Goal: Task Accomplishment & Management: Manage account settings

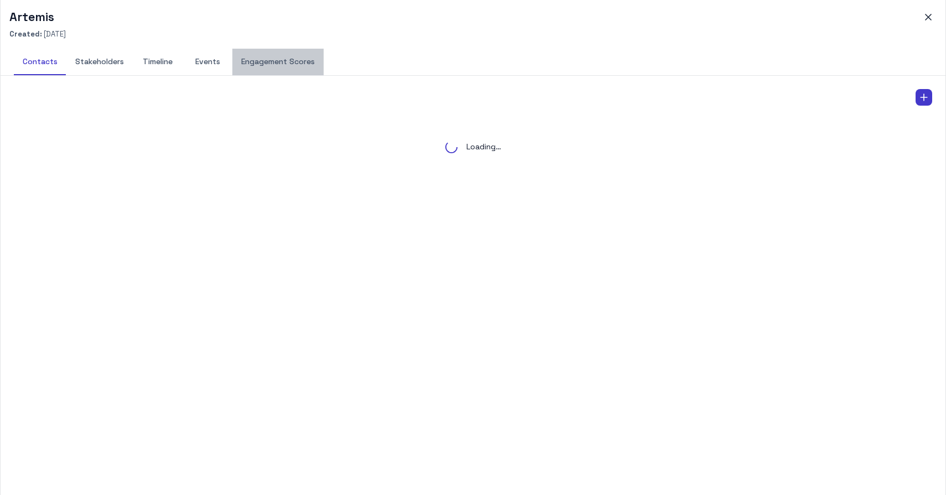
click at [293, 61] on button "Engagement Scores" at bounding box center [277, 62] width 91 height 27
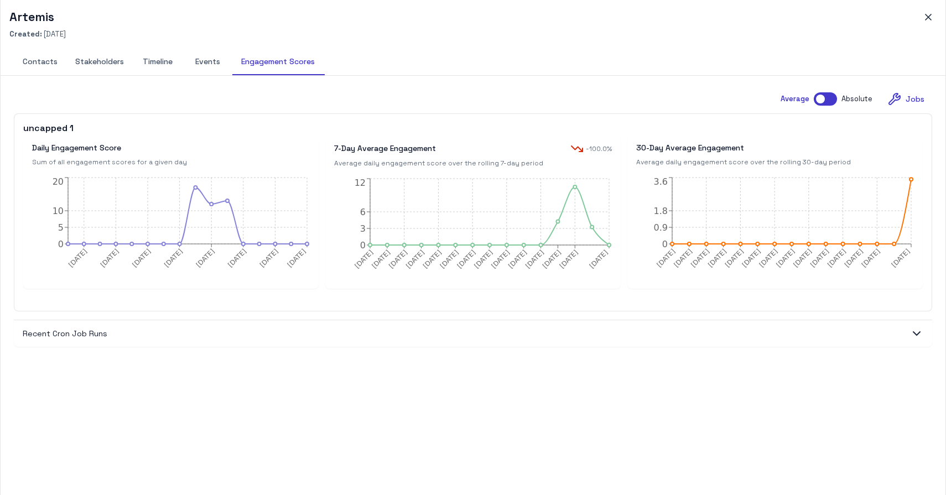
click at [204, 60] on button "Events" at bounding box center [208, 62] width 50 height 27
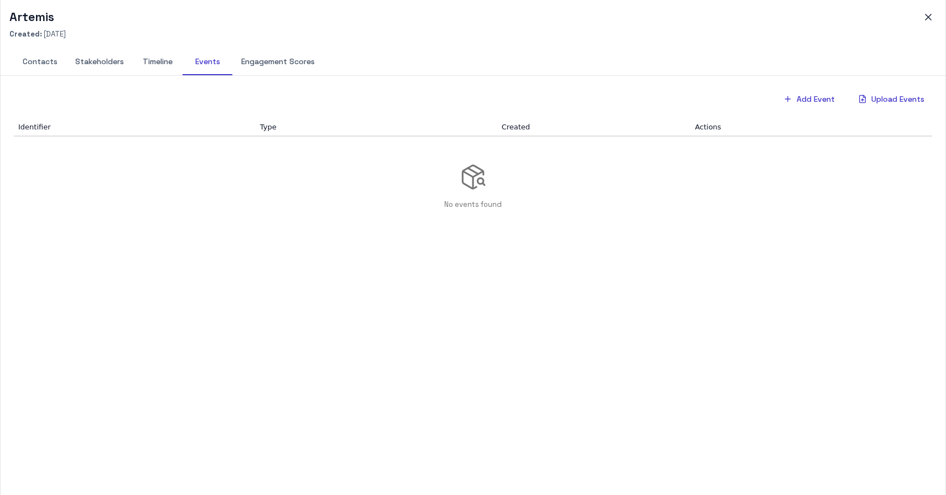
click at [269, 60] on button "Engagement Scores" at bounding box center [277, 62] width 91 height 27
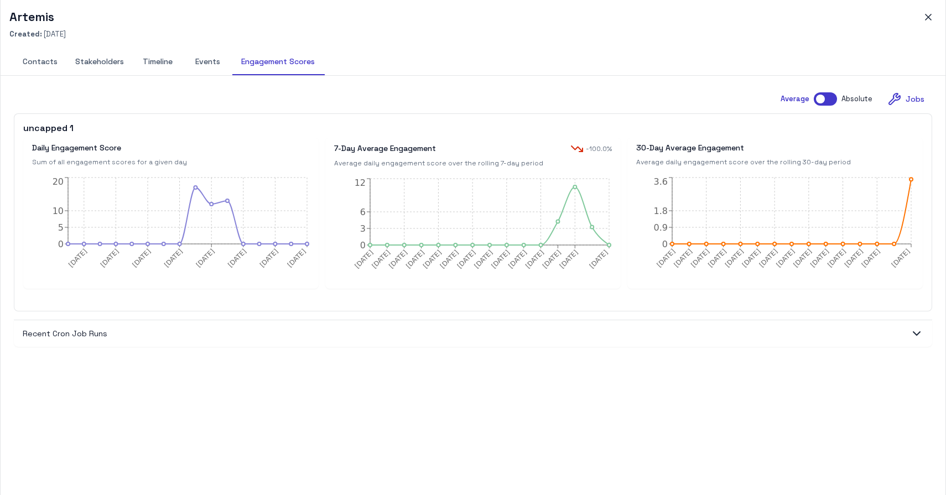
click at [209, 64] on button "Events" at bounding box center [208, 62] width 50 height 27
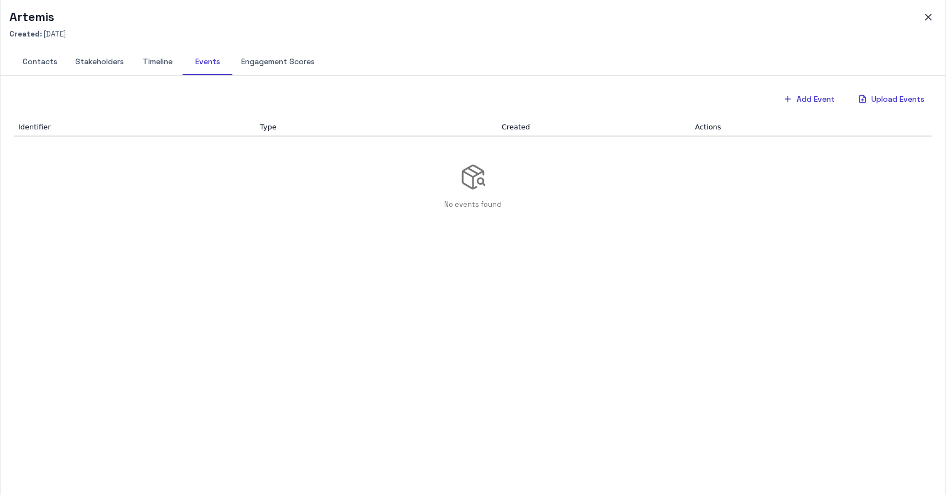
click at [272, 65] on button "Engagement Scores" at bounding box center [277, 62] width 91 height 27
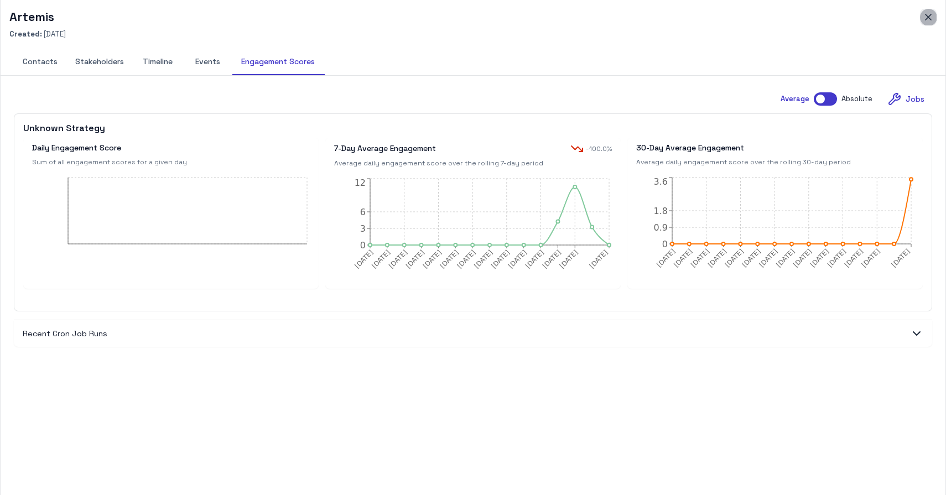
click at [929, 18] on icon "button" at bounding box center [929, 17] width 6 height 6
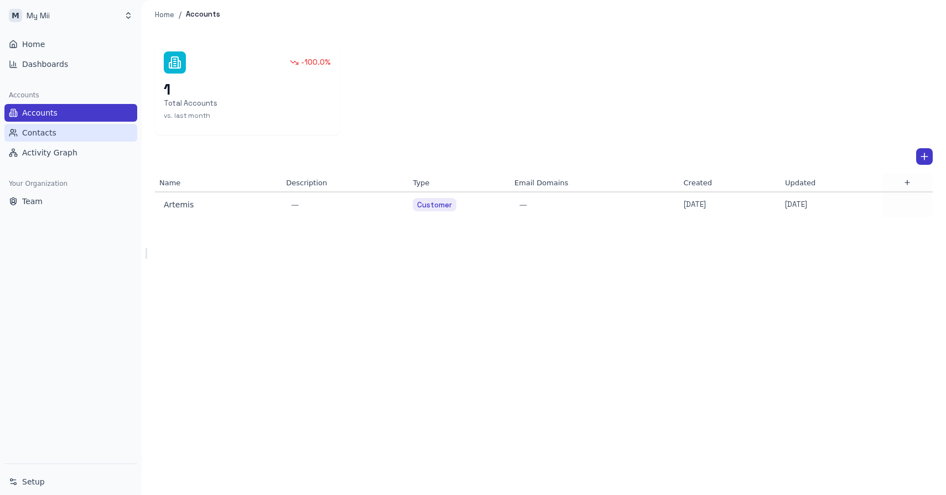
click at [47, 132] on span "Contacts" at bounding box center [39, 132] width 34 height 11
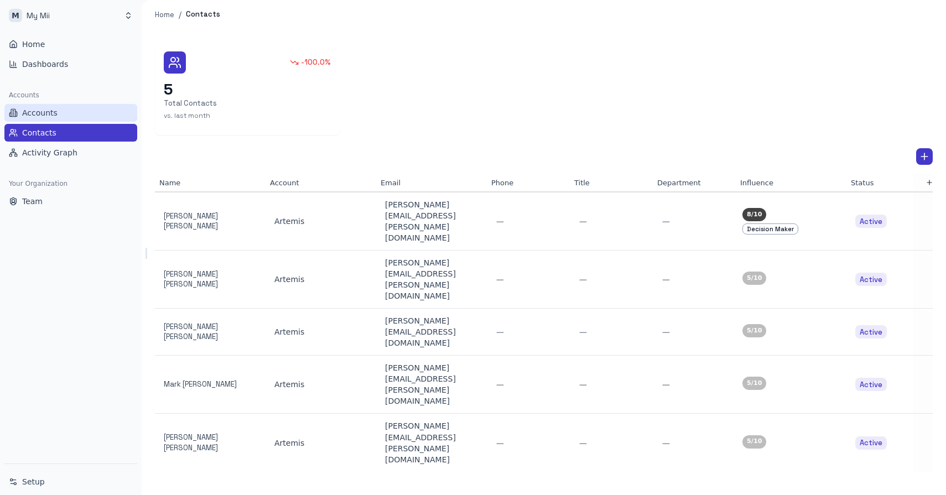
click at [33, 110] on span "Accounts" at bounding box center [39, 112] width 35 height 11
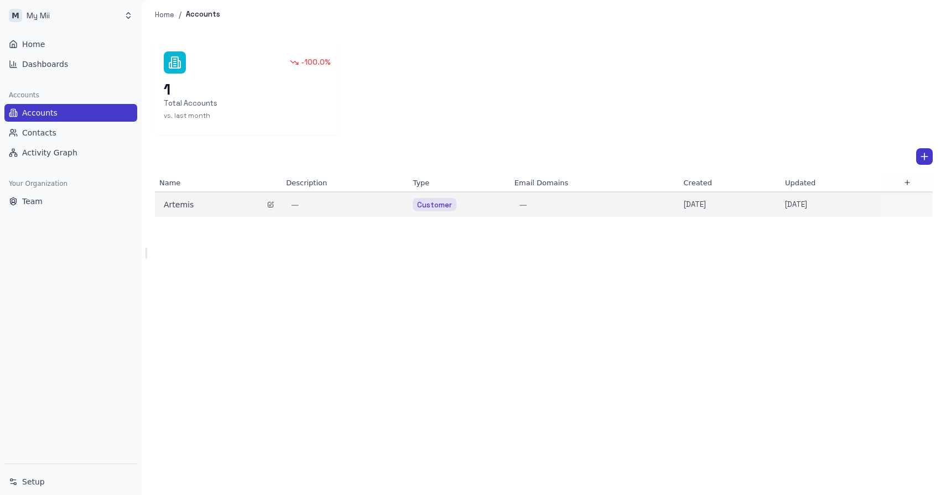
click at [172, 206] on div "Artemis" at bounding box center [218, 204] width 109 height 11
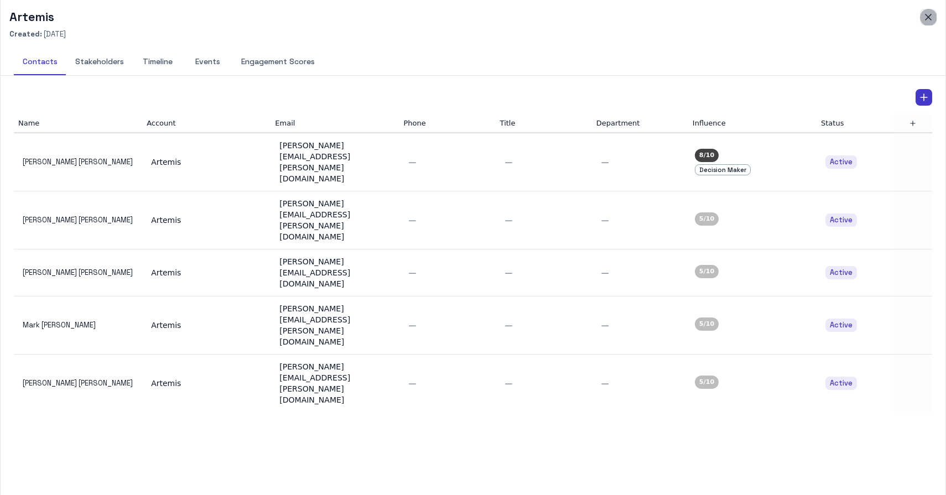
click at [928, 19] on icon "button" at bounding box center [928, 17] width 11 height 11
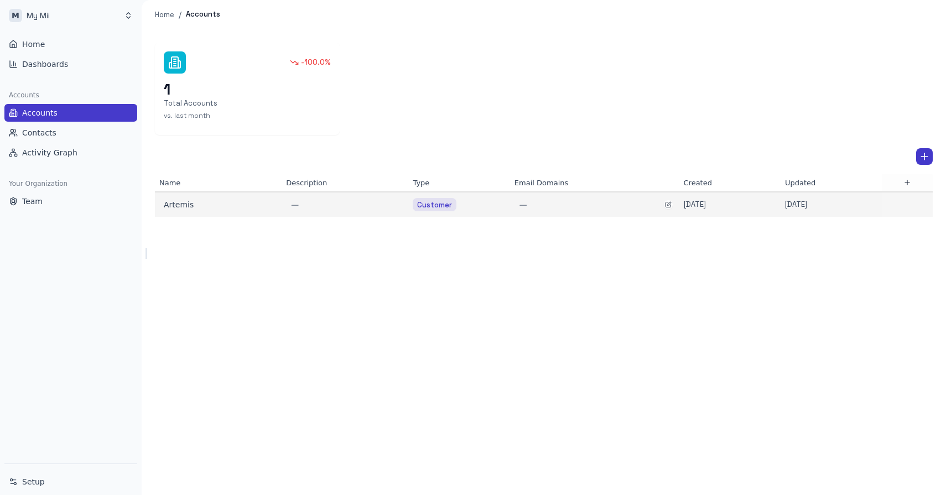
click at [536, 205] on div "—" at bounding box center [595, 204] width 152 height 11
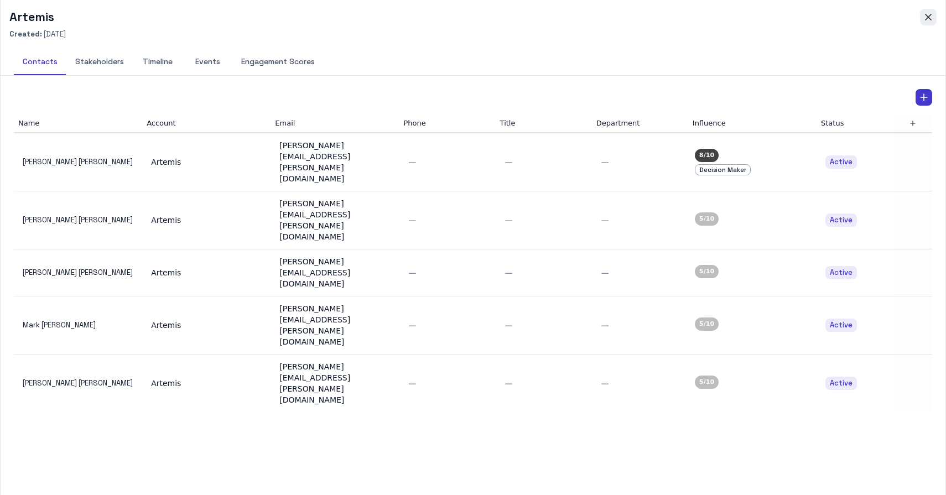
click at [930, 15] on icon "button" at bounding box center [929, 17] width 6 height 6
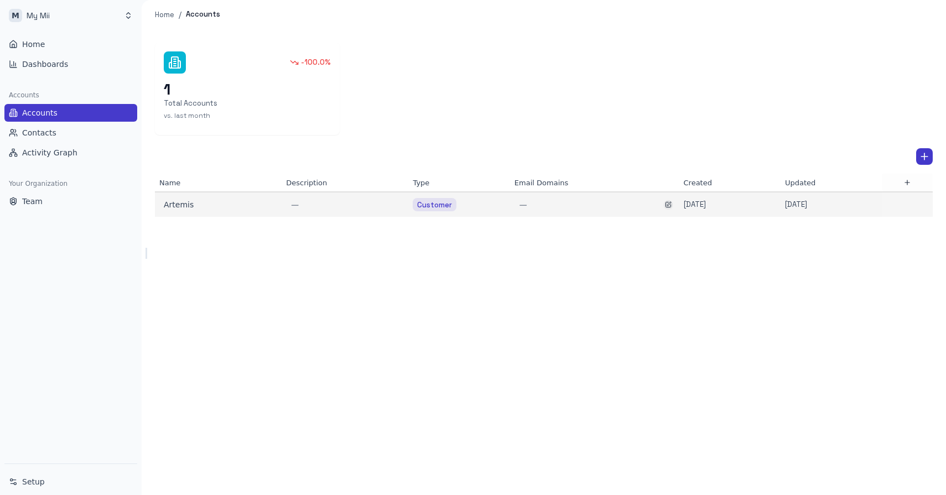
click at [667, 204] on icon "button" at bounding box center [668, 204] width 7 height 7
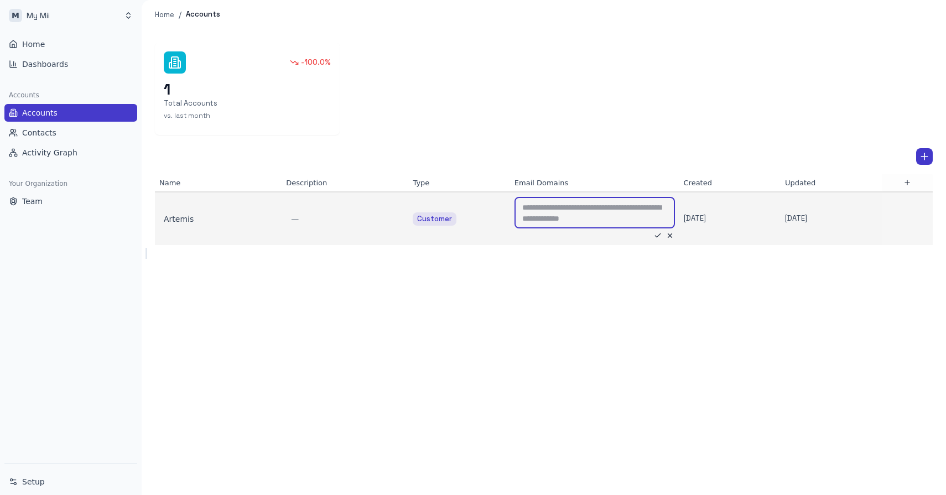
click at [561, 216] on textarea at bounding box center [594, 213] width 145 height 22
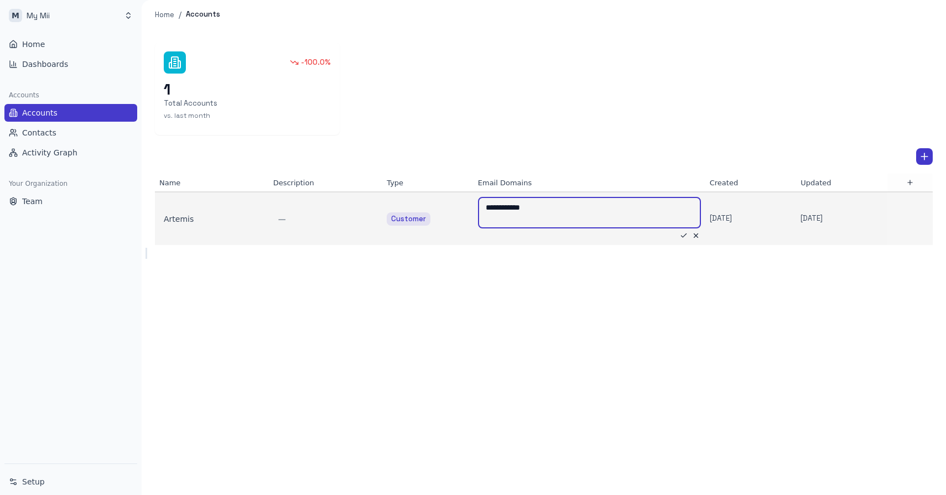
click at [538, 210] on textarea "**********" at bounding box center [558, 213] width 145 height 22
type textarea "**********"
click at [680, 235] on icon "button" at bounding box center [684, 236] width 8 height 8
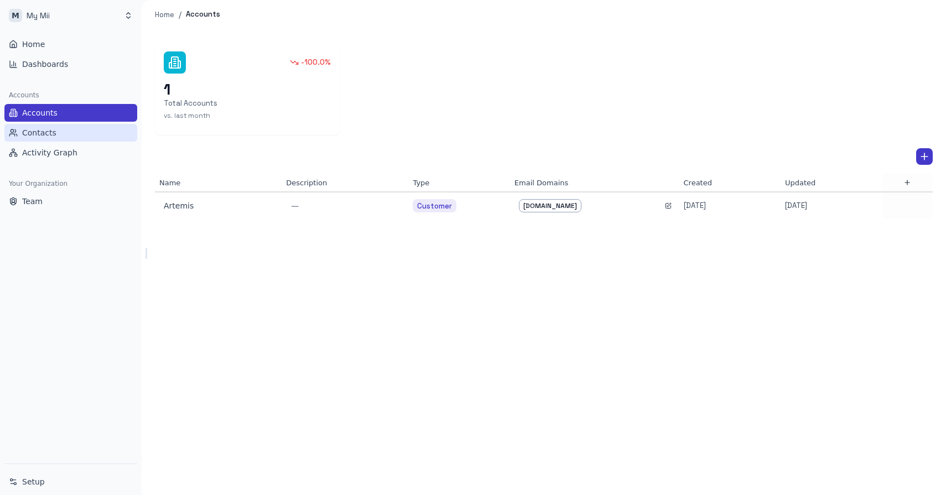
click at [51, 136] on span "Contacts" at bounding box center [39, 132] width 34 height 11
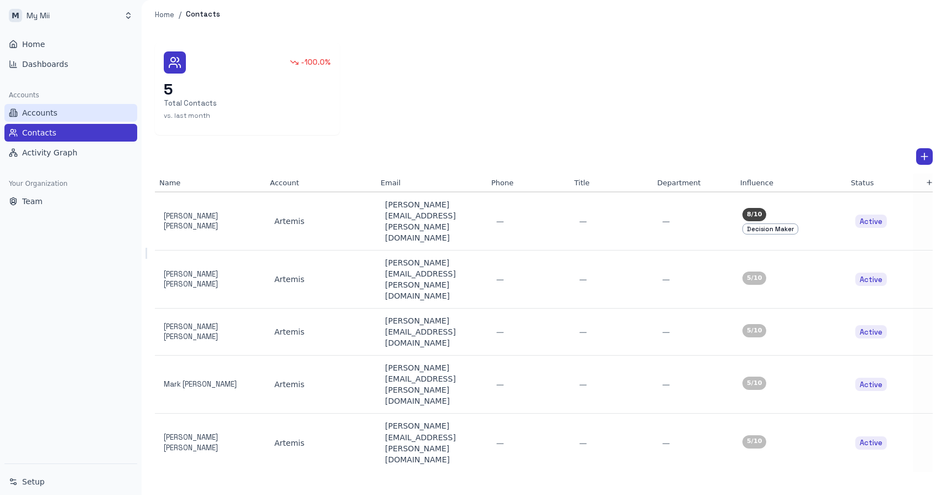
click at [37, 113] on span "Accounts" at bounding box center [39, 112] width 35 height 11
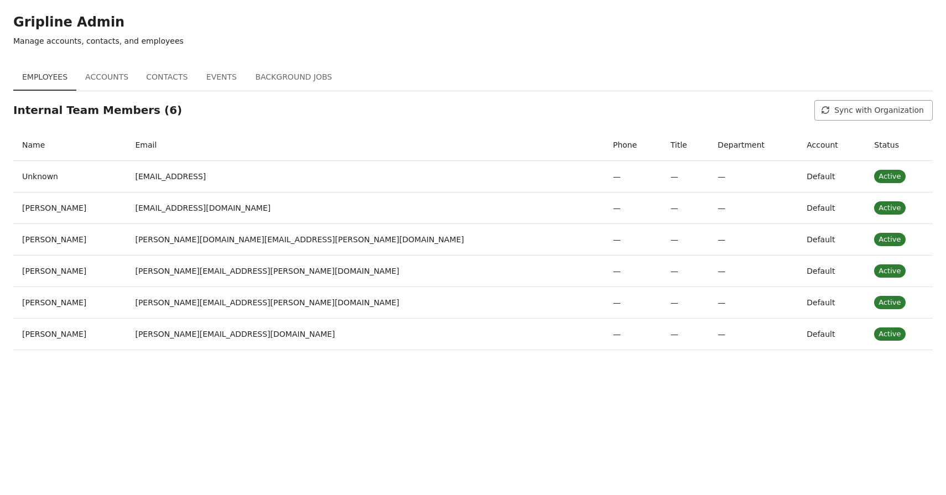
click at [298, 79] on button "Background Jobs" at bounding box center [293, 77] width 95 height 27
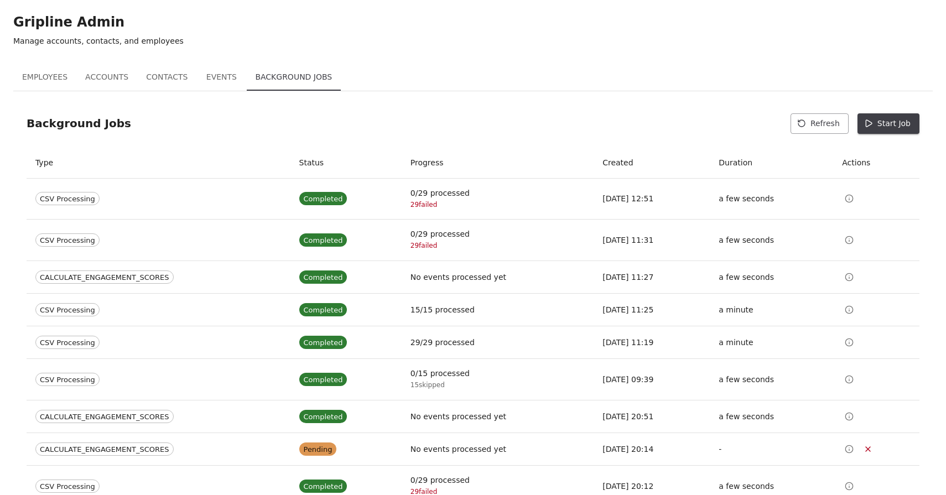
click at [882, 129] on button "Start Job" at bounding box center [889, 123] width 62 height 20
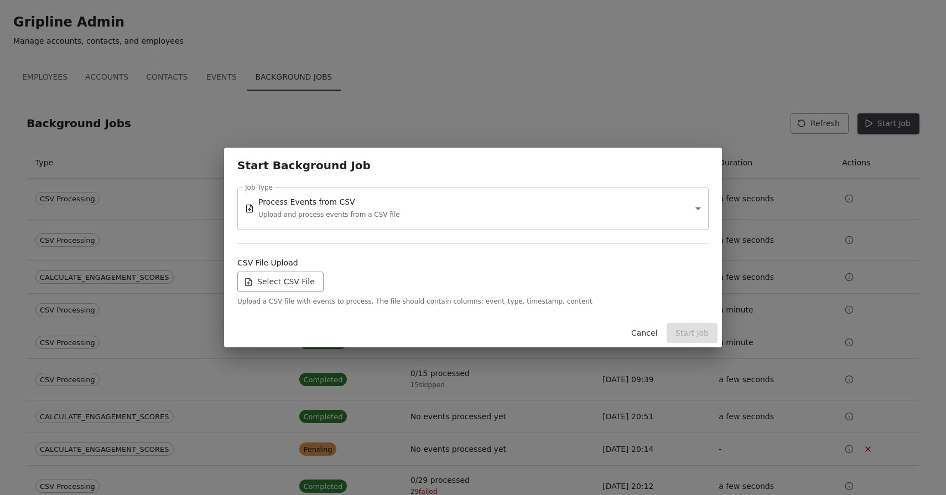
click at [285, 284] on label "Select CSV File" at bounding box center [280, 282] width 86 height 20
click at [0, 0] on input "Select CSV File" at bounding box center [0, 0] width 0 height 0
click at [700, 335] on button "Start Job" at bounding box center [692, 333] width 51 height 20
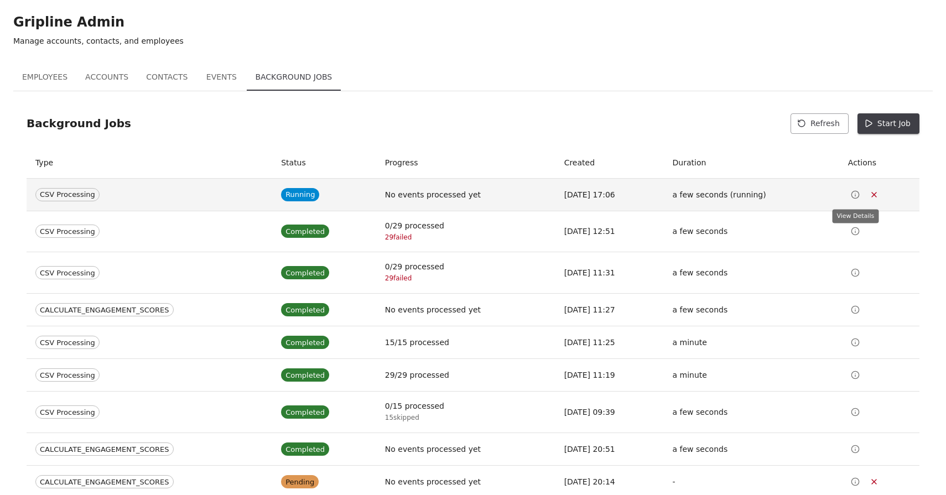
click at [854, 196] on icon "View Details" at bounding box center [855, 194] width 9 height 9
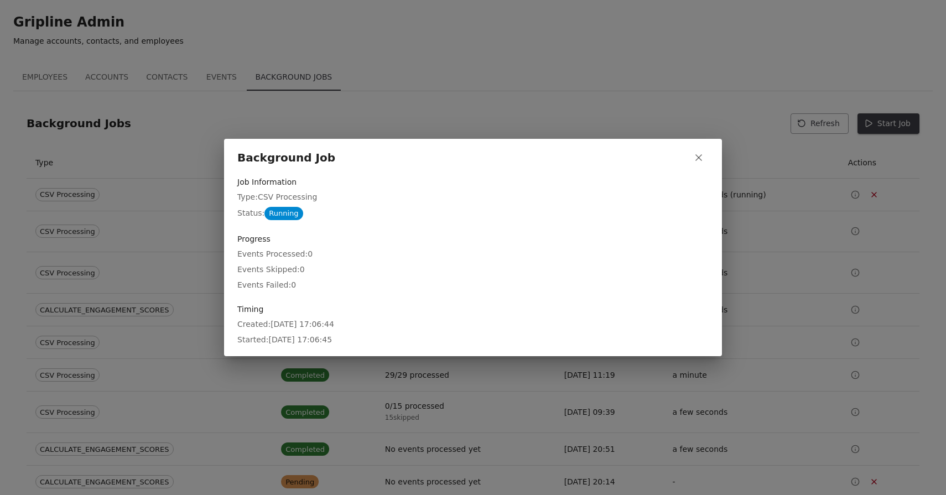
click at [702, 157] on icon "button" at bounding box center [698, 157] width 11 height 11
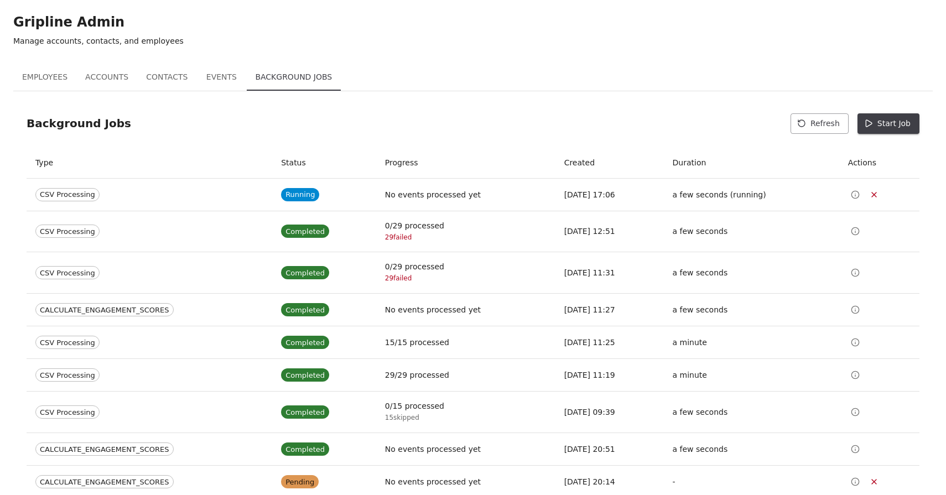
click at [212, 76] on button "Events" at bounding box center [221, 77] width 50 height 27
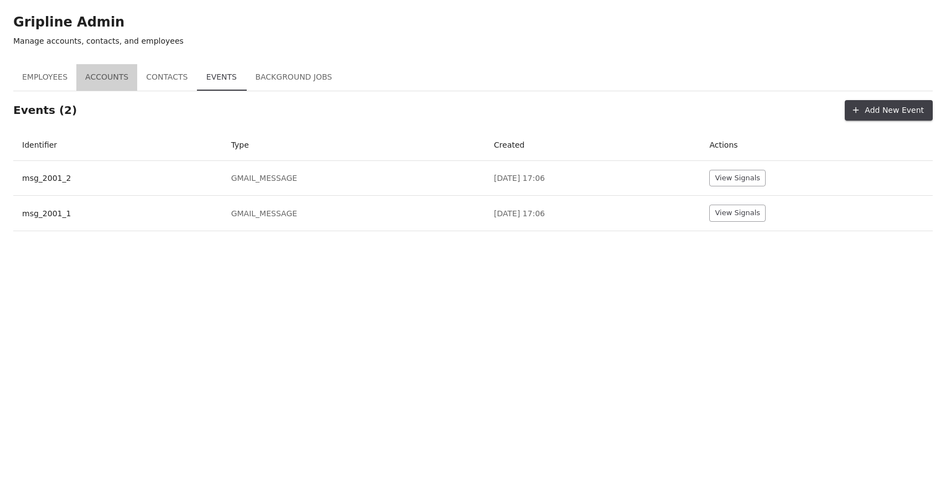
click at [102, 76] on button "Accounts" at bounding box center [106, 77] width 61 height 27
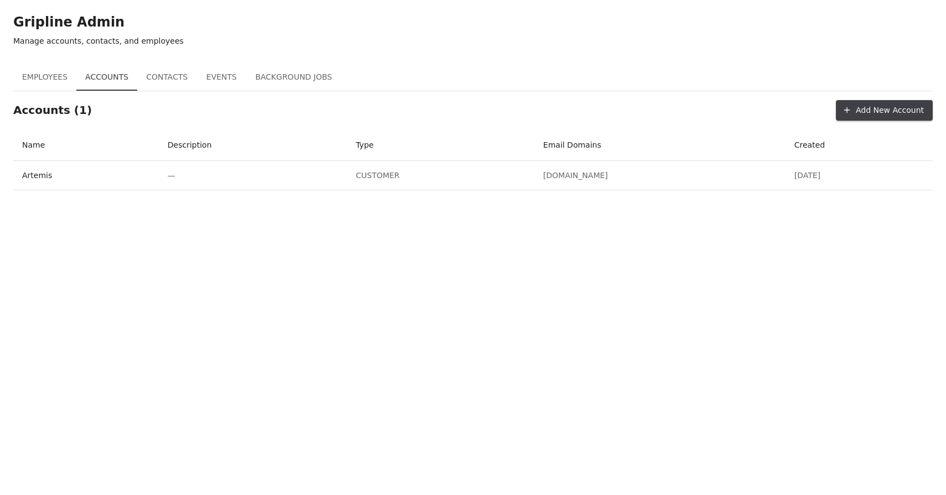
click at [168, 80] on button "Contacts" at bounding box center [166, 77] width 59 height 27
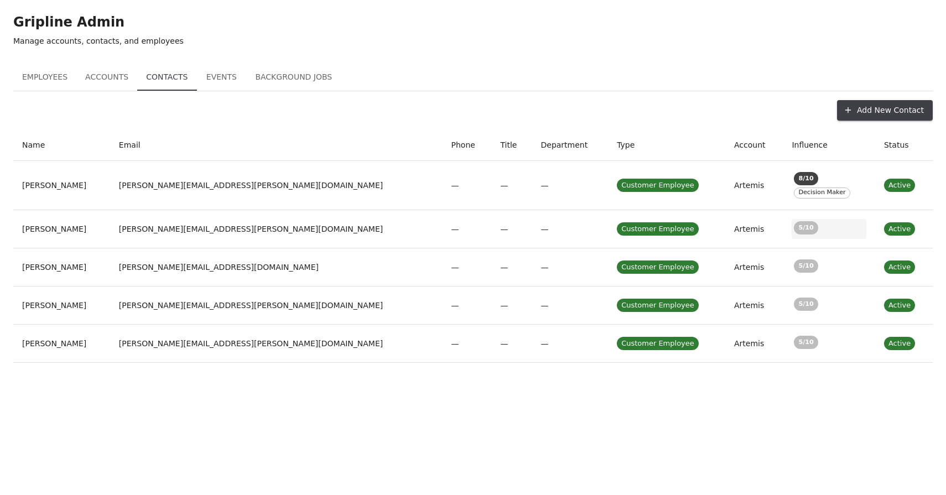
click at [792, 231] on div "5 /10" at bounding box center [829, 229] width 75 height 20
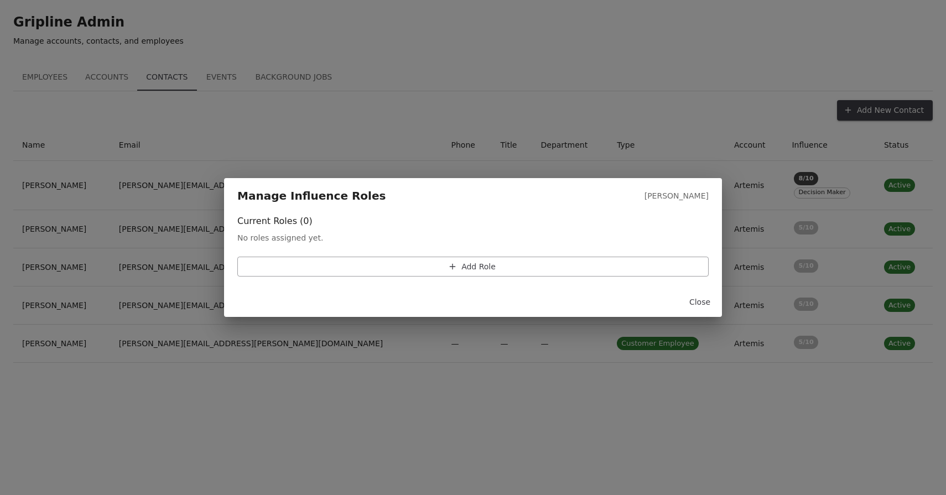
click at [422, 266] on button "Add Role" at bounding box center [472, 267] width 471 height 20
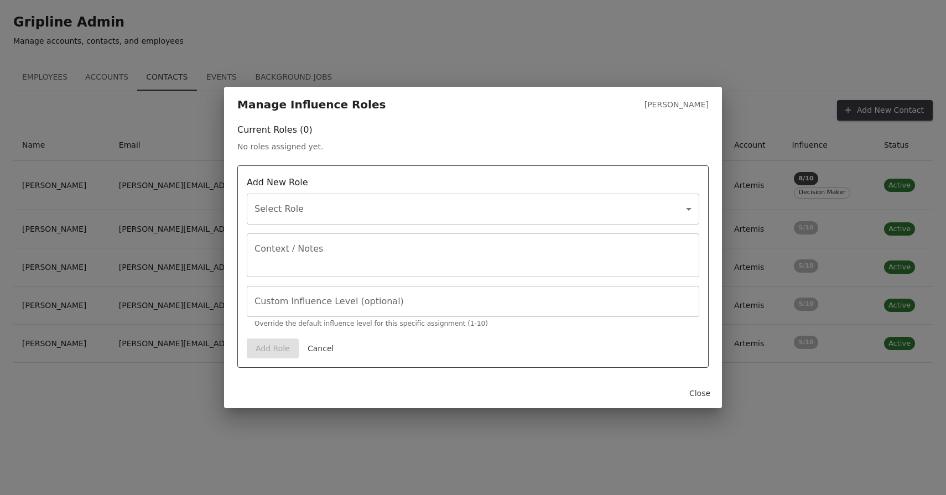
click at [284, 201] on body "Gripline Admin Manage accounts, contacts, and employees Employees Accounts Cont…" at bounding box center [473, 181] width 946 height 363
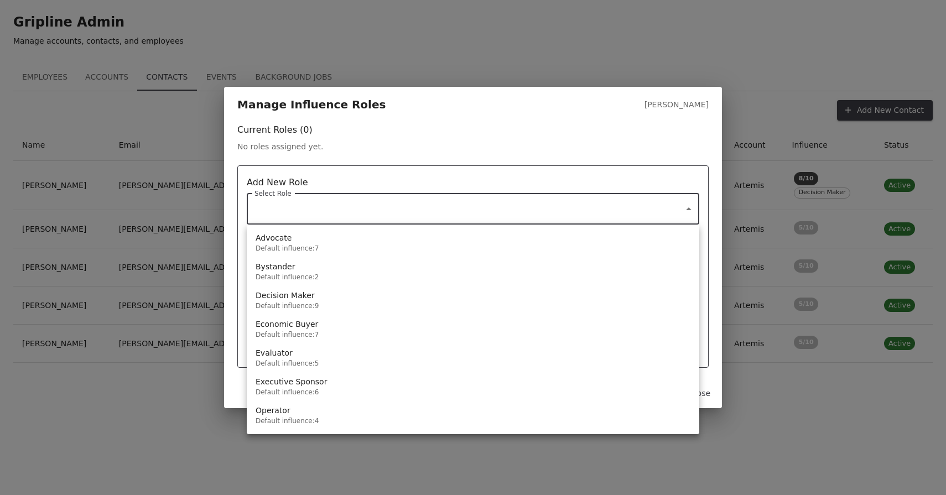
click at [309, 328] on p "Economic Buyer" at bounding box center [287, 324] width 63 height 11
type input "**********"
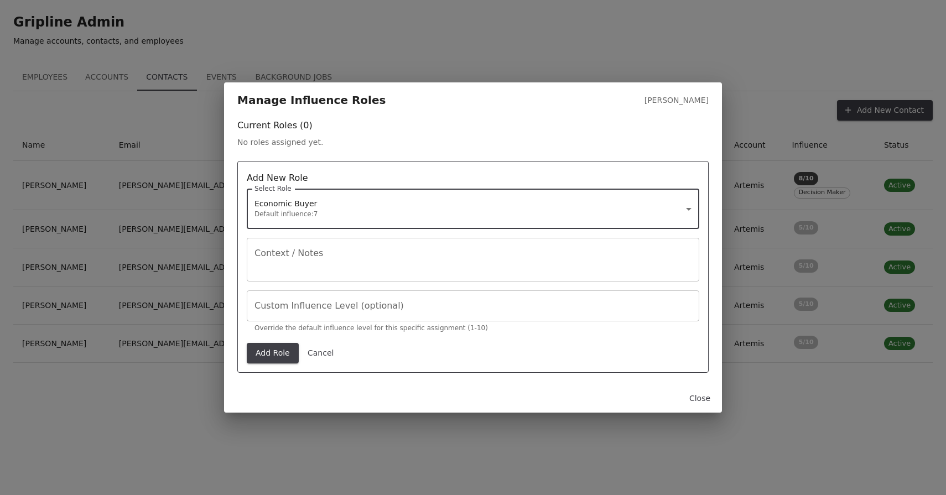
click at [315, 249] on textarea "Context / Notes" at bounding box center [472, 259] width 437 height 25
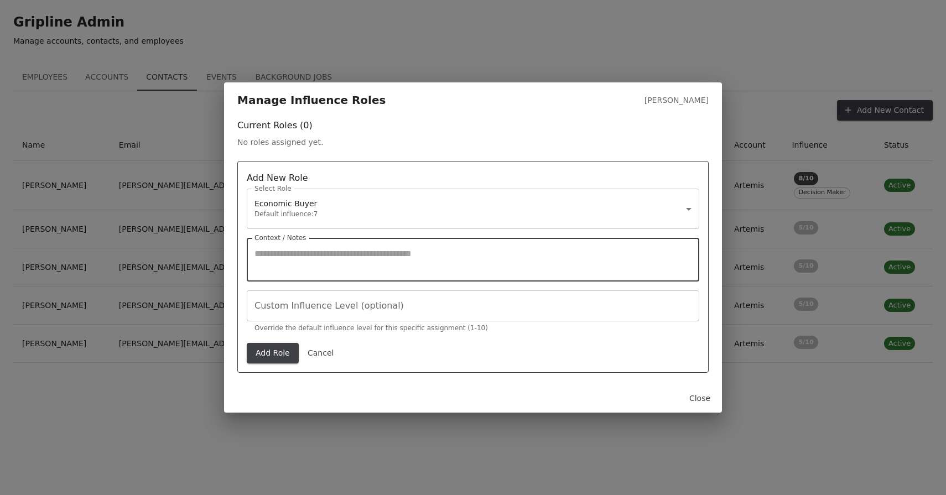
click at [374, 308] on input "Custom Influence Level (optional)" at bounding box center [473, 305] width 453 height 31
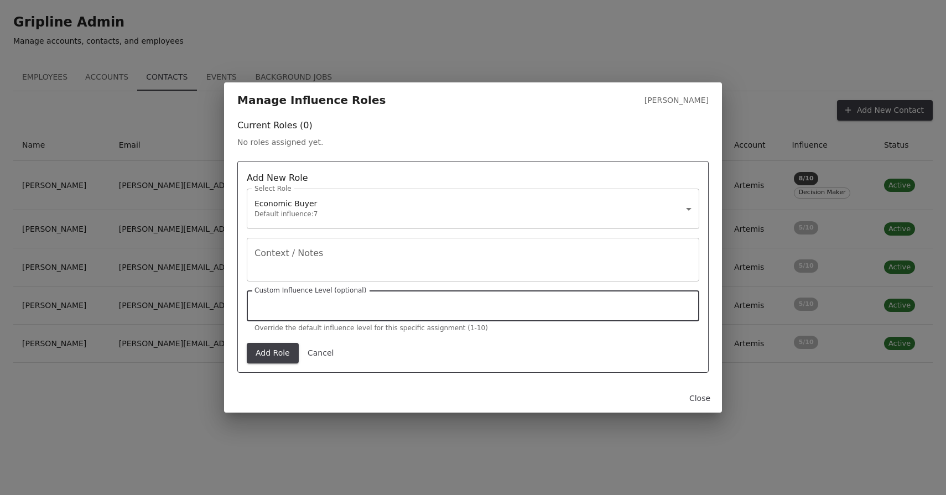
type input "*"
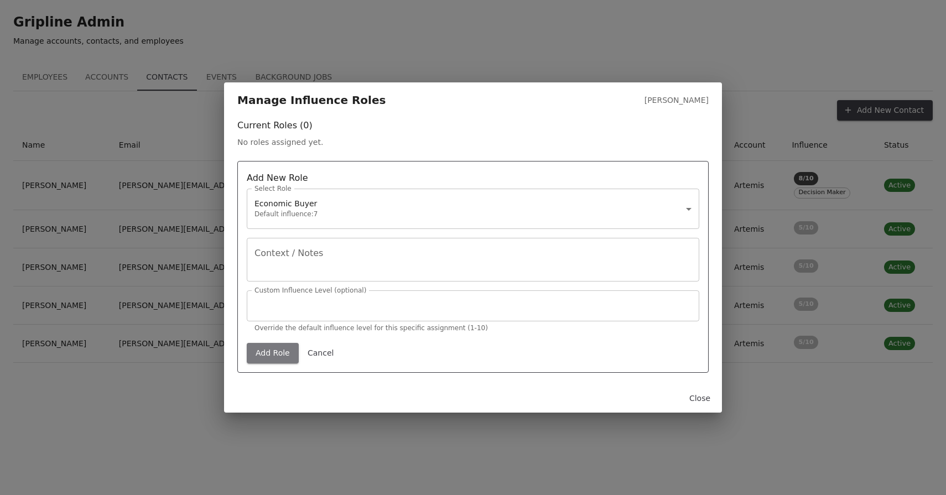
click at [277, 350] on button "Add Role" at bounding box center [273, 353] width 52 height 20
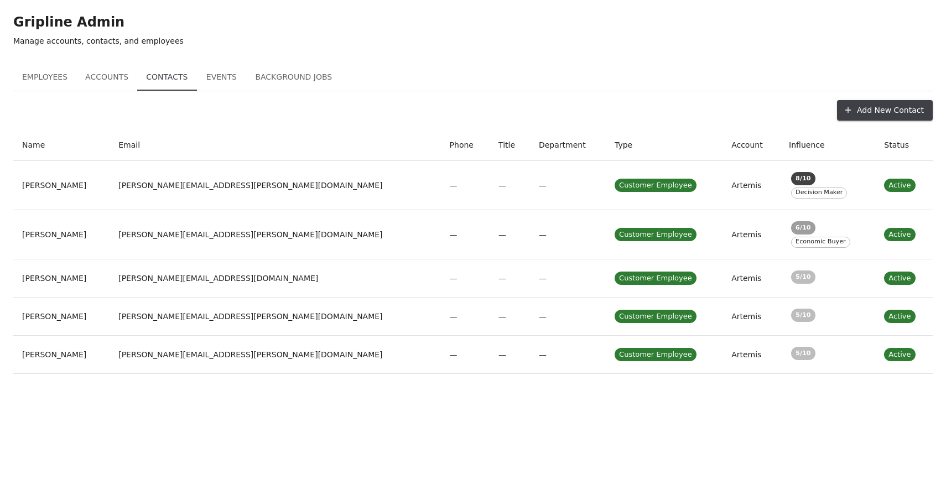
click at [490, 189] on td "—" at bounding box center [510, 184] width 40 height 49
click at [490, 186] on td "—" at bounding box center [510, 184] width 40 height 49
click at [530, 186] on td "—" at bounding box center [568, 184] width 76 height 49
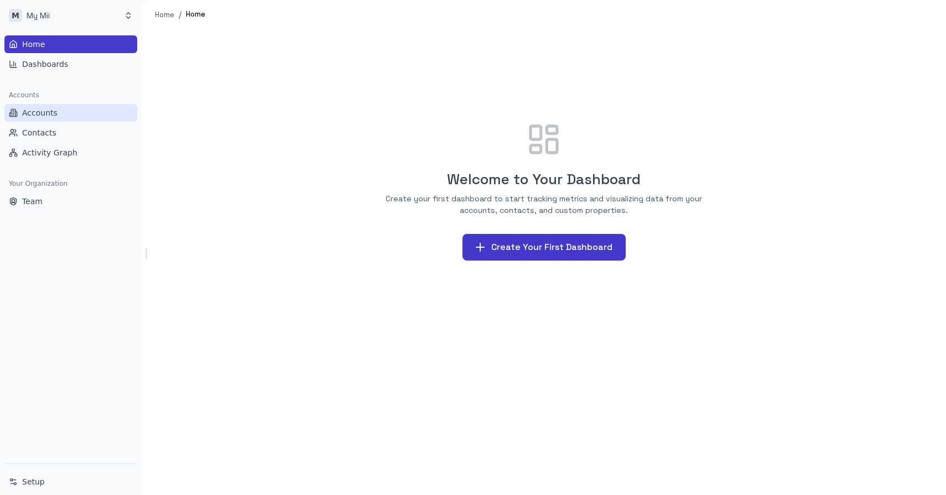
click at [36, 113] on span "Accounts" at bounding box center [39, 112] width 35 height 11
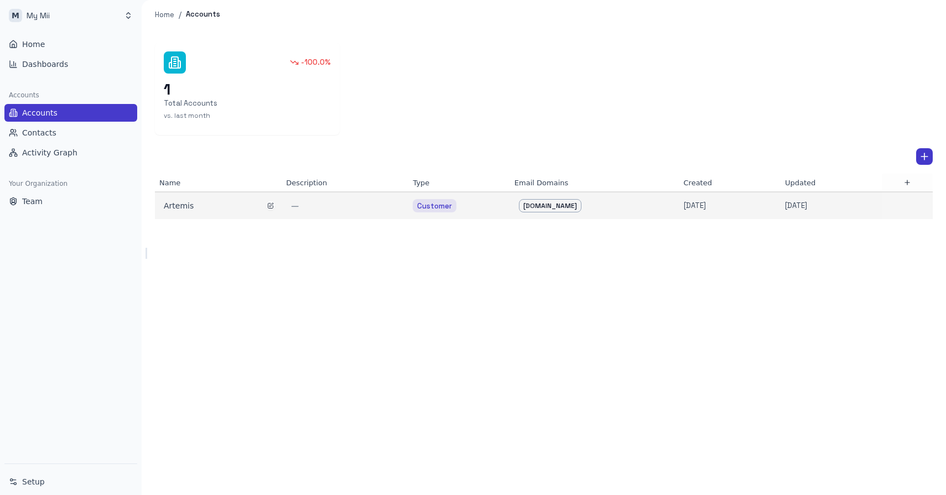
click at [206, 201] on div "Artemis" at bounding box center [218, 205] width 109 height 11
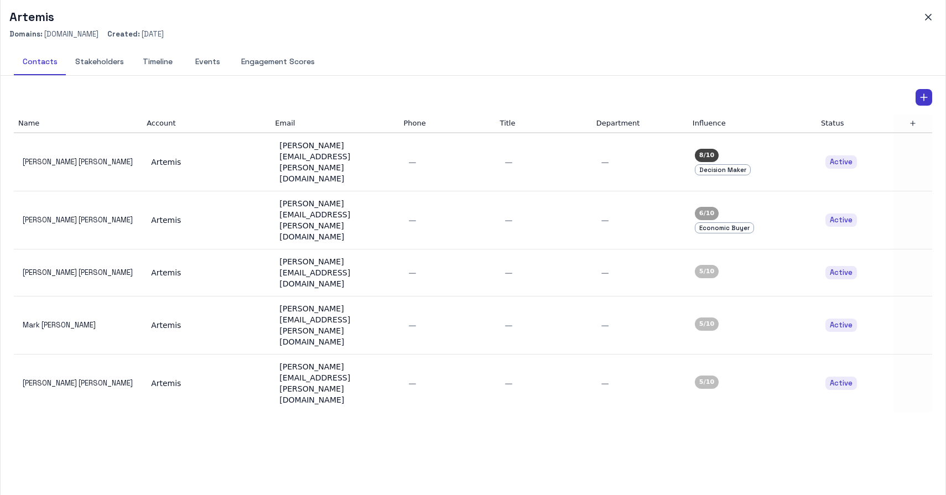
click at [206, 59] on button "Events" at bounding box center [208, 62] width 50 height 27
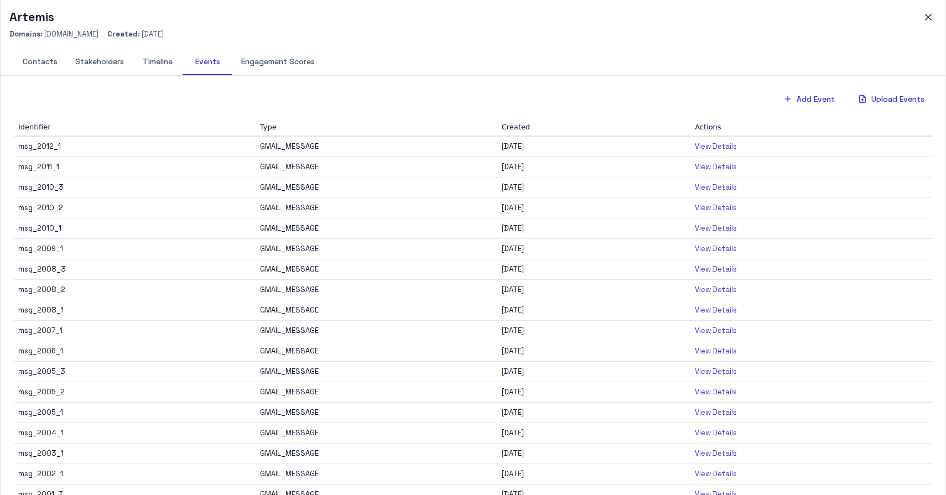
click at [152, 61] on button "Timeline" at bounding box center [158, 62] width 50 height 27
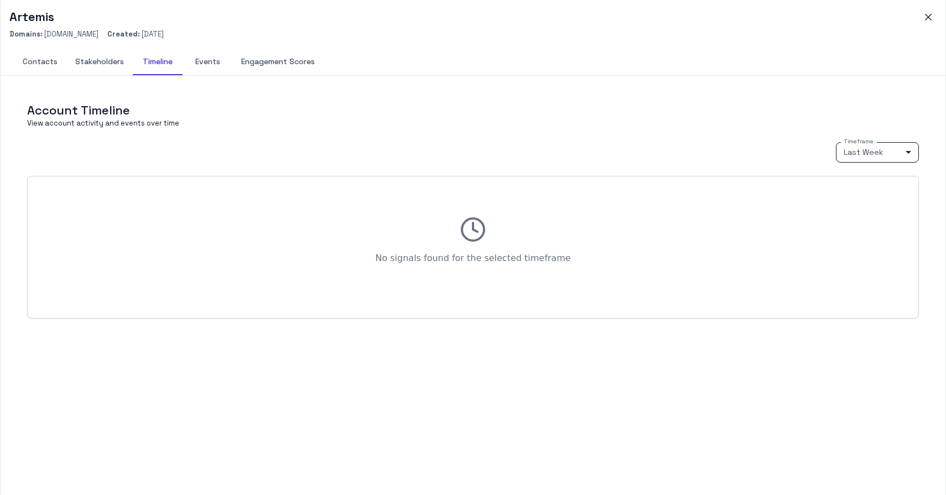
click at [876, 152] on body "M My Mii Home Dashboards Accounts Accounts Contacts Activity Graph Your Organiz…" at bounding box center [473, 247] width 946 height 495
click at [870, 211] on li "Last Month" at bounding box center [877, 208] width 83 height 17
click at [865, 151] on body "M My Mii Home Dashboards Accounts Accounts Contacts Activity Graph Your Organiz…" at bounding box center [473, 247] width 946 height 495
click at [860, 226] on li "Last Year" at bounding box center [877, 225] width 83 height 17
type input "****"
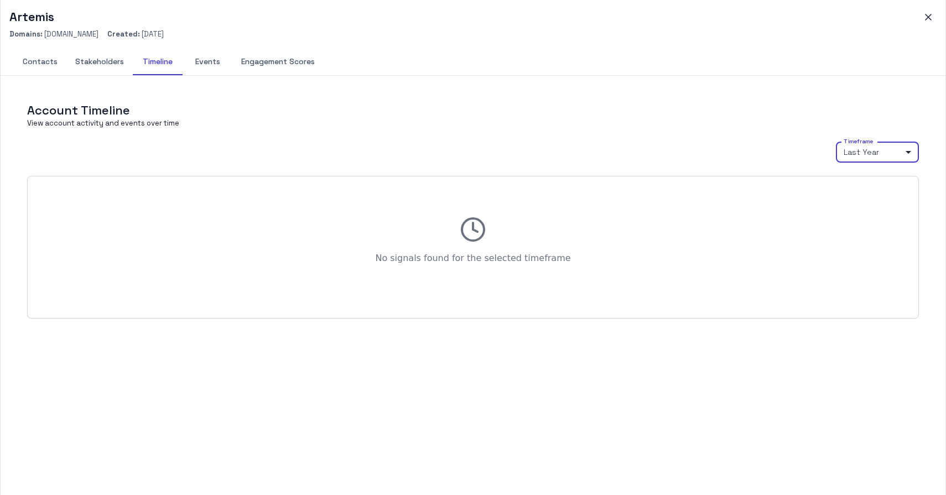
click at [285, 61] on button "Engagement Scores" at bounding box center [277, 62] width 91 height 27
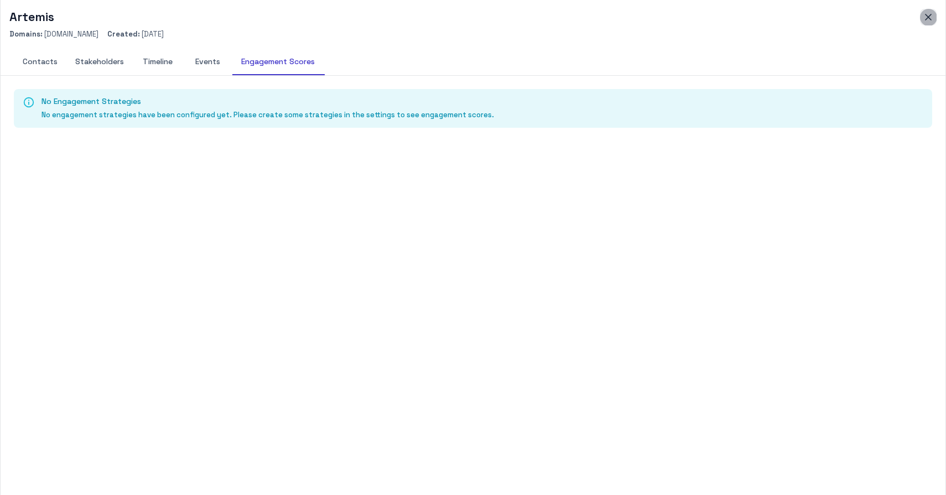
click at [927, 21] on icon "button" at bounding box center [928, 17] width 11 height 11
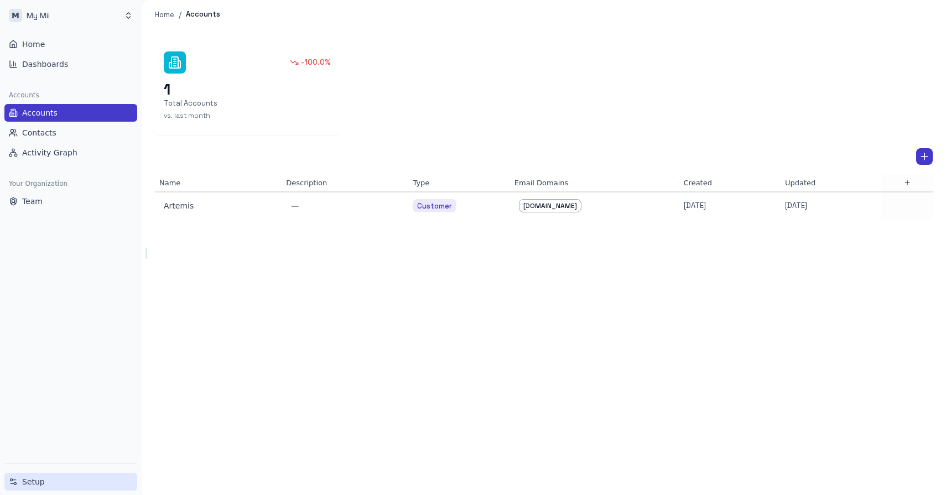
click at [40, 485] on span "Setup" at bounding box center [33, 481] width 23 height 11
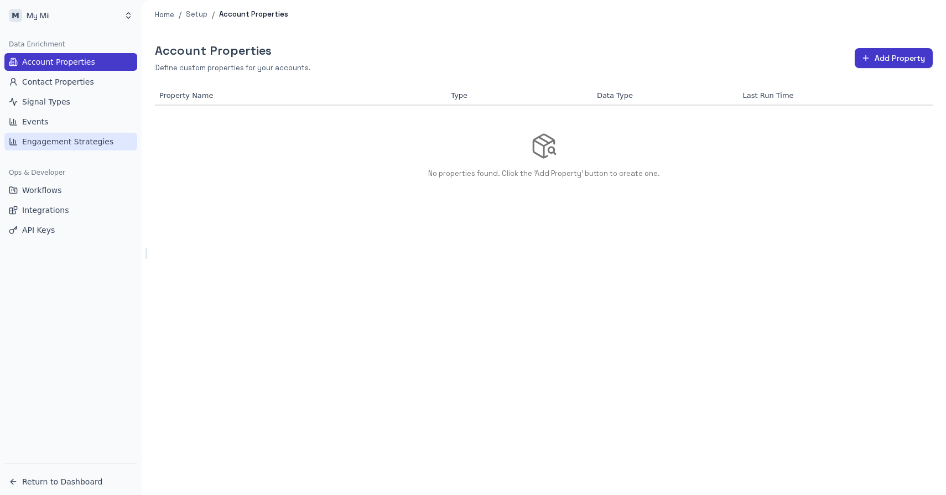
click at [67, 144] on span "Engagement Strategies" at bounding box center [67, 141] width 91 height 11
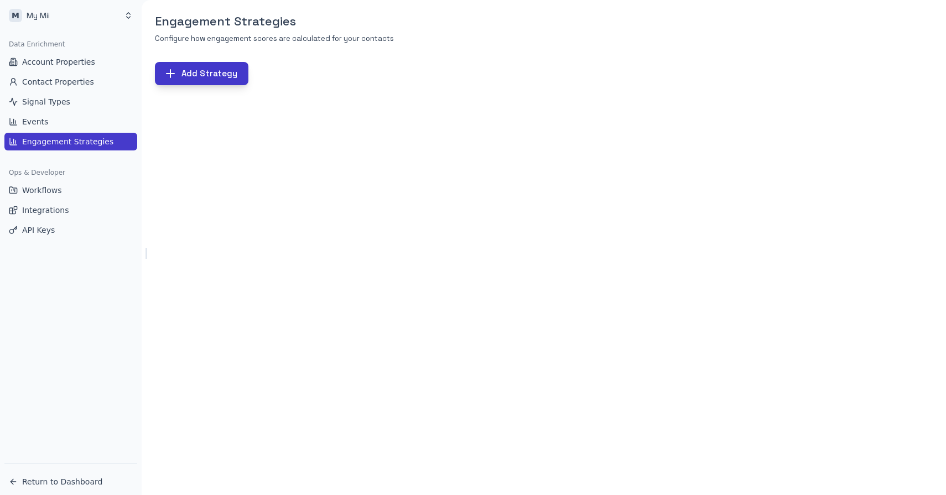
click at [195, 77] on button "Add Strategy" at bounding box center [201, 73] width 93 height 23
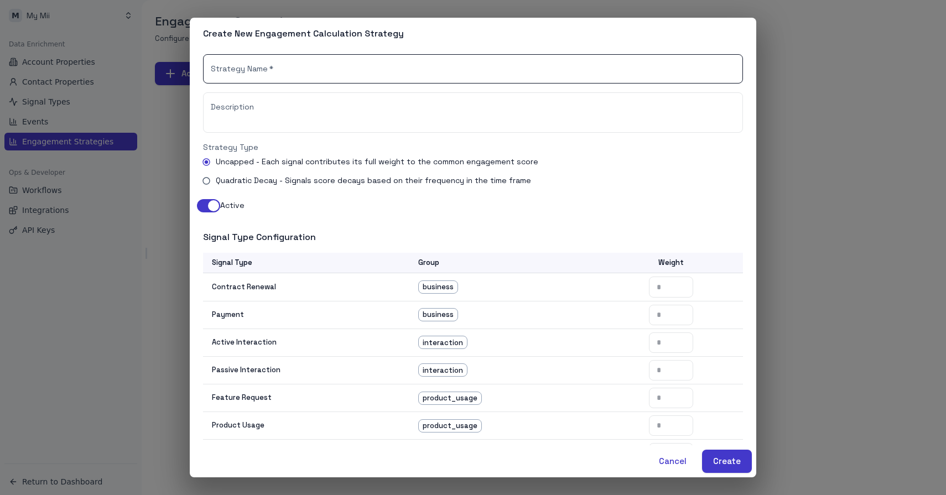
click at [281, 64] on input "Strategy Name   *" at bounding box center [473, 68] width 540 height 29
type input "*****"
click at [664, 290] on input "number" at bounding box center [671, 287] width 44 height 20
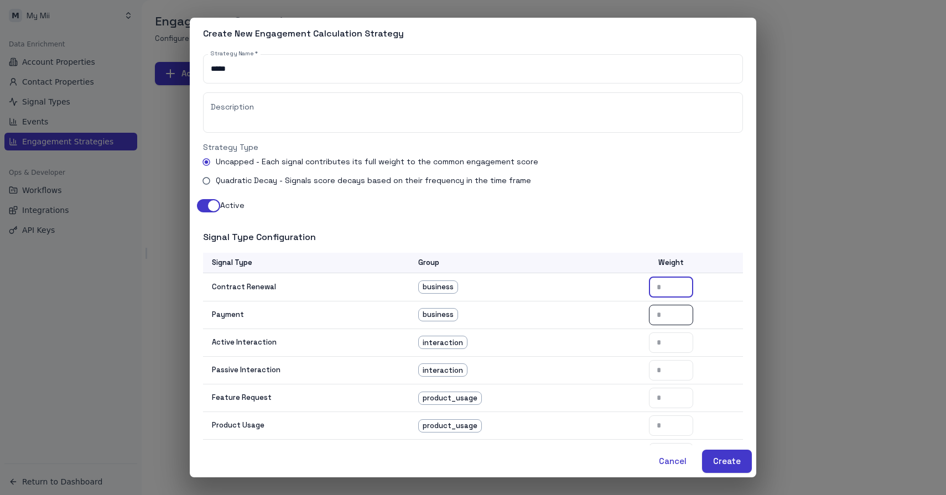
type input "*"
click at [675, 305] on input "number" at bounding box center [671, 315] width 44 height 20
type input "*"
click at [667, 341] on input "number" at bounding box center [671, 342] width 44 height 20
type input "*"
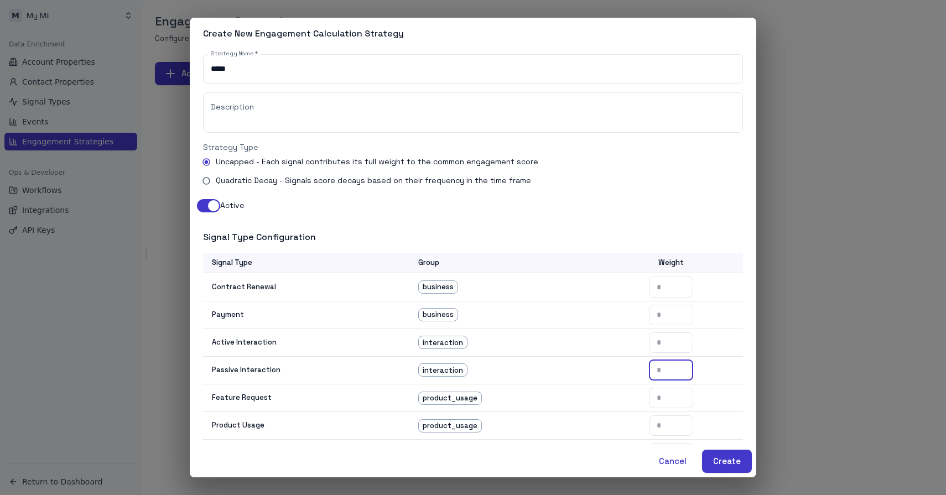
click at [666, 367] on input "number" at bounding box center [671, 370] width 44 height 20
type input "*"
click at [666, 397] on input "number" at bounding box center [671, 398] width 44 height 20
type input "*"
click at [664, 422] on input "number" at bounding box center [671, 425] width 44 height 20
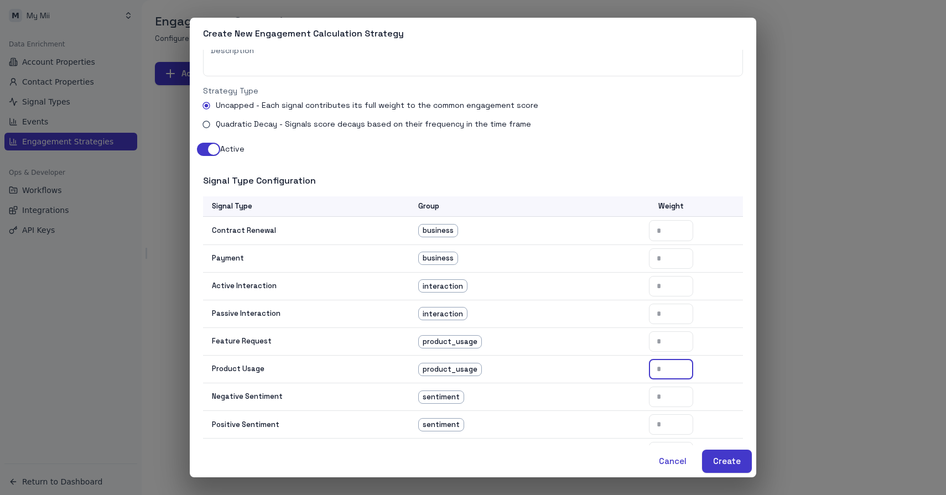
scroll to position [116, 0]
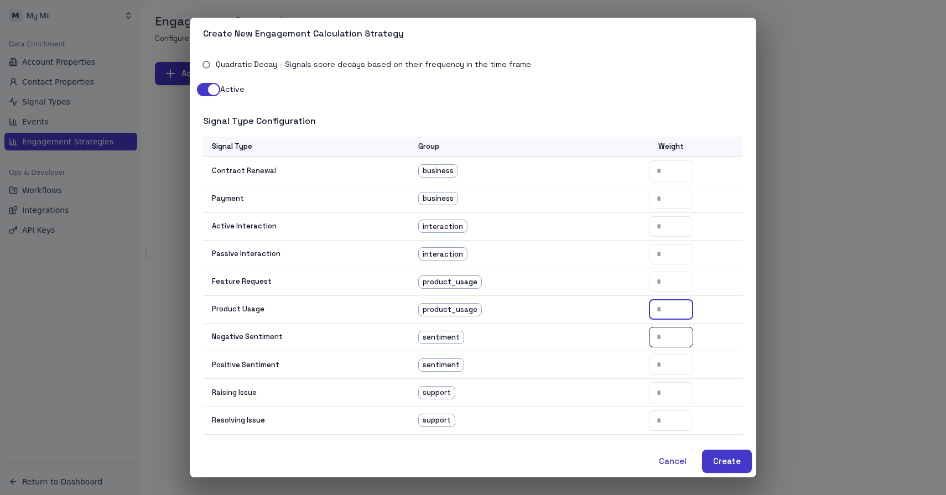
type input "*"
click at [672, 340] on input "number" at bounding box center [671, 337] width 44 height 20
type input "*"
click at [663, 361] on input "number" at bounding box center [671, 365] width 44 height 20
type input "*"
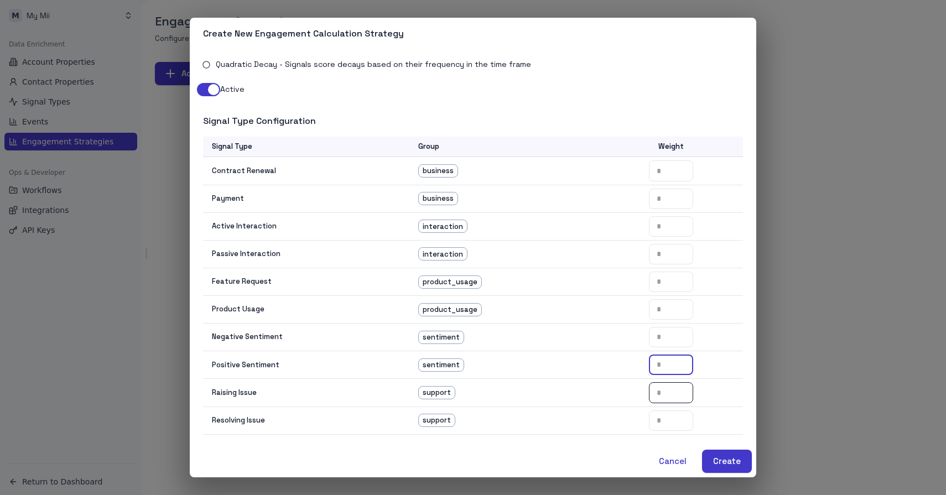
click at [664, 397] on input "number" at bounding box center [671, 392] width 44 height 20
type input "*"
click at [667, 428] on input "number" at bounding box center [671, 420] width 44 height 20
type input "*"
click at [724, 455] on button "Create" at bounding box center [727, 461] width 50 height 23
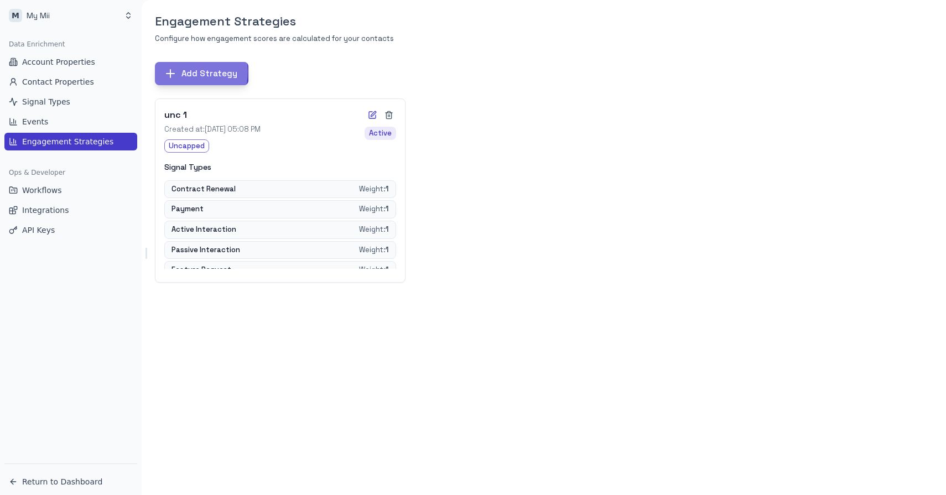
click at [188, 72] on button "Add Strategy" at bounding box center [201, 73] width 93 height 23
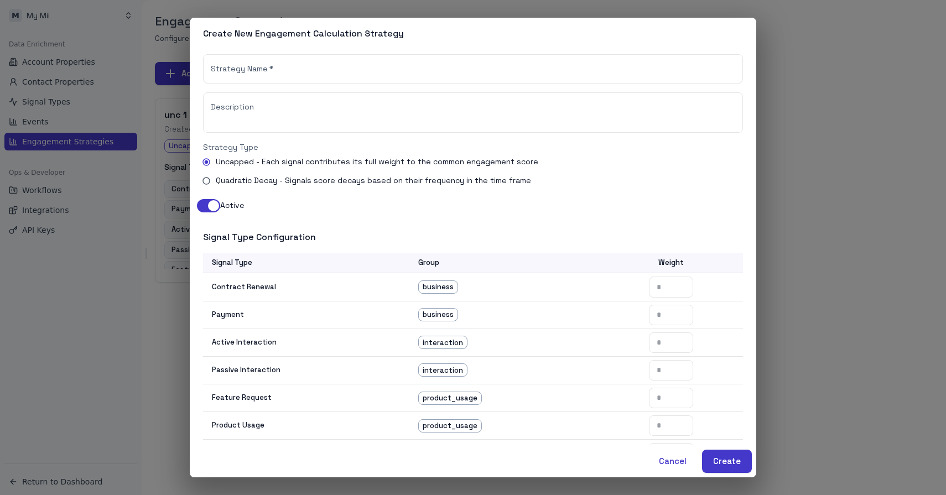
click at [226, 183] on span "Quadratic Decay - Signals score decays based on their frequency in the time fra…" at bounding box center [373, 181] width 315 height 12
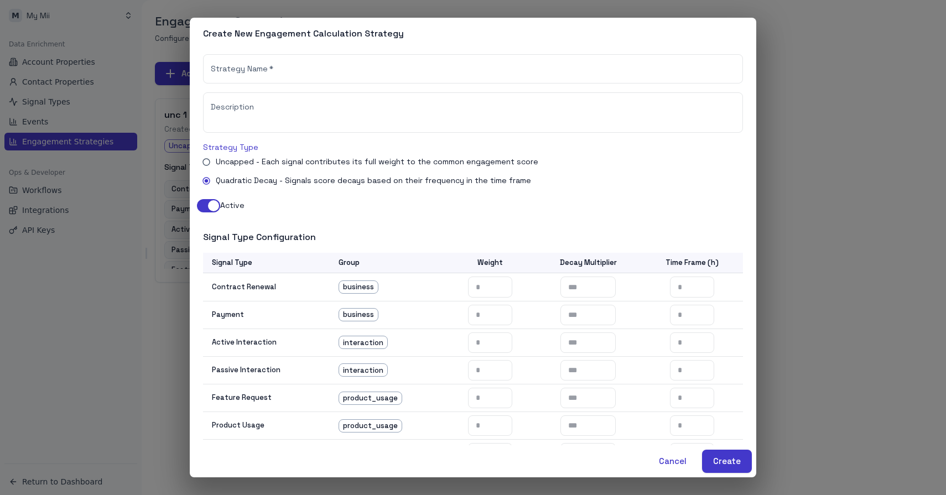
click at [252, 65] on div "Strategy Name   * Strategy Name   *" at bounding box center [473, 68] width 540 height 29
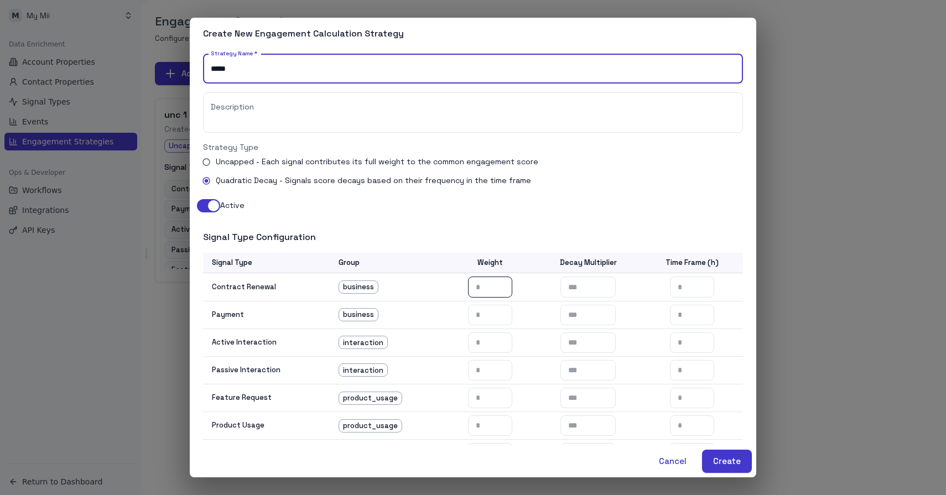
type input "*****"
click at [502, 289] on input "number" at bounding box center [490, 287] width 44 height 20
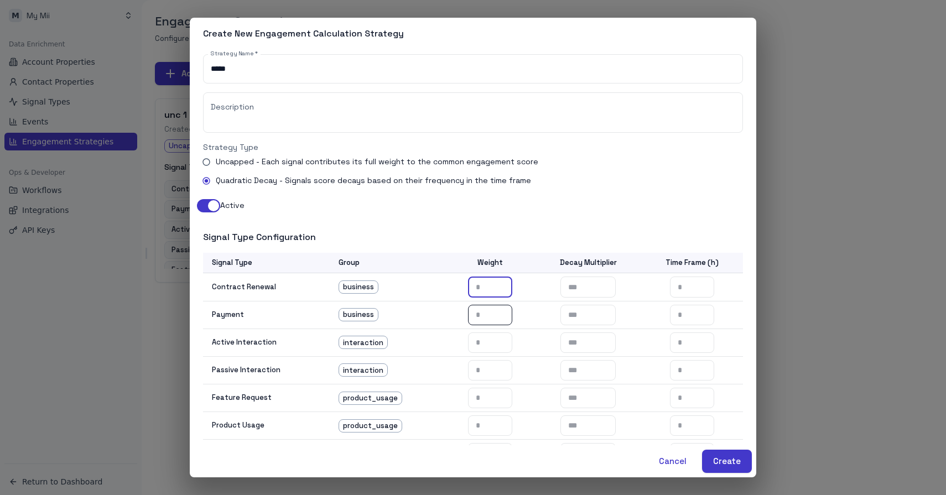
type input "*"
click at [498, 314] on input "number" at bounding box center [490, 315] width 44 height 20
type input "*"
click at [490, 351] on input "number" at bounding box center [490, 342] width 44 height 20
type input "*"
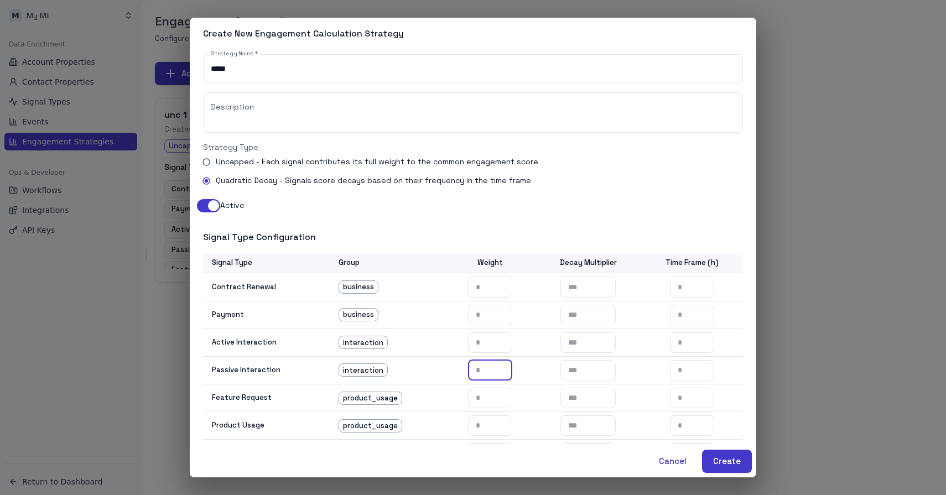
click at [486, 372] on input "number" at bounding box center [490, 370] width 44 height 20
type input "*"
click at [486, 396] on input "number" at bounding box center [490, 398] width 44 height 20
type input "*"
click at [486, 422] on input "number" at bounding box center [490, 425] width 44 height 20
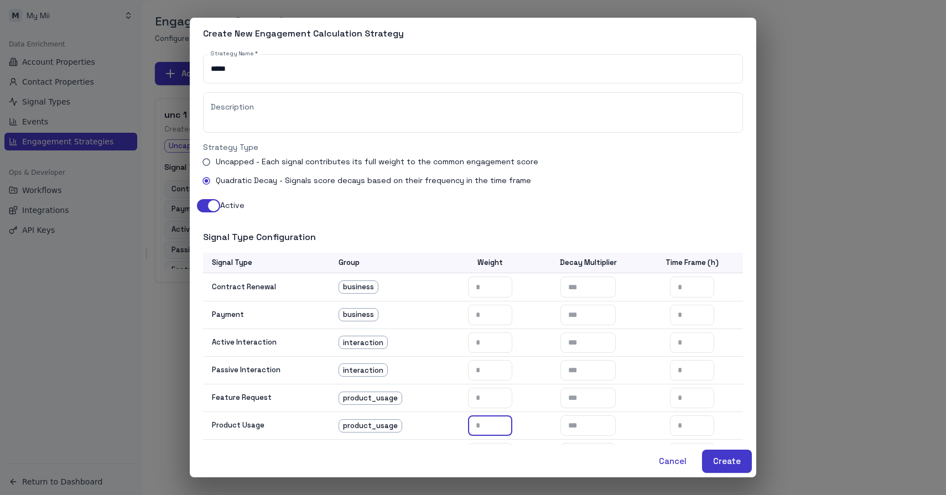
type input "*"
drag, startPoint x: 668, startPoint y: 262, endPoint x: 708, endPoint y: 263, distance: 39.8
click at [708, 262] on th "Time Frame (h)" at bounding box center [692, 263] width 101 height 20
click at [695, 289] on input "number" at bounding box center [692, 287] width 44 height 20
type input "*"
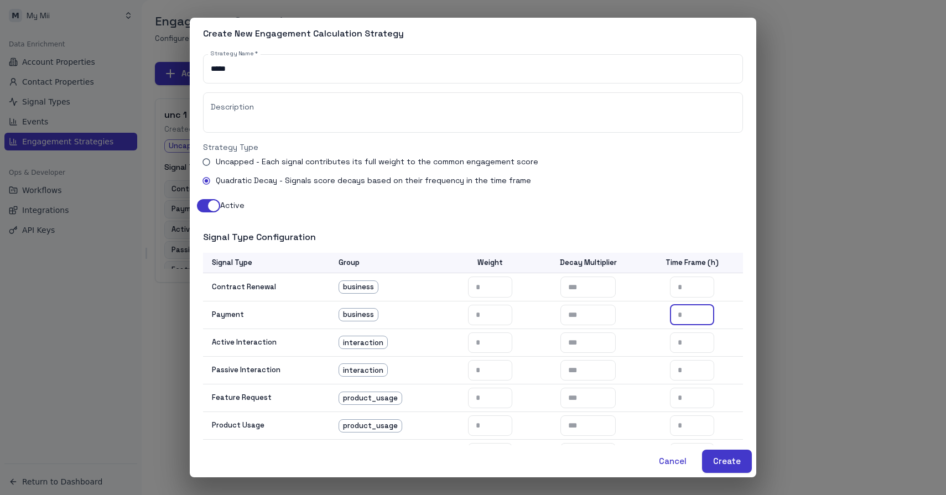
click at [691, 308] on input "number" at bounding box center [692, 315] width 44 height 20
type input "*"
click at [685, 340] on input "number" at bounding box center [692, 342] width 44 height 20
type input "*"
click at [684, 371] on input "number" at bounding box center [692, 370] width 44 height 20
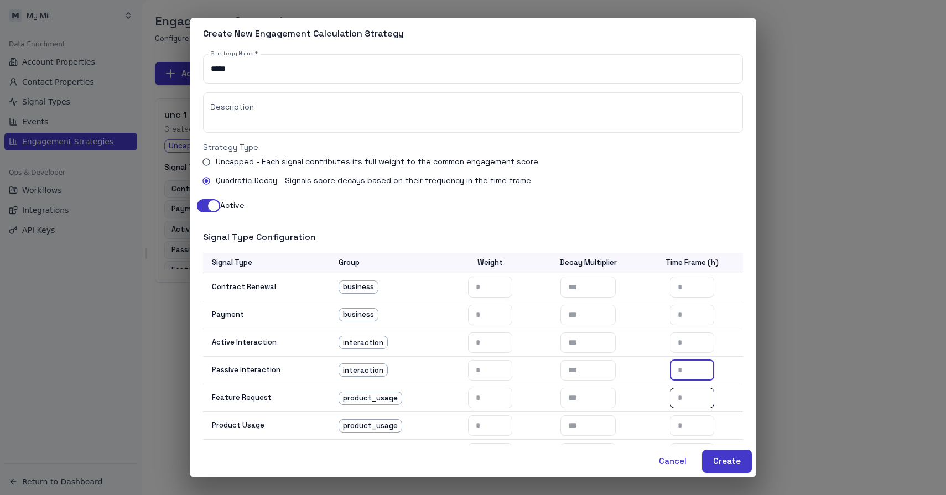
type input "*"
click at [684, 395] on input "number" at bounding box center [692, 398] width 44 height 20
type input "*"
click at [681, 430] on input "number" at bounding box center [692, 425] width 44 height 20
type input "*"
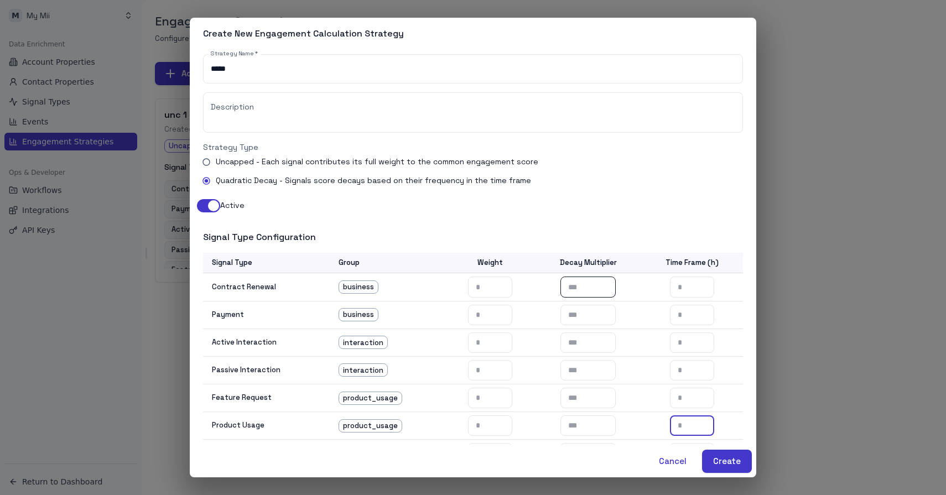
click at [573, 290] on input "number" at bounding box center [587, 287] width 55 height 20
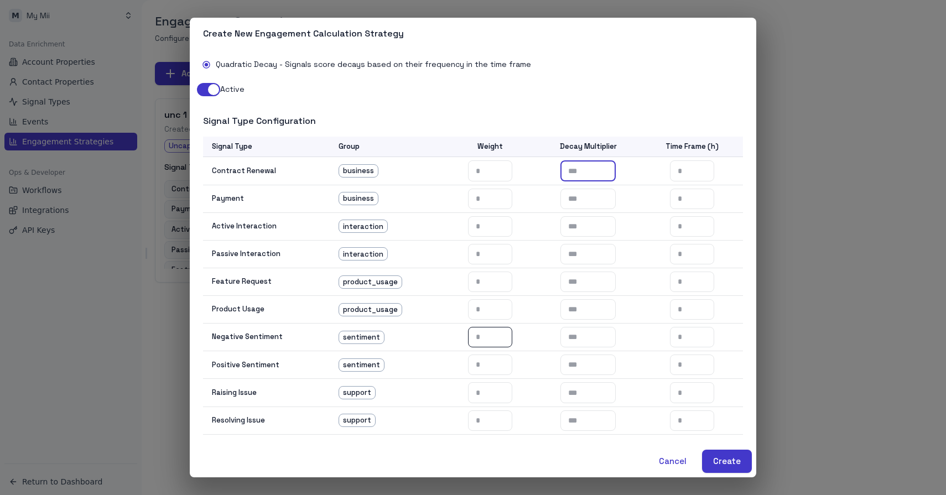
click at [480, 335] on input "number" at bounding box center [490, 337] width 44 height 20
type input "*"
click at [485, 368] on input "number" at bounding box center [490, 365] width 44 height 20
type input "*"
click at [486, 393] on input "number" at bounding box center [490, 392] width 44 height 20
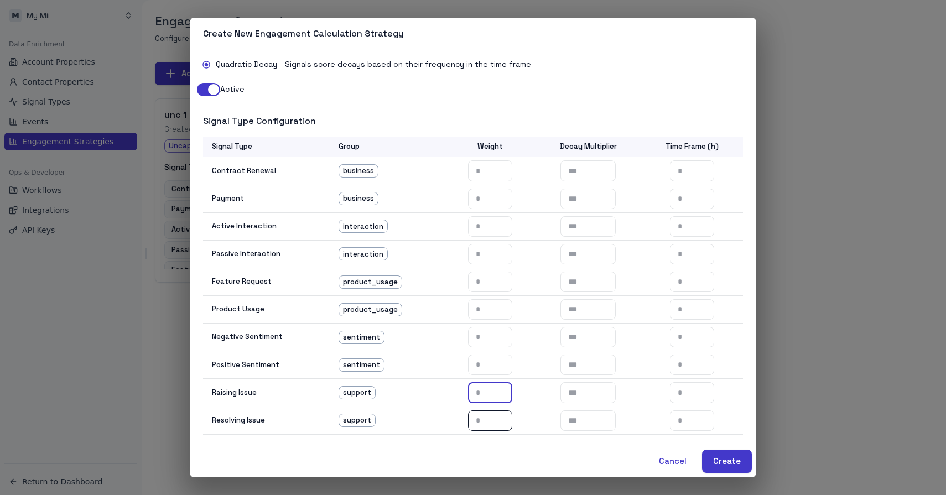
type input "*"
click at [486, 419] on input "number" at bounding box center [490, 420] width 44 height 20
type input "*"
click at [687, 333] on input "number" at bounding box center [692, 337] width 44 height 20
type input "*"
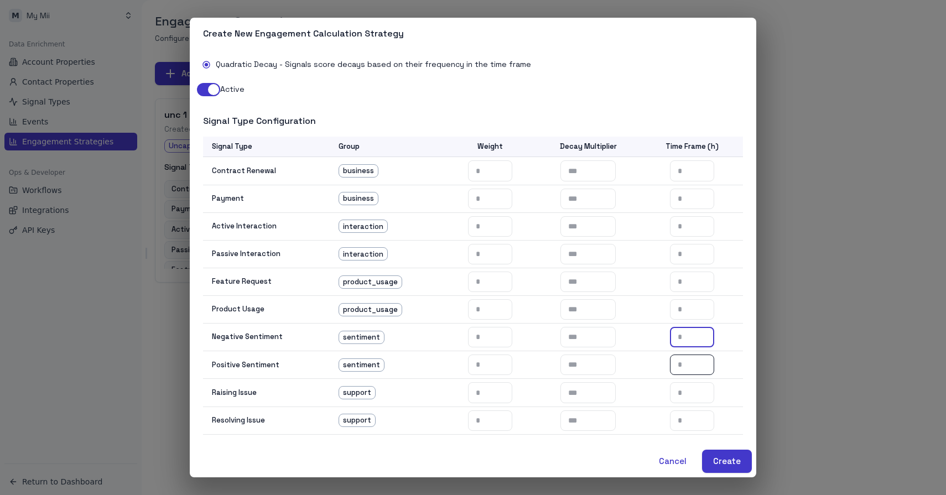
click at [687, 364] on input "number" at bounding box center [692, 365] width 44 height 20
type input "*"
click at [687, 390] on input "number" at bounding box center [692, 392] width 44 height 20
type input "*"
click at [684, 420] on input "number" at bounding box center [692, 420] width 44 height 20
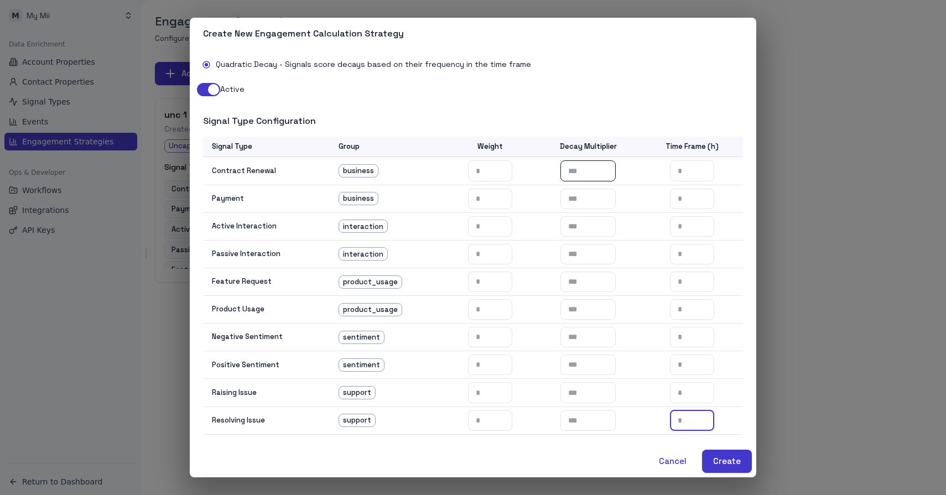
type input "*"
click at [584, 177] on input "number" at bounding box center [587, 170] width 55 height 20
click at [576, 170] on input "***" at bounding box center [587, 170] width 55 height 20
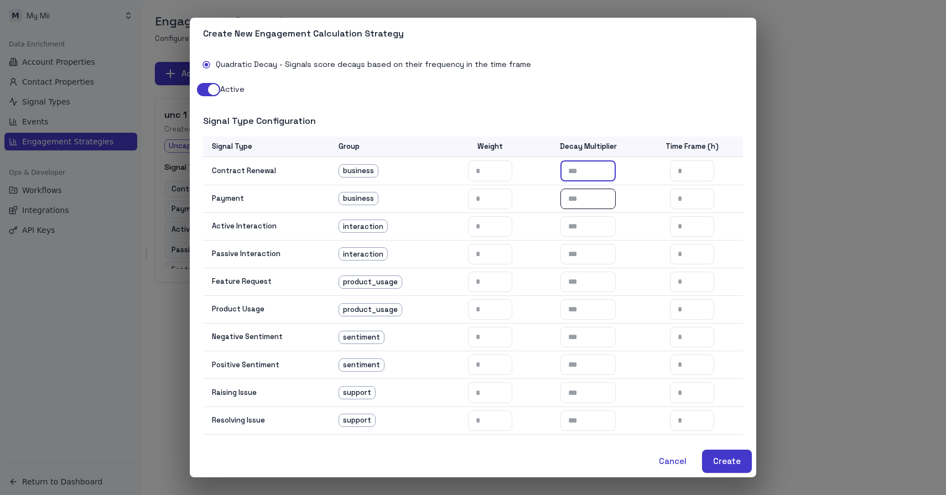
type input "***"
click at [578, 201] on input "number" at bounding box center [587, 199] width 55 height 20
paste input "***"
type input "***"
click at [577, 222] on input "number" at bounding box center [587, 226] width 55 height 20
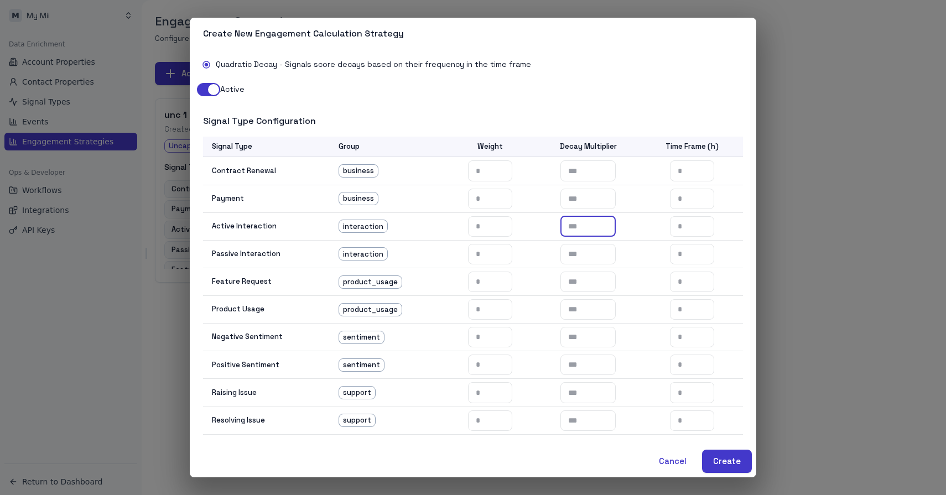
paste input "***"
type input "***"
click at [580, 252] on input "number" at bounding box center [587, 254] width 55 height 20
paste input "***"
type input "***"
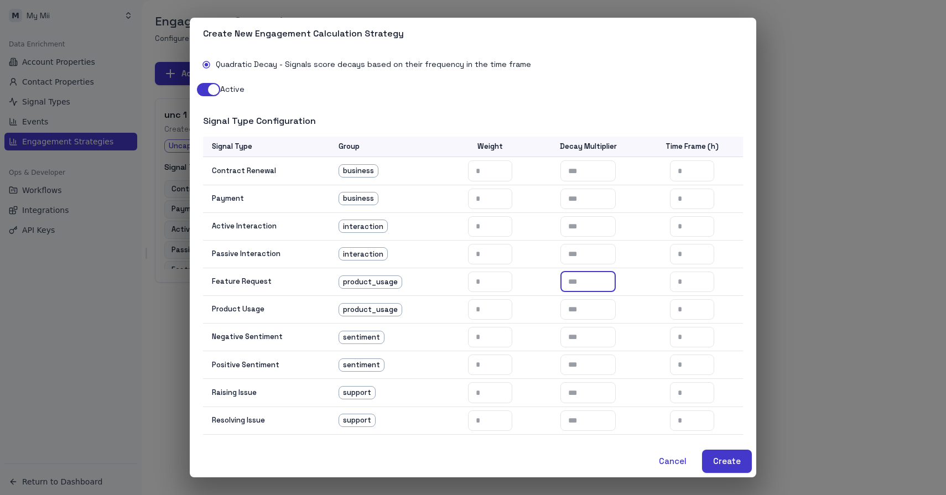
click at [579, 285] on input "number" at bounding box center [587, 282] width 55 height 20
paste input "***"
type input "***"
click at [575, 313] on input "number" at bounding box center [587, 309] width 55 height 20
paste input "***"
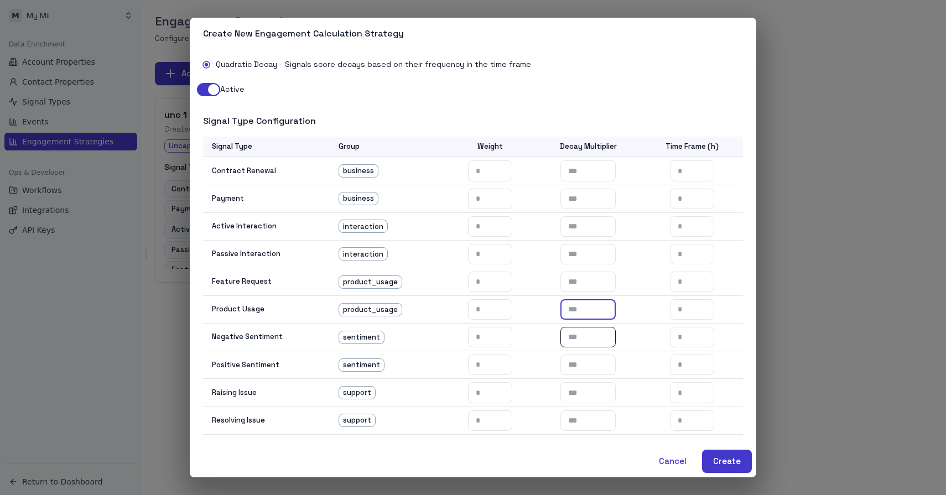
type input "***"
click at [576, 337] on input "number" at bounding box center [587, 337] width 55 height 20
paste input "***"
type input "***"
click at [580, 363] on input "number" at bounding box center [587, 365] width 55 height 20
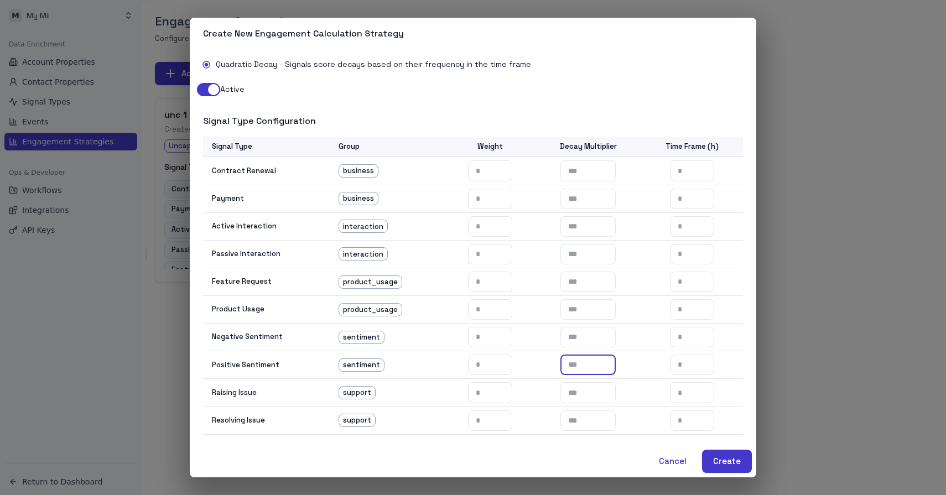
paste input "***"
type input "***"
click at [580, 391] on input "number" at bounding box center [587, 392] width 55 height 20
paste input "***"
type input "***"
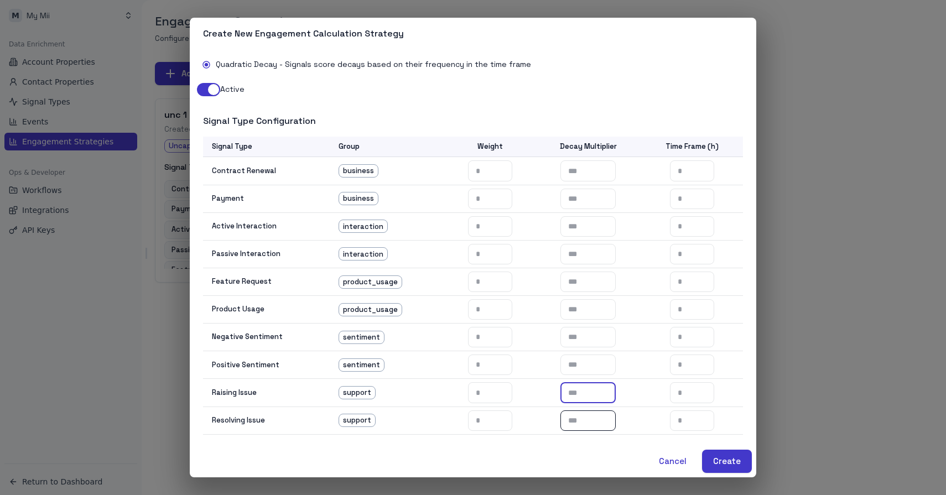
click at [576, 421] on input "number" at bounding box center [587, 420] width 55 height 20
paste input "***"
type input "***"
click at [724, 461] on button "Create" at bounding box center [727, 461] width 50 height 23
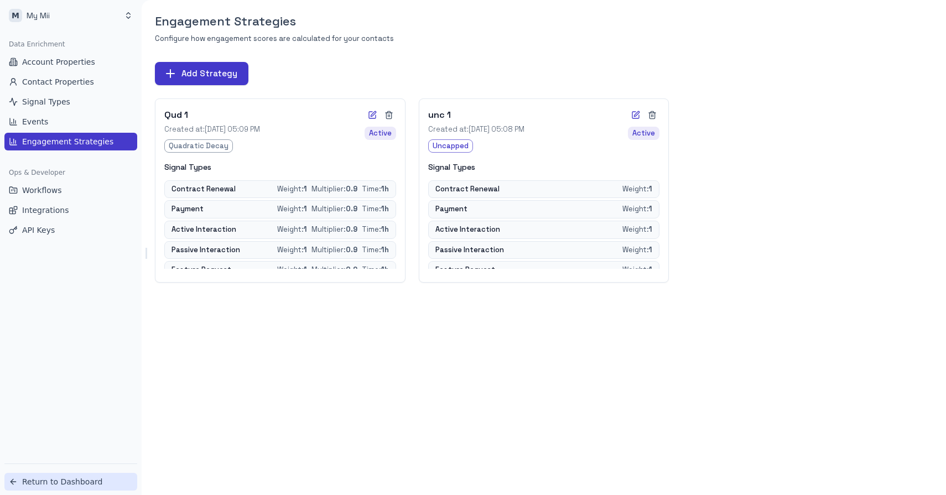
click at [54, 486] on span "Return to Dashboard" at bounding box center [62, 481] width 80 height 11
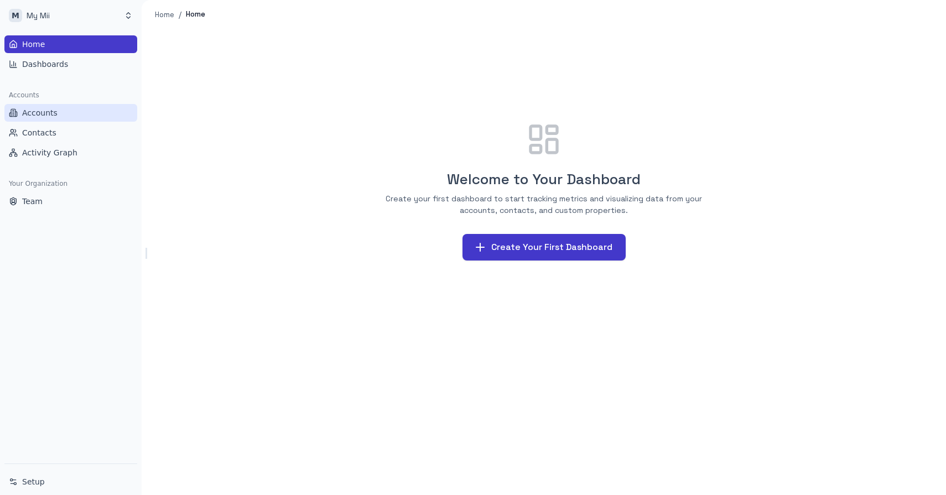
click at [41, 111] on span "Accounts" at bounding box center [39, 112] width 35 height 11
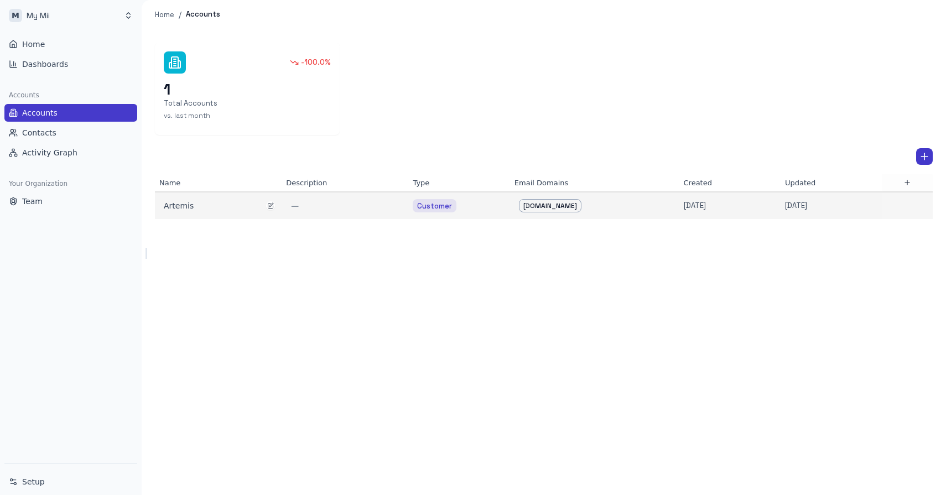
click at [190, 212] on div "Artemis" at bounding box center [218, 205] width 118 height 15
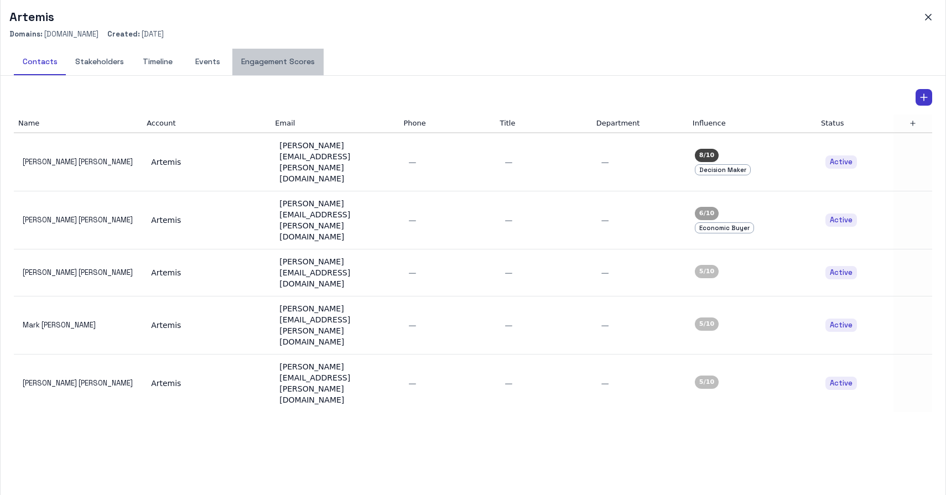
click at [277, 58] on button "Engagement Scores" at bounding box center [277, 62] width 91 height 27
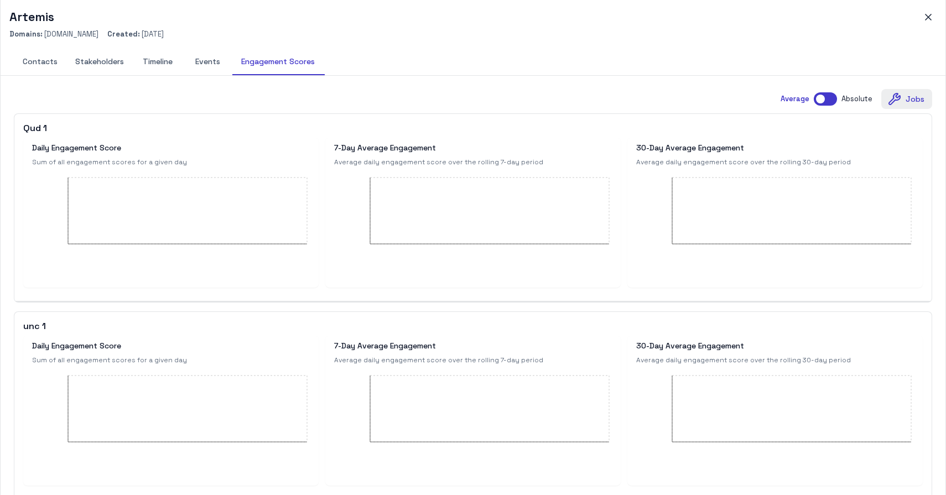
click at [903, 100] on button "Jobs" at bounding box center [906, 99] width 51 height 20
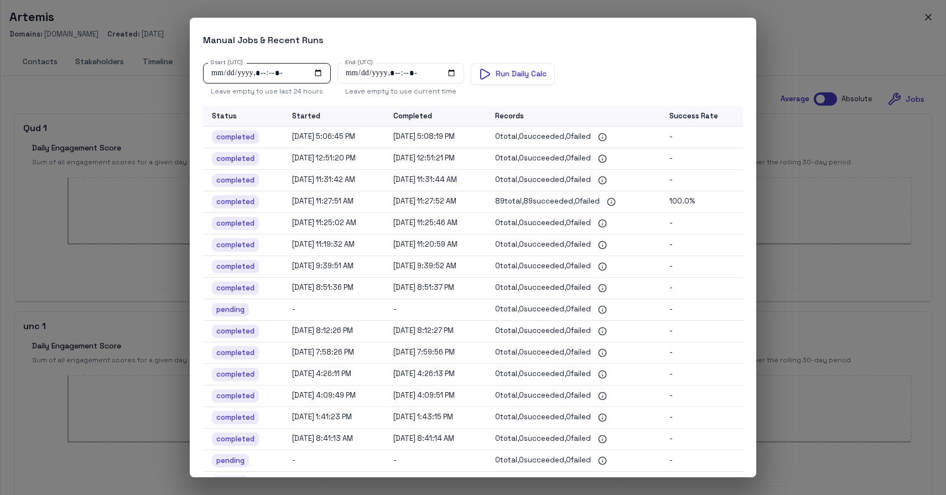
click at [317, 72] on input "Start (UTC)" at bounding box center [267, 73] width 128 height 20
type input "**********"
click at [639, 77] on div "Start (UTC) Start (UTC) Leave empty to use last 24 hours End (UTC) End (UTC) Le…" at bounding box center [473, 80] width 540 height 34
click at [501, 81] on button "Run Daily Calc" at bounding box center [513, 74] width 84 height 22
click at [810, 54] on div "Manual Jobs & Recent Runs Start (UTC) Start (UTC) Leave empty to use last 24 ho…" at bounding box center [473, 247] width 946 height 495
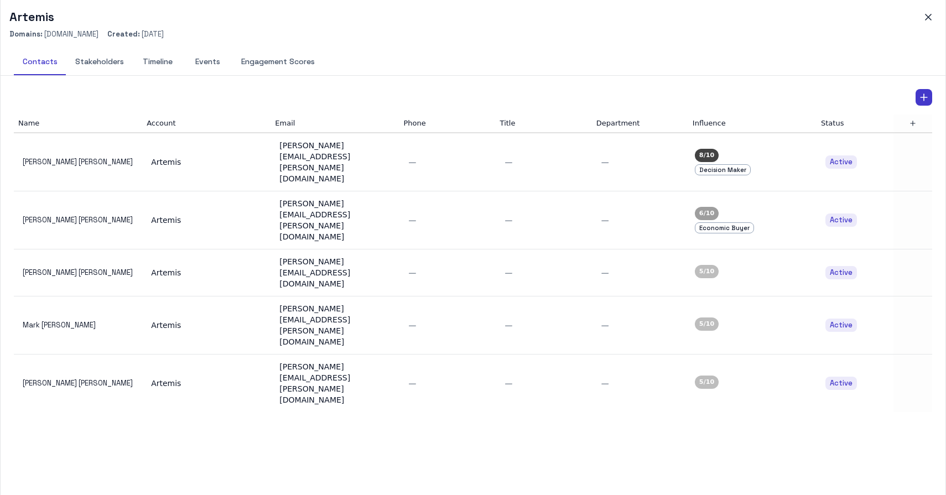
click at [278, 60] on button "Engagement Scores" at bounding box center [277, 62] width 91 height 27
click at [274, 64] on button "Engagement Scores" at bounding box center [277, 62] width 91 height 27
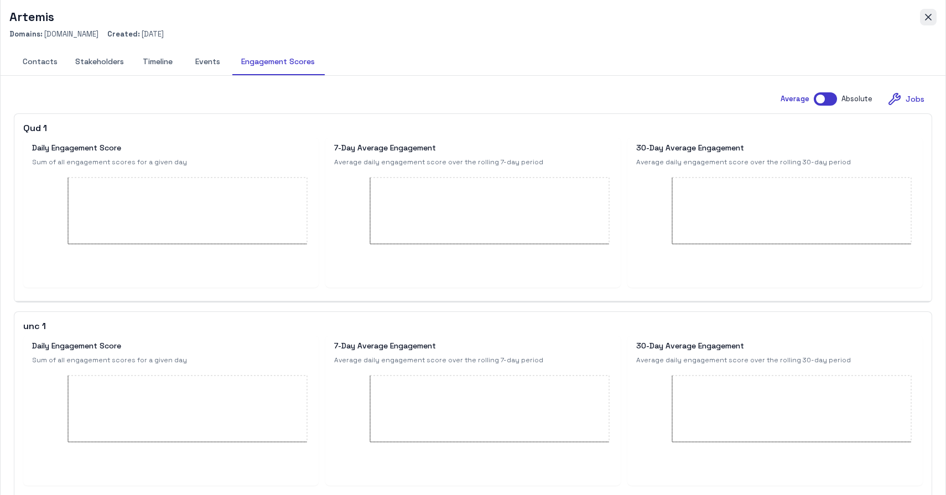
click at [928, 22] on icon "button" at bounding box center [928, 17] width 11 height 11
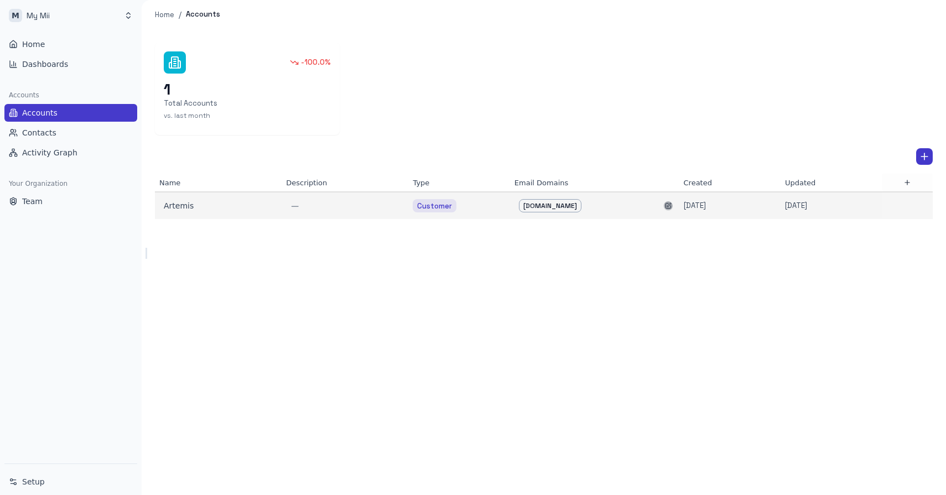
click at [671, 208] on icon "button" at bounding box center [668, 206] width 5 height 5
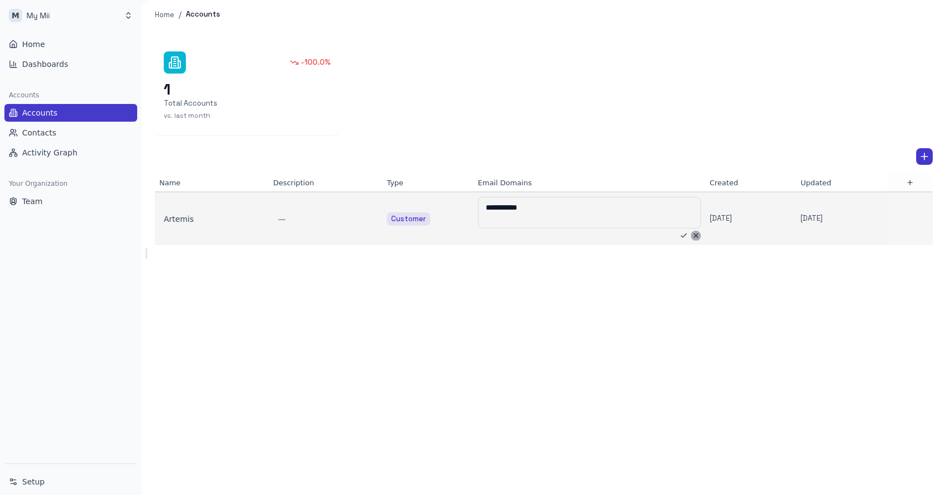
click at [692, 238] on icon "button" at bounding box center [696, 236] width 8 height 8
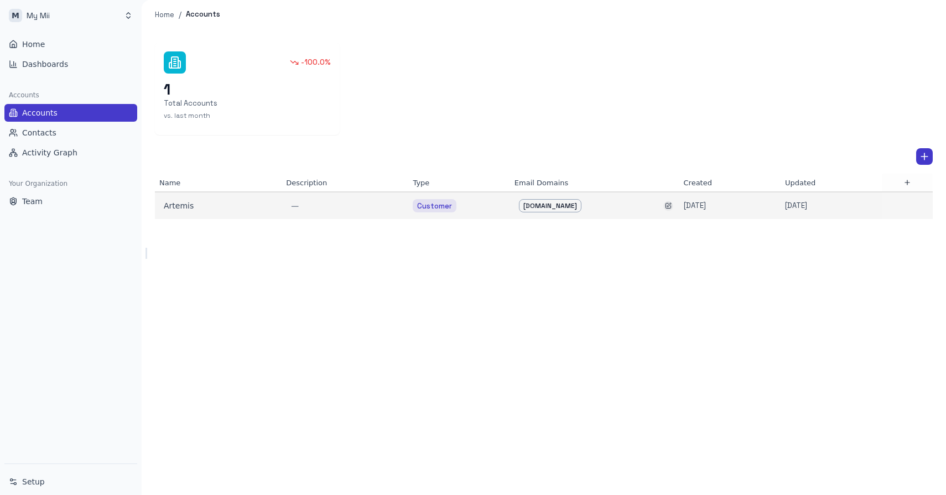
click at [669, 206] on icon "button" at bounding box center [668, 205] width 7 height 7
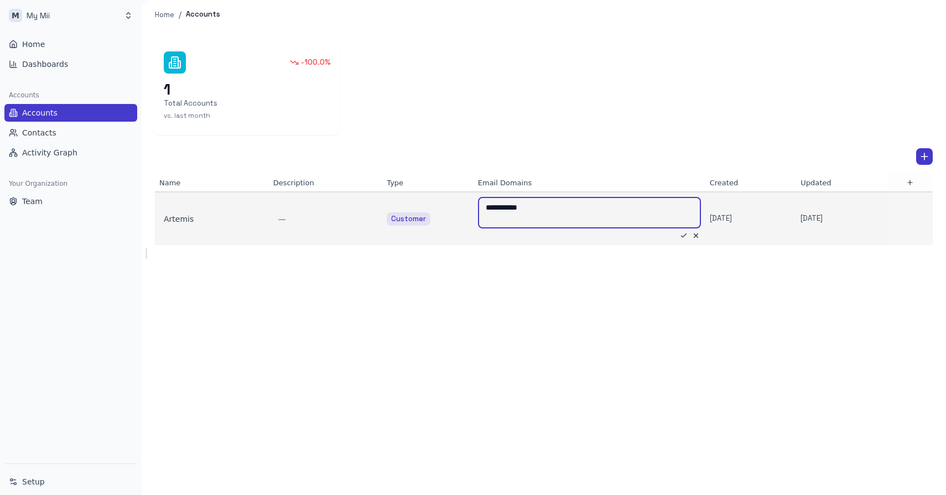
click at [569, 207] on textarea "**********" at bounding box center [558, 213] width 145 height 22
click at [680, 235] on icon "button" at bounding box center [684, 236] width 8 height 8
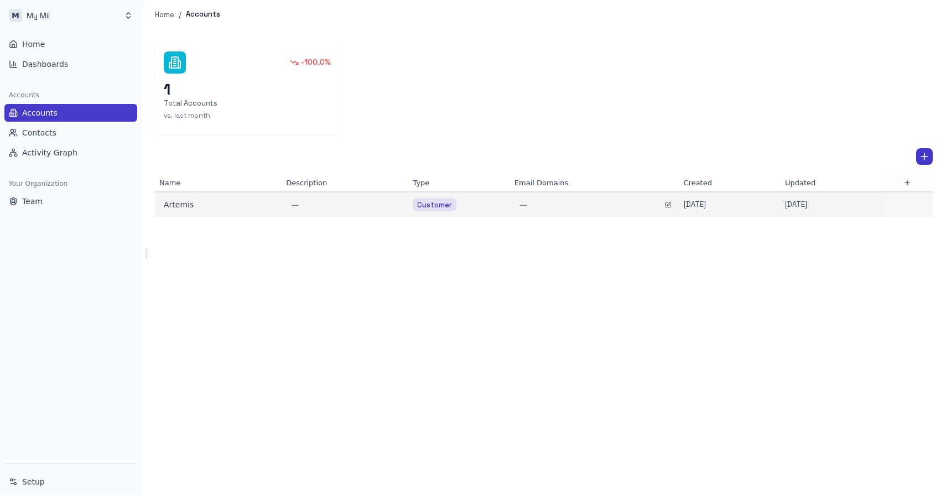
click at [524, 205] on span "—" at bounding box center [523, 204] width 8 height 9
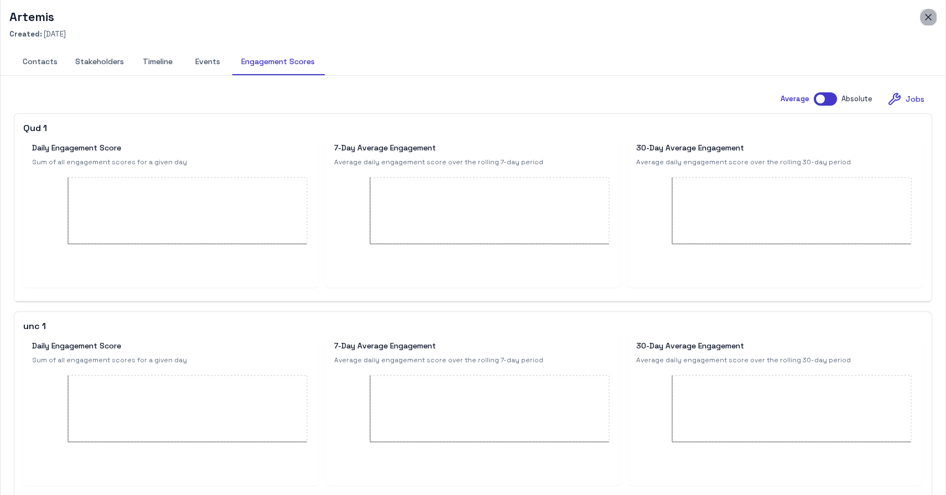
click at [929, 14] on icon "button" at bounding box center [928, 17] width 11 height 11
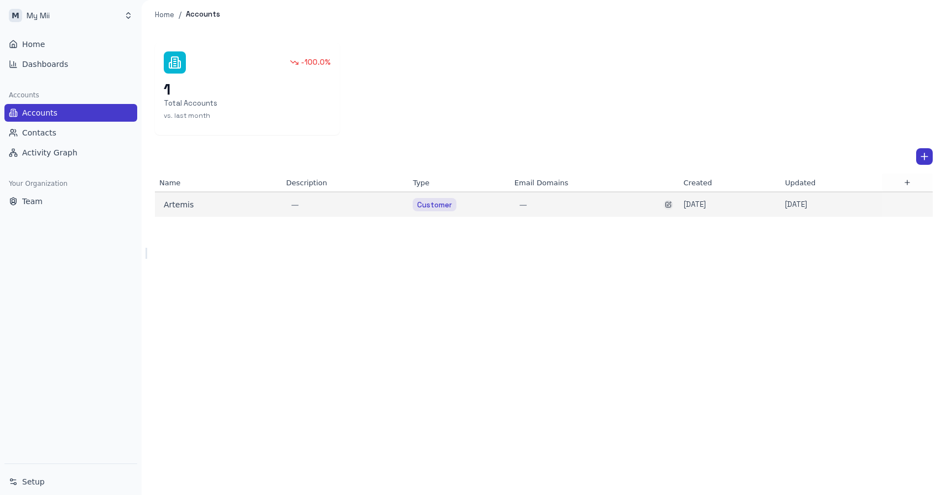
click at [668, 206] on icon "button" at bounding box center [668, 204] width 7 height 7
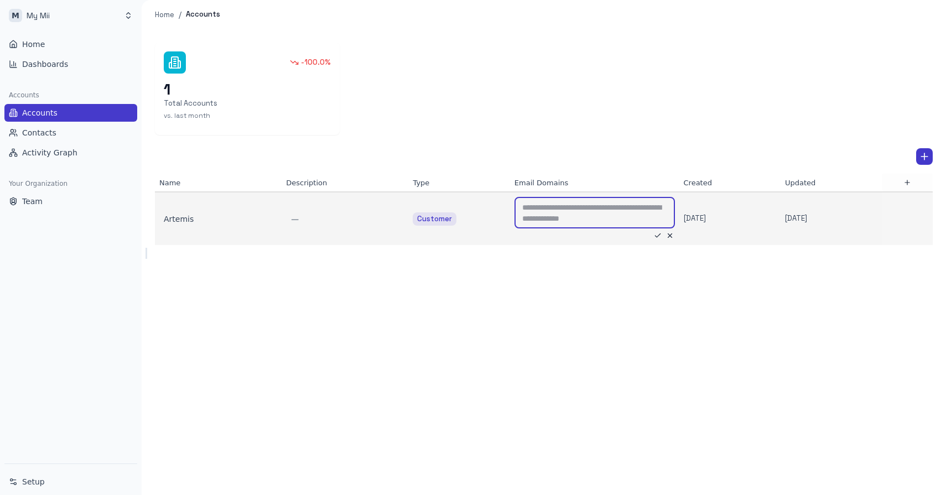
click at [557, 208] on textarea at bounding box center [594, 213] width 145 height 22
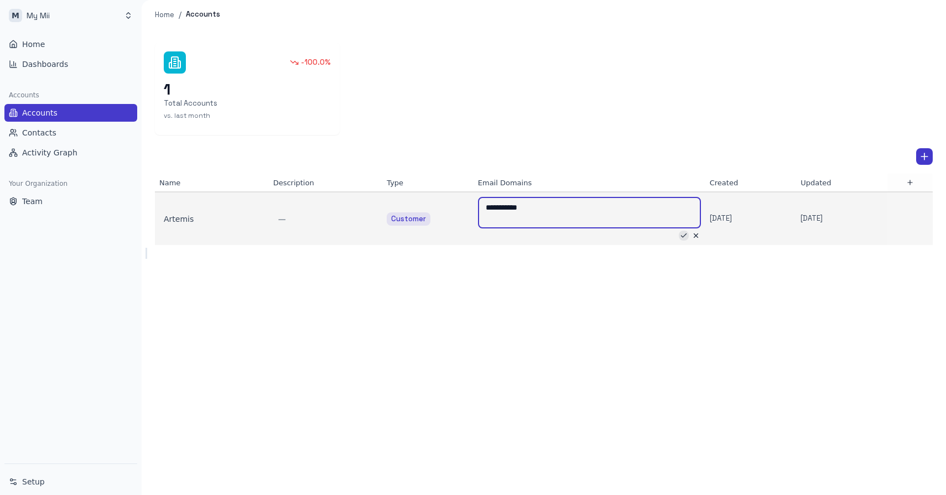
type textarea "**********"
click at [681, 237] on icon "button" at bounding box center [683, 235] width 5 height 3
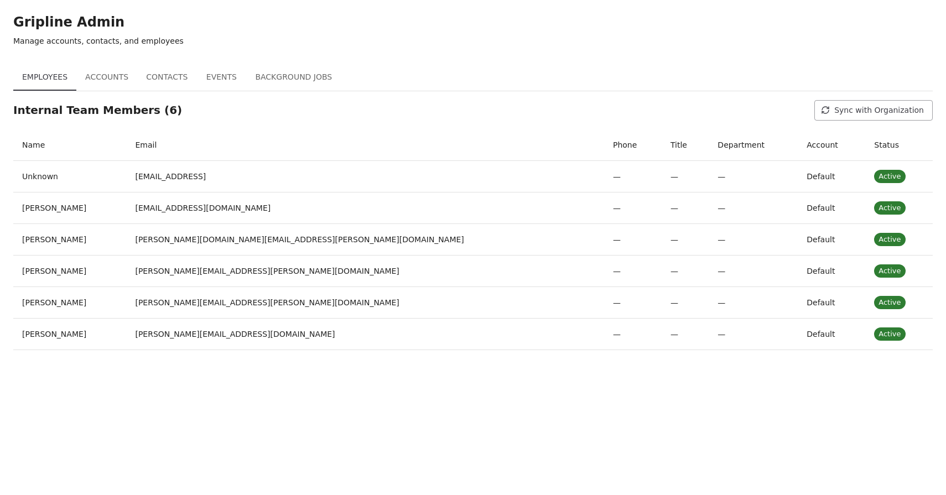
click at [300, 79] on button "Background Jobs" at bounding box center [293, 77] width 95 height 27
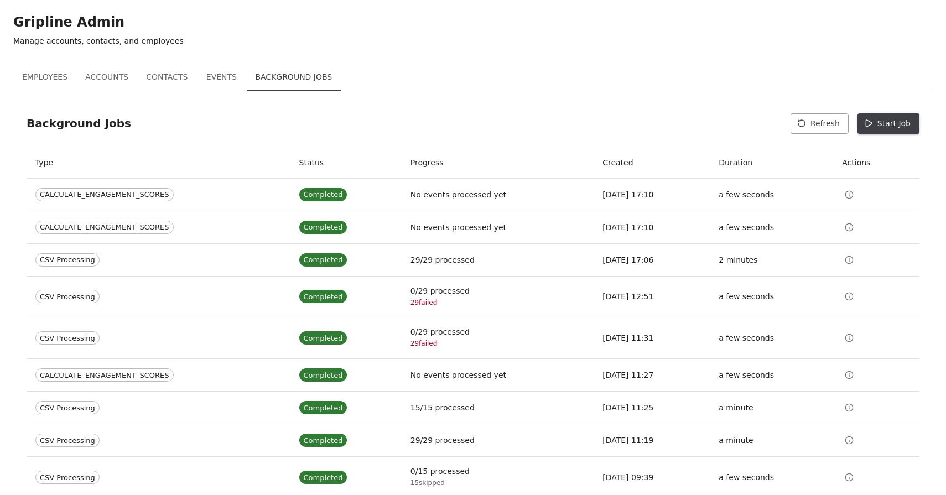
click at [896, 126] on button "Start Job" at bounding box center [889, 123] width 62 height 20
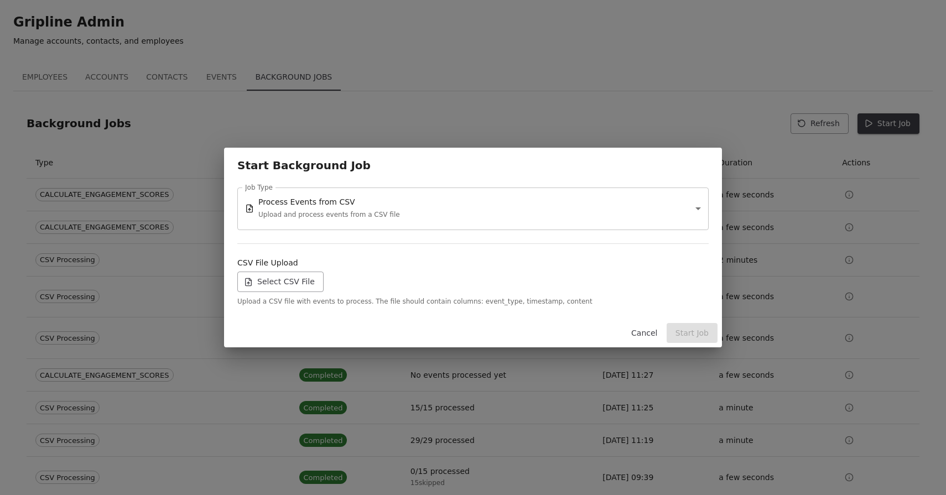
click at [284, 283] on label "Select CSV File" at bounding box center [280, 282] width 86 height 20
click at [0, 0] on input "Select CSV File" at bounding box center [0, 0] width 0 height 0
click at [693, 336] on button "Start Job" at bounding box center [692, 333] width 51 height 20
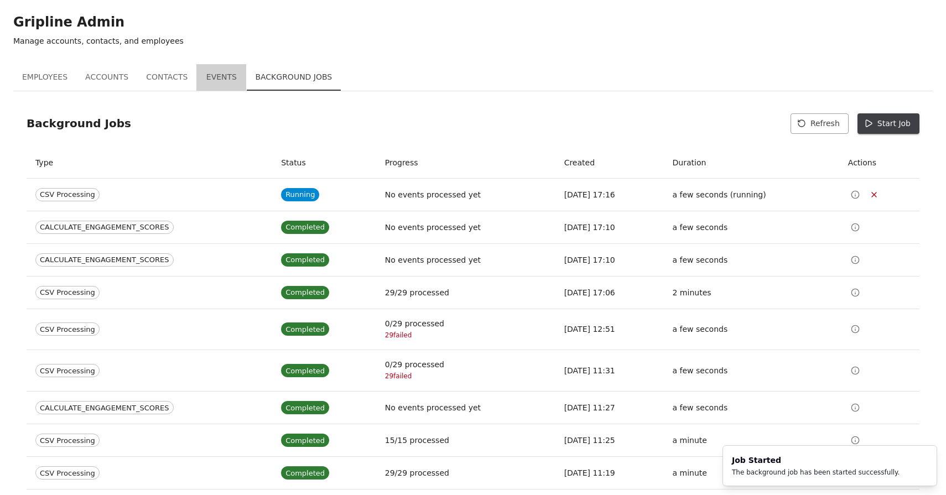
click at [215, 79] on button "Events" at bounding box center [221, 77] width 50 height 27
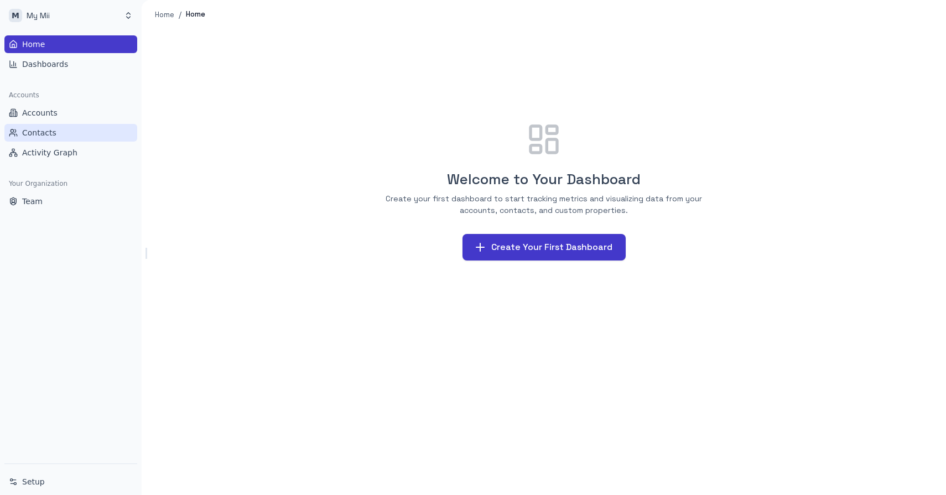
click at [50, 131] on span "Contacts" at bounding box center [39, 132] width 34 height 11
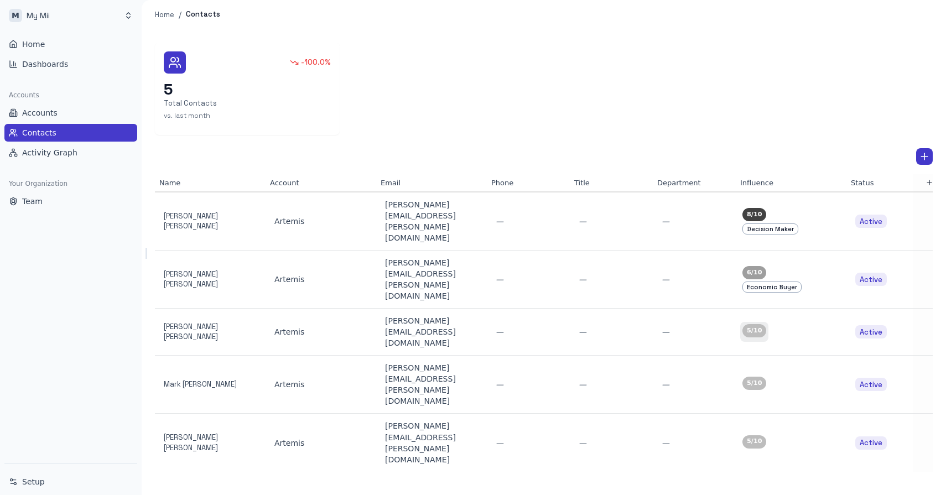
click at [765, 324] on div "5 /10" at bounding box center [754, 330] width 24 height 13
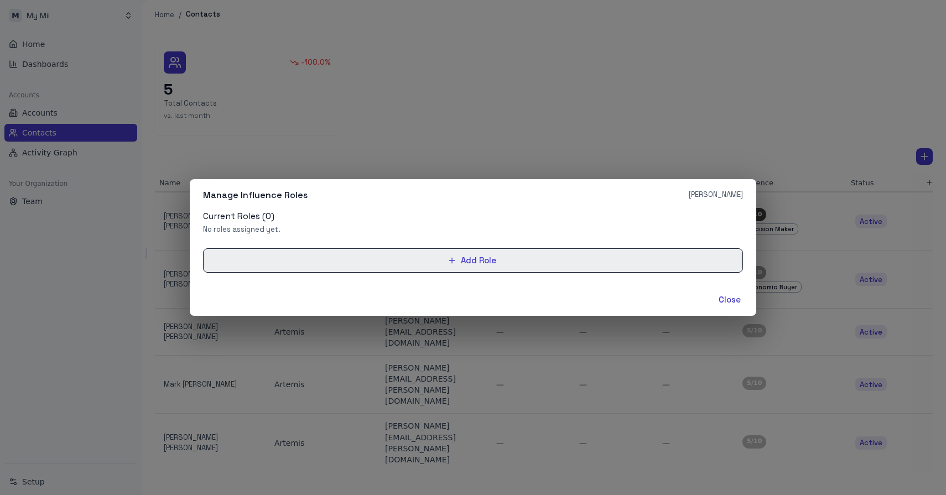
click at [420, 267] on button "Add Role" at bounding box center [473, 260] width 540 height 24
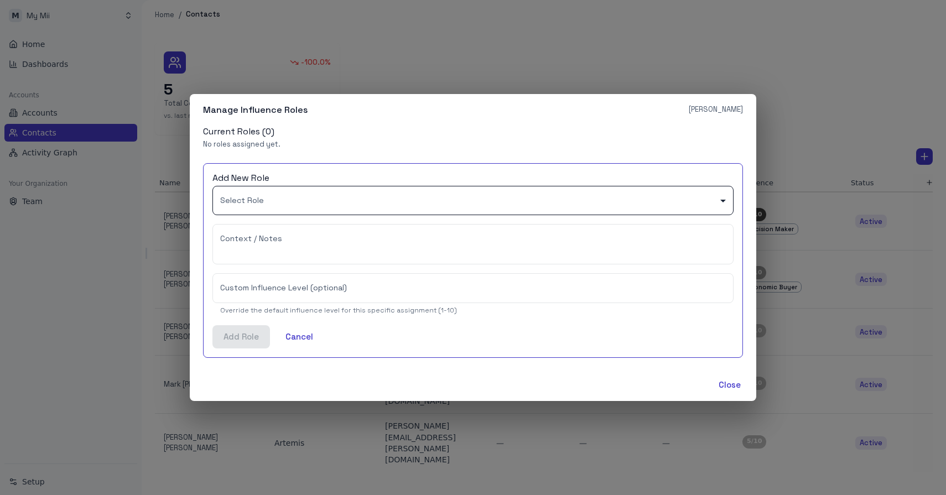
click at [258, 206] on body "M My Mii Home Dashboards Accounts Accounts Contacts Activity Graph Your Organiz…" at bounding box center [473, 247] width 946 height 495
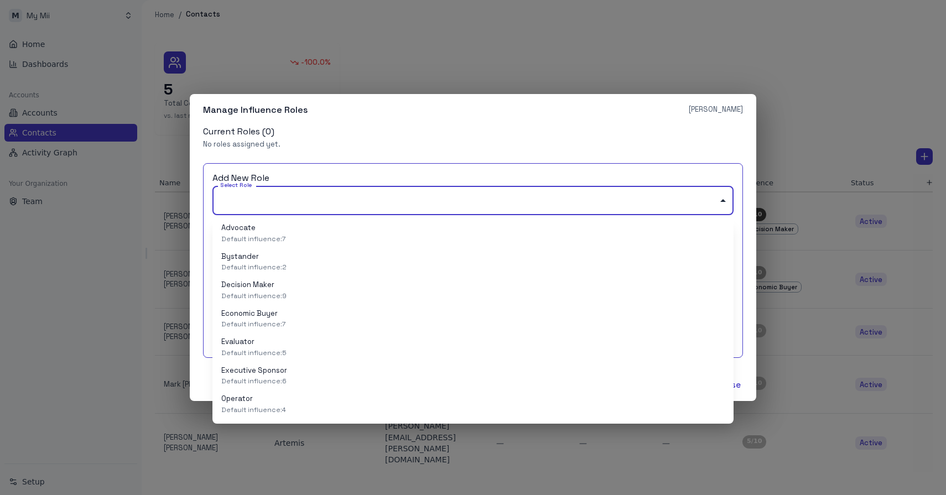
click at [311, 262] on li "Bystander Default influence: 2" at bounding box center [472, 262] width 521 height 29
type input "**********"
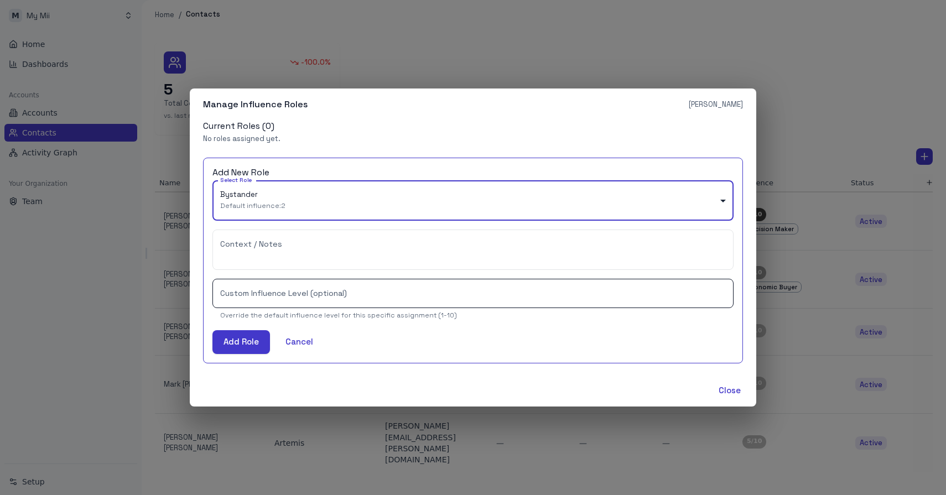
click at [278, 299] on input "Custom Influence Level (optional)" at bounding box center [472, 293] width 521 height 29
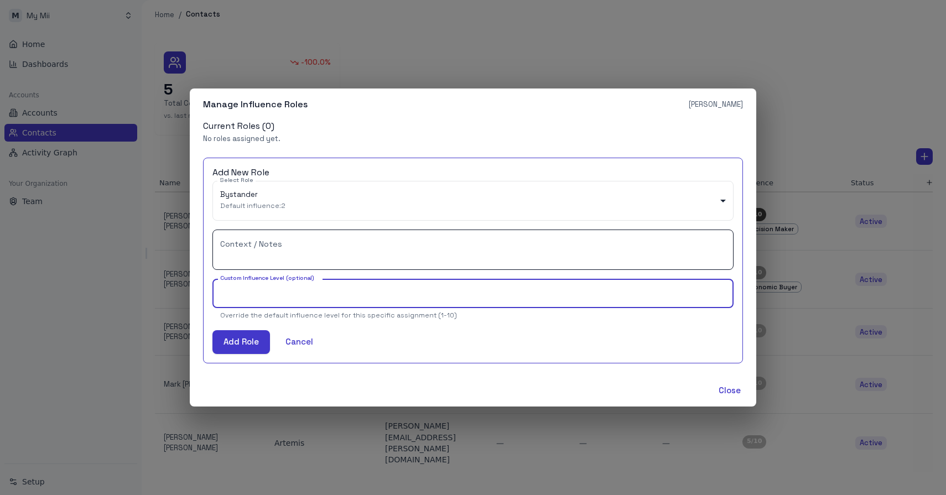
type input "*"
click at [274, 253] on textarea "Context / Notes" at bounding box center [473, 250] width 506 height 22
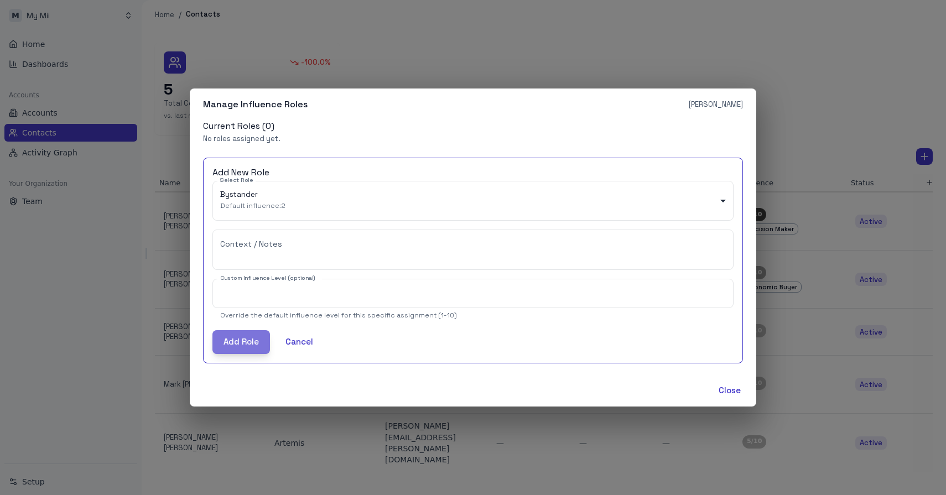
click at [244, 347] on button "Add Role" at bounding box center [241, 341] width 58 height 23
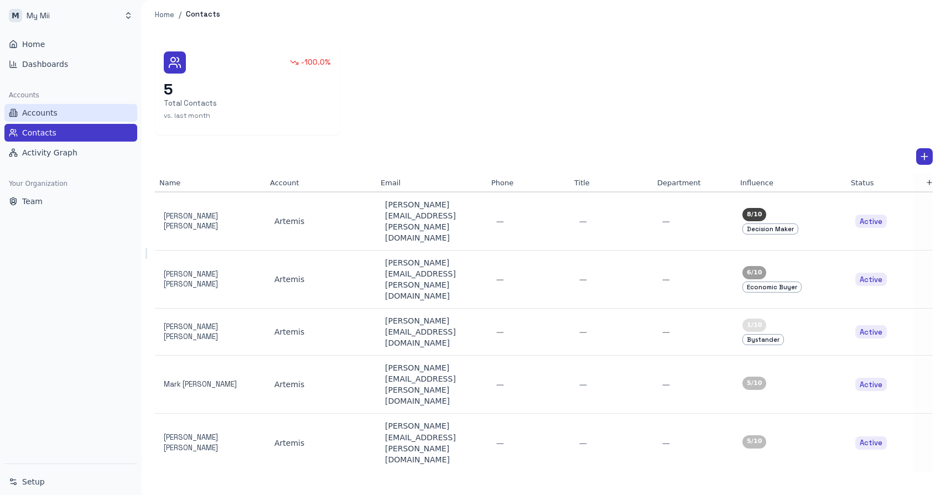
click at [45, 117] on span "Accounts" at bounding box center [39, 112] width 35 height 11
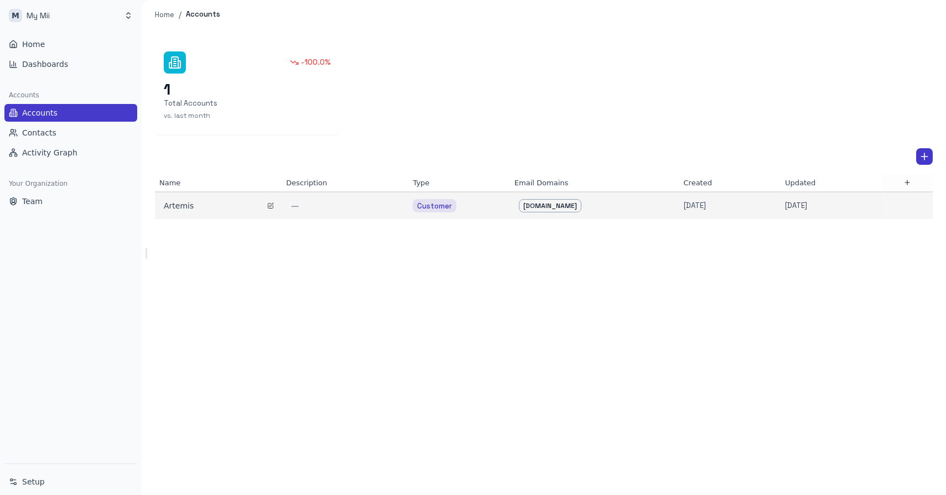
click at [172, 205] on div "Artemis" at bounding box center [218, 205] width 109 height 11
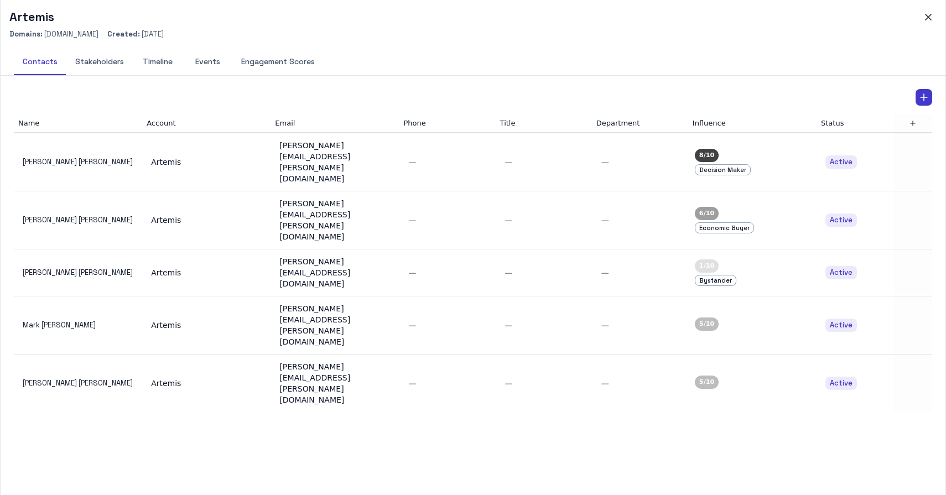
click at [204, 64] on button "Events" at bounding box center [208, 62] width 50 height 27
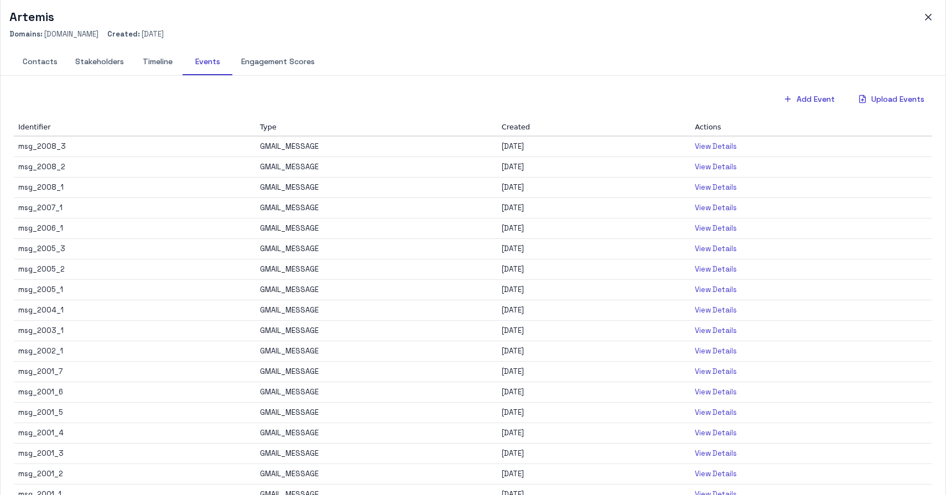
click at [154, 65] on button "Timeline" at bounding box center [158, 62] width 50 height 27
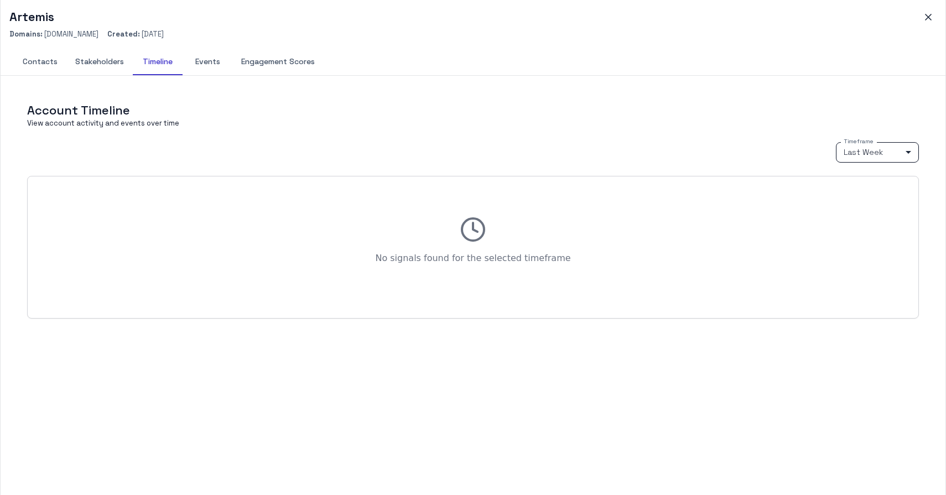
click at [899, 156] on body "M My Mii Home Dashboards Accounts Accounts Contacts Activity Graph Your Organiz…" at bounding box center [473, 247] width 946 height 495
click at [878, 225] on li "Last Year" at bounding box center [877, 225] width 83 height 17
type input "****"
click at [276, 66] on button "Engagement Scores" at bounding box center [277, 62] width 91 height 27
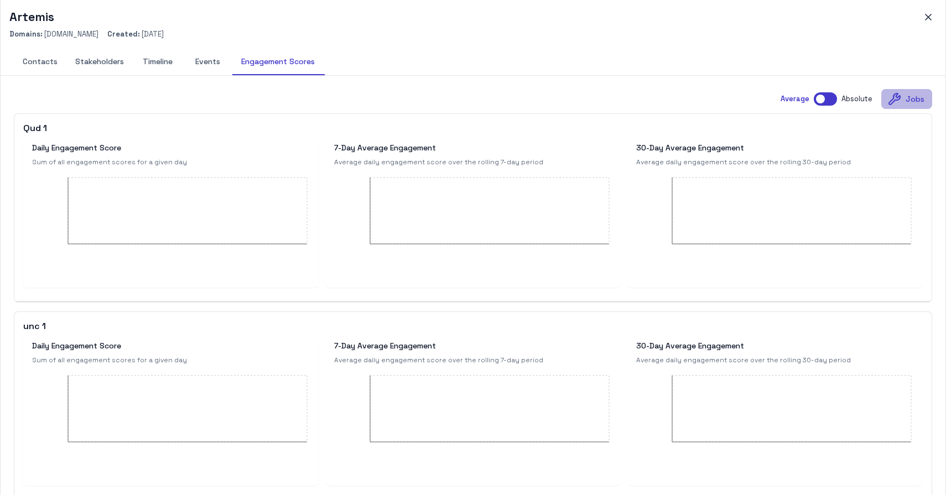
click at [906, 102] on button "Jobs" at bounding box center [906, 99] width 51 height 20
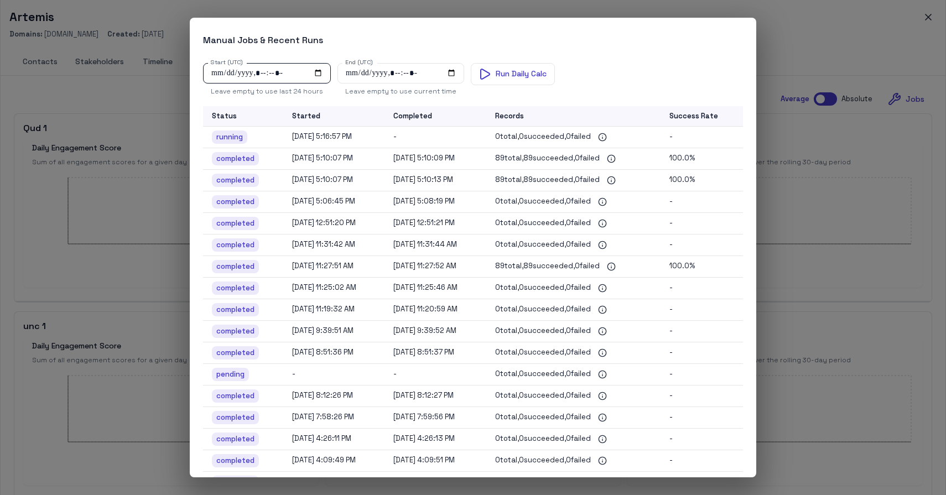
click at [250, 75] on input "Start (UTC)" at bounding box center [267, 73] width 128 height 20
click at [316, 70] on input "Start (UTC)" at bounding box center [267, 73] width 128 height 20
type input "**********"
click at [665, 72] on div "Start (UTC) Start (UTC) Leave empty to use last 24 hours End (UTC) End (UTC) Le…" at bounding box center [473, 80] width 540 height 34
click at [508, 72] on button "Run Daily Calc" at bounding box center [513, 74] width 84 height 22
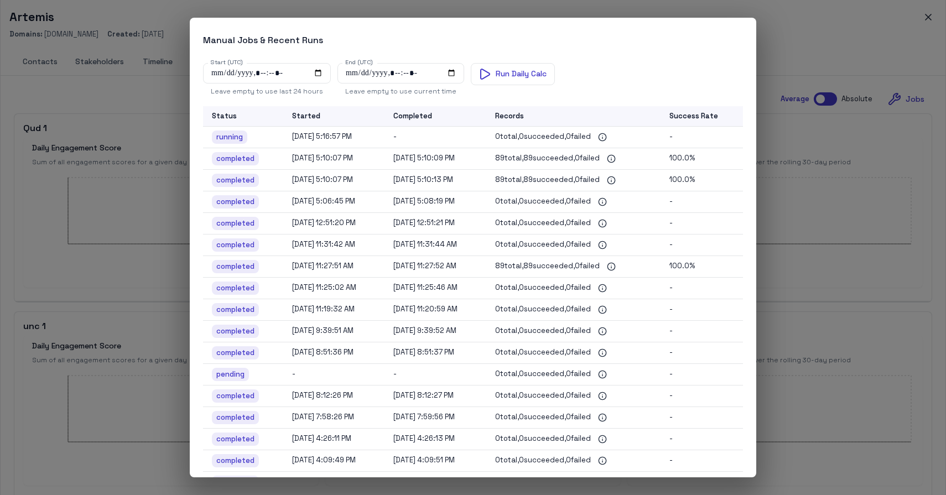
click at [827, 47] on div "Manual Jobs & Recent Runs Start (UTC) Start (UTC) Leave empty to use last 24 ho…" at bounding box center [473, 247] width 946 height 495
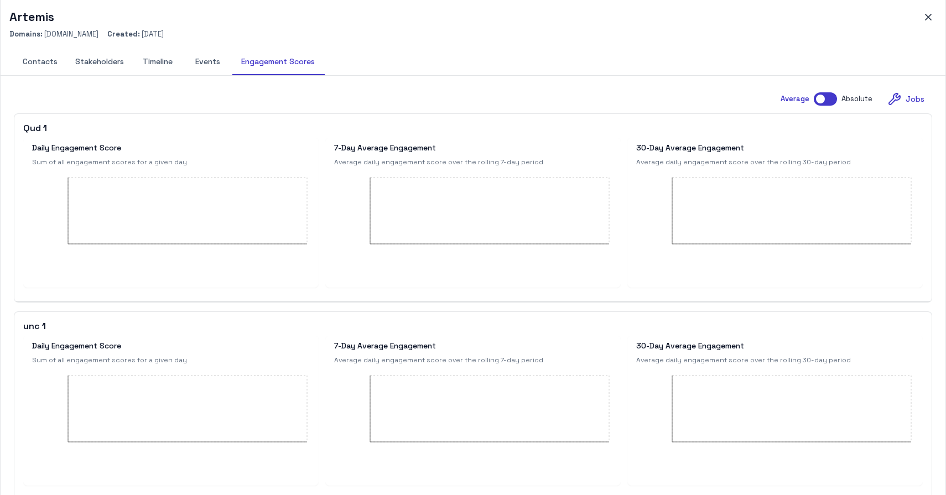
click at [194, 64] on button "Events" at bounding box center [208, 62] width 50 height 27
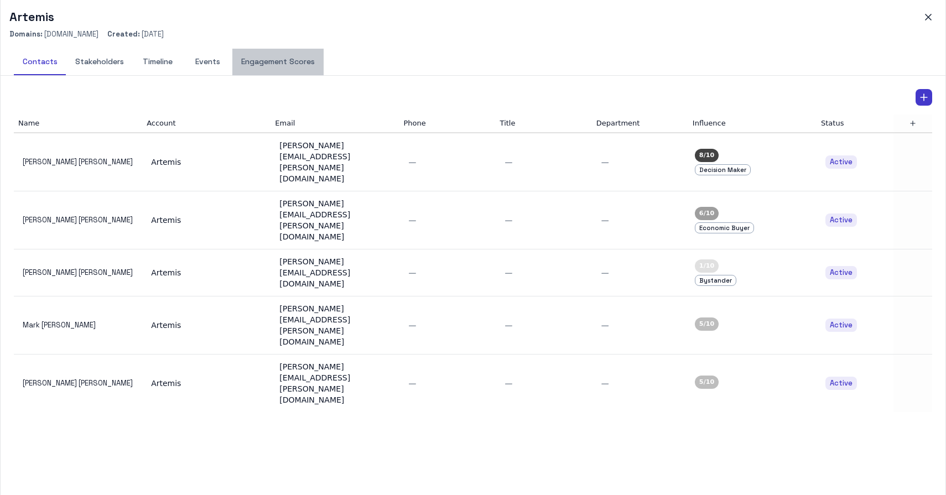
click at [285, 66] on button "Engagement Scores" at bounding box center [277, 62] width 91 height 27
click at [93, 64] on button "Stakeholders" at bounding box center [99, 62] width 66 height 27
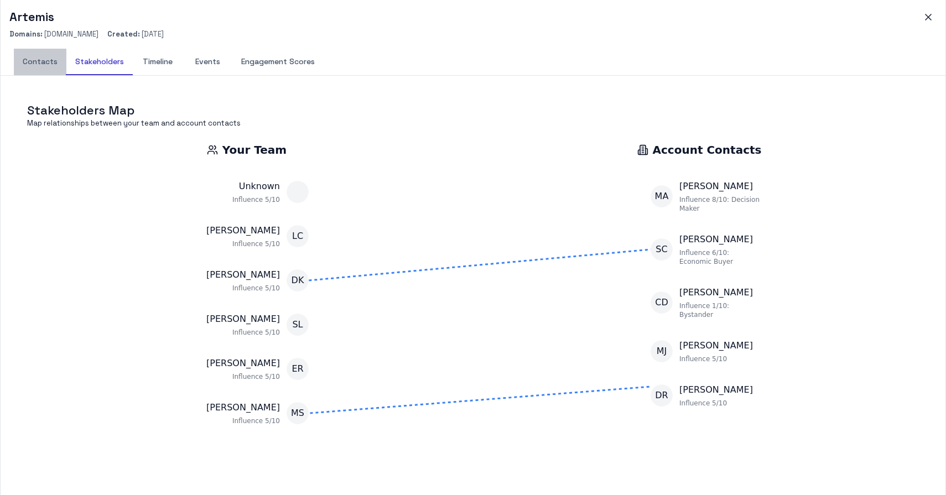
click at [39, 62] on button "Contacts" at bounding box center [40, 62] width 53 height 27
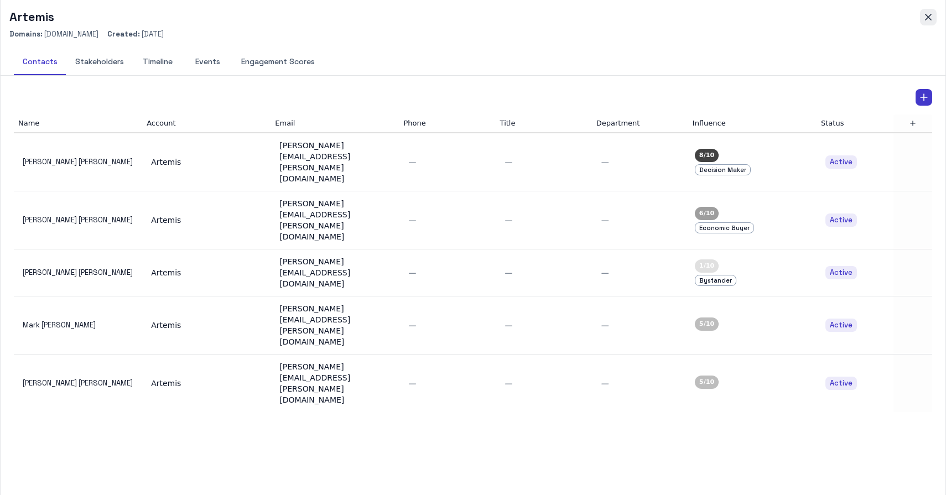
click at [924, 11] on button "button" at bounding box center [928, 17] width 17 height 17
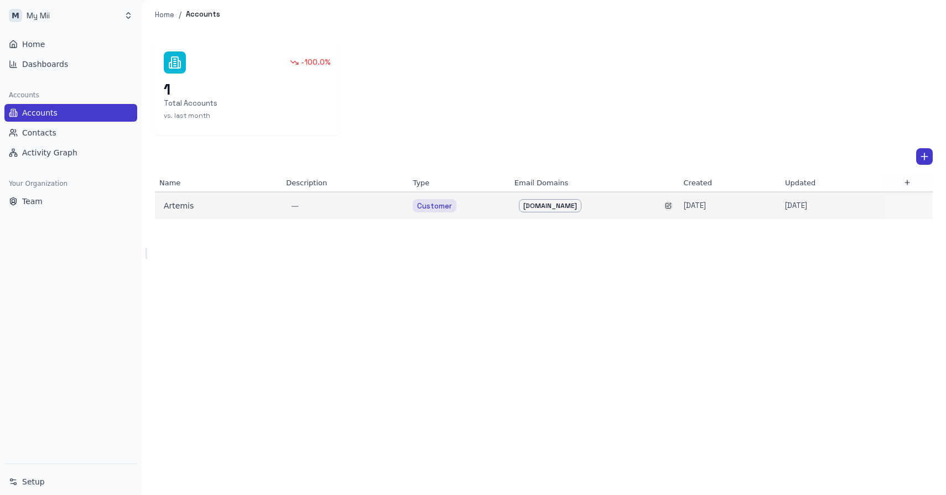
click at [669, 207] on icon "button" at bounding box center [668, 205] width 7 height 7
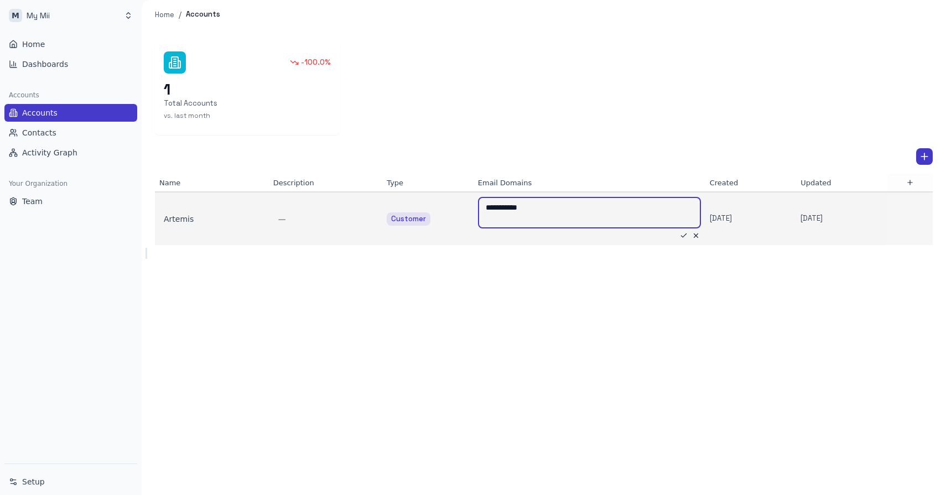
click at [559, 210] on textarea "**********" at bounding box center [558, 213] width 145 height 22
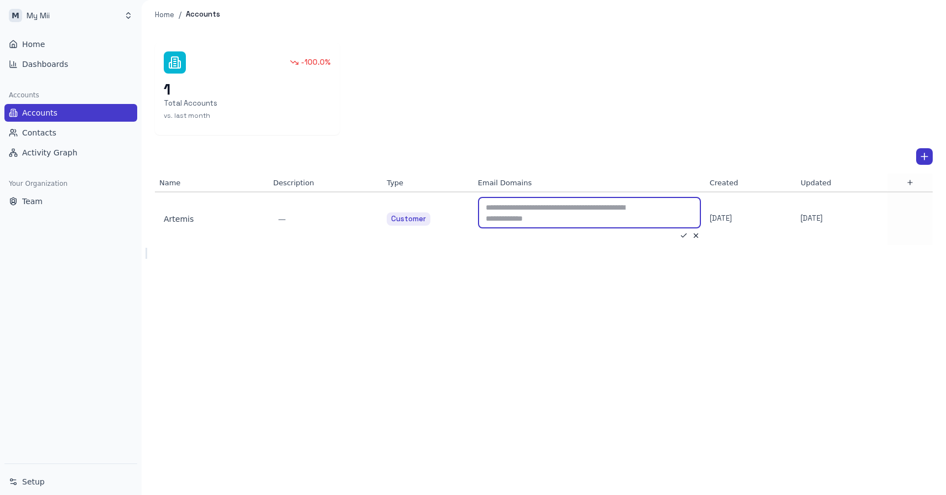
click at [668, 341] on div "-100.0% 1 Total Accounts vs. last month Name Description Type Email Domains Cre…" at bounding box center [544, 262] width 804 height 466
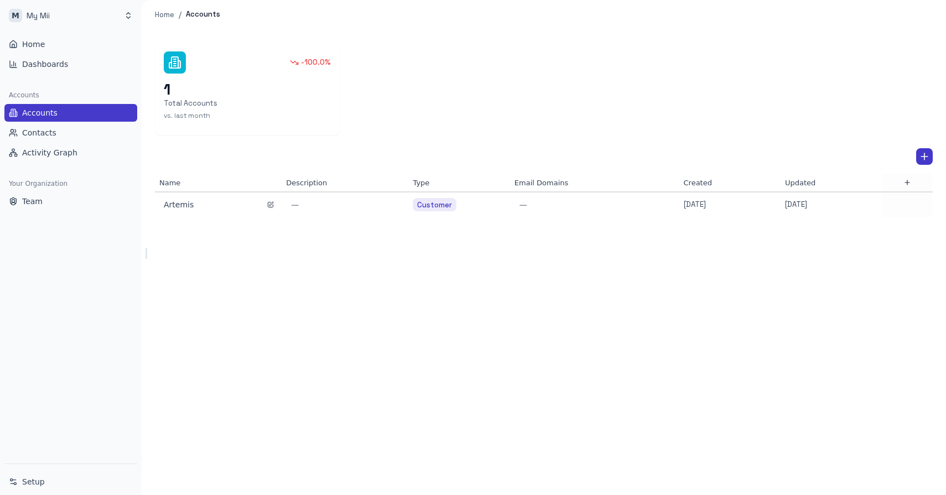
click at [163, 206] on div "Artemis" at bounding box center [218, 204] width 118 height 15
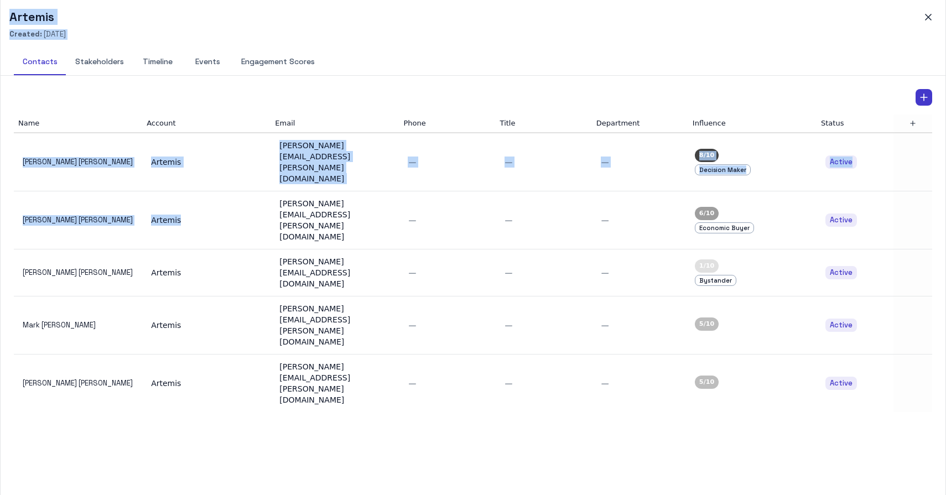
drag, startPoint x: 163, startPoint y: 206, endPoint x: 185, endPoint y: 207, distance: 21.6
click at [185, 207] on div "Home / Accounts -100.0% 1 Total Accounts vs. last month Name Description Type E…" at bounding box center [544, 247] width 804 height 495
click at [929, 19] on icon "button" at bounding box center [928, 17] width 11 height 11
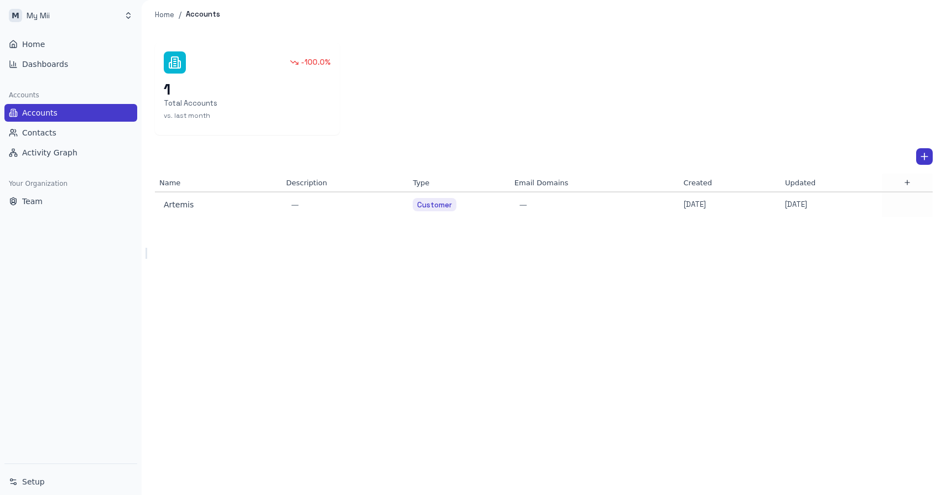
click at [282, 321] on div "-100.0% 1 Total Accounts vs. last month Name Description Type Email Domains Cre…" at bounding box center [544, 262] width 804 height 466
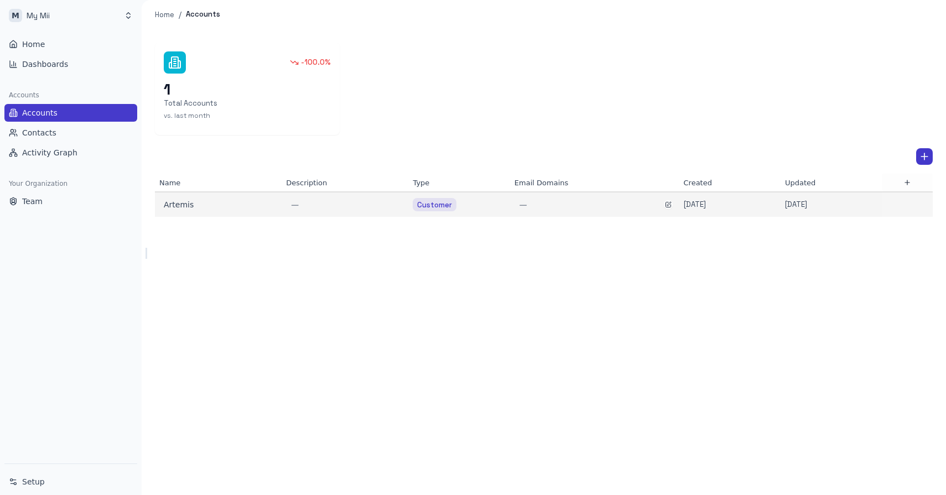
click at [519, 202] on span "—" at bounding box center [523, 204] width 8 height 9
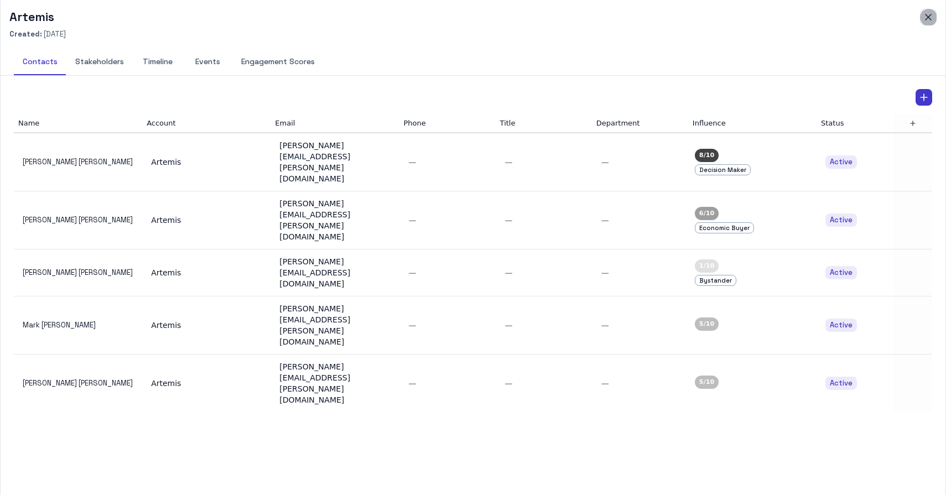
click at [928, 15] on icon "button" at bounding box center [928, 17] width 11 height 11
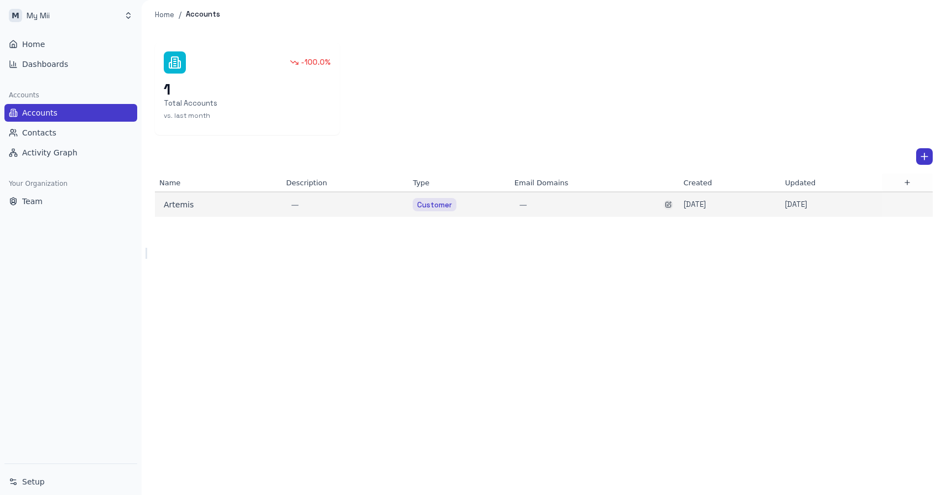
click at [667, 206] on icon "button" at bounding box center [669, 204] width 4 height 4
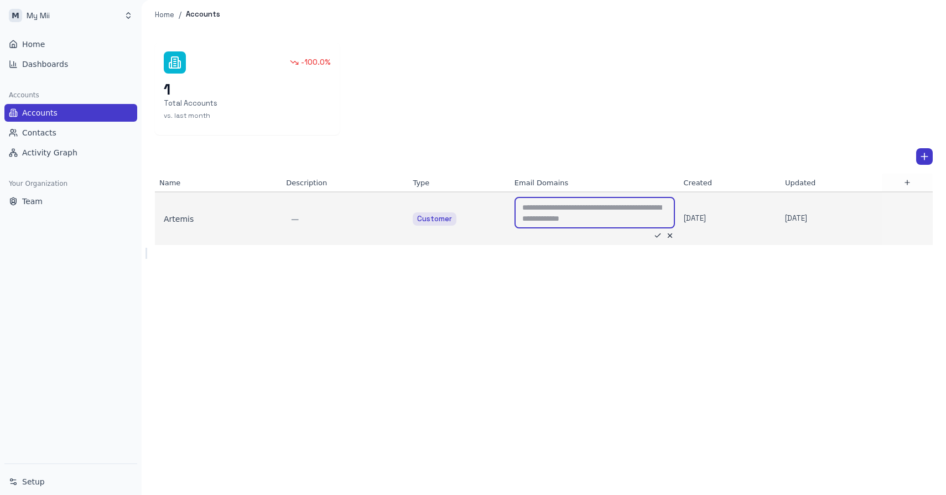
click at [539, 212] on textarea at bounding box center [594, 213] width 145 height 22
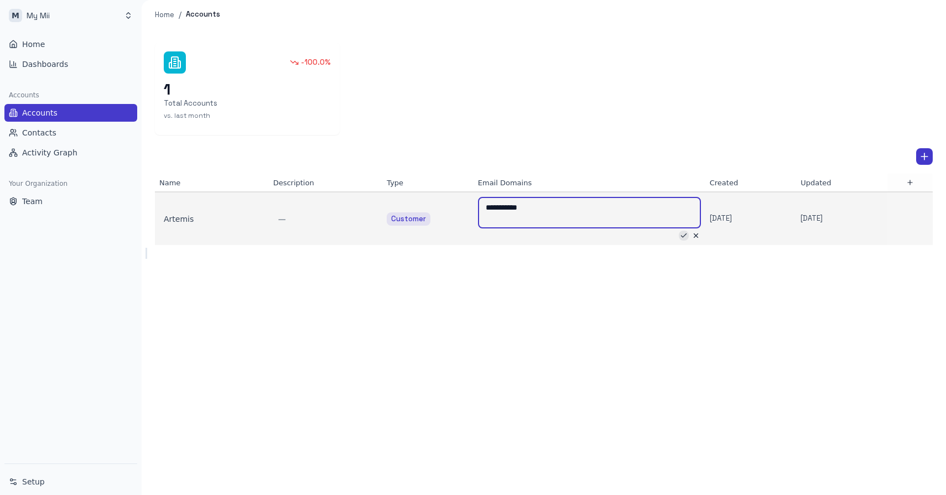
type textarea "**********"
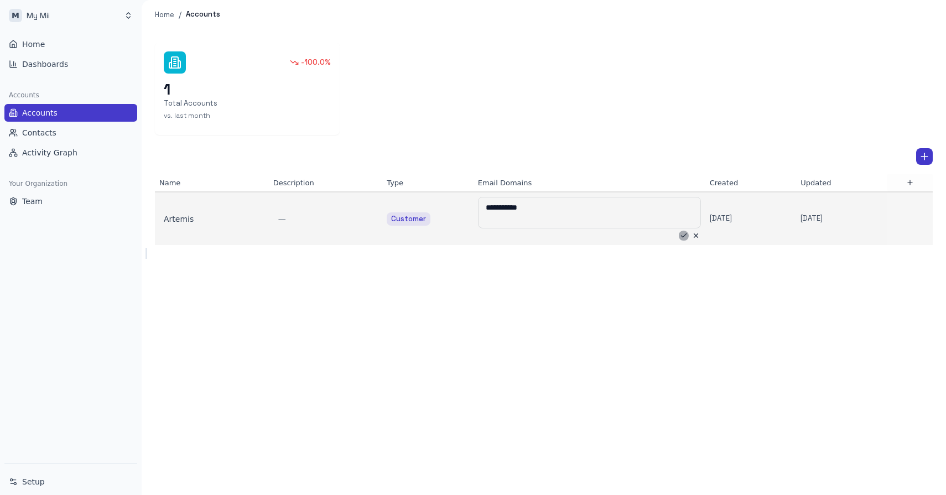
click at [680, 237] on icon "button" at bounding box center [684, 236] width 8 height 8
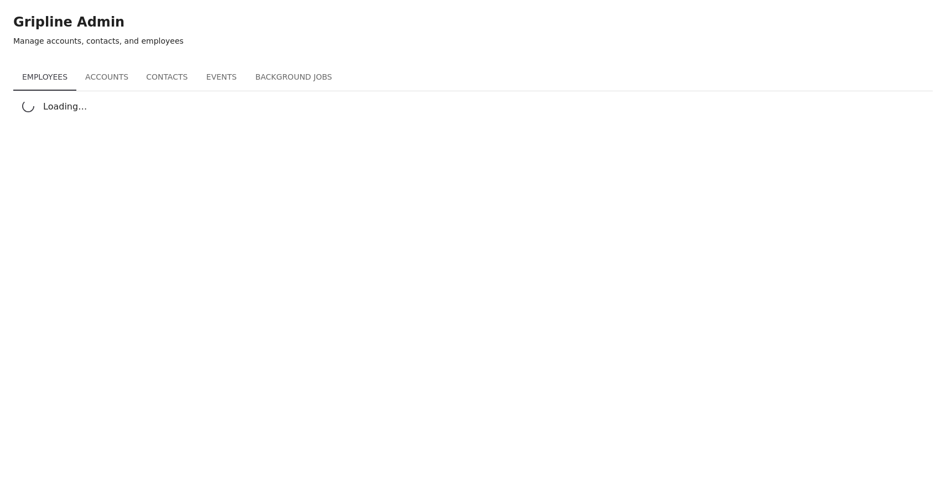
click at [300, 72] on button "Background Jobs" at bounding box center [293, 77] width 95 height 27
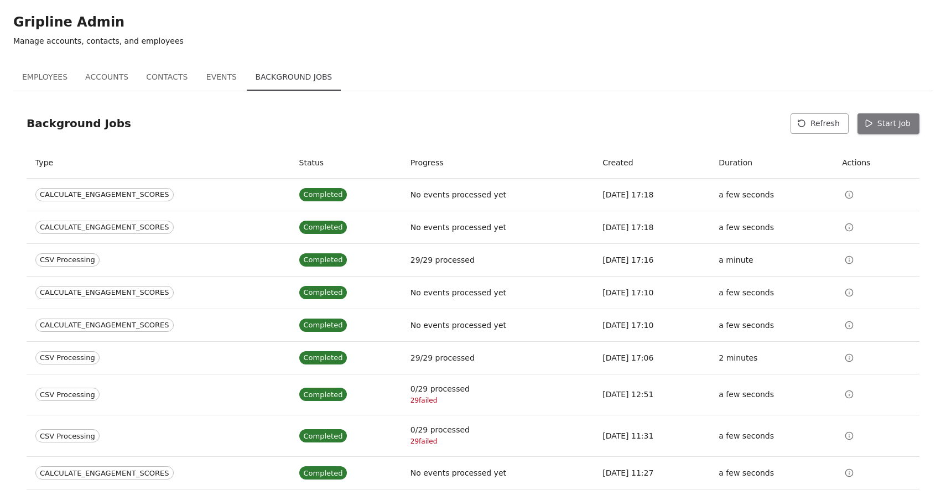
click at [892, 126] on button "Start Job" at bounding box center [889, 123] width 62 height 20
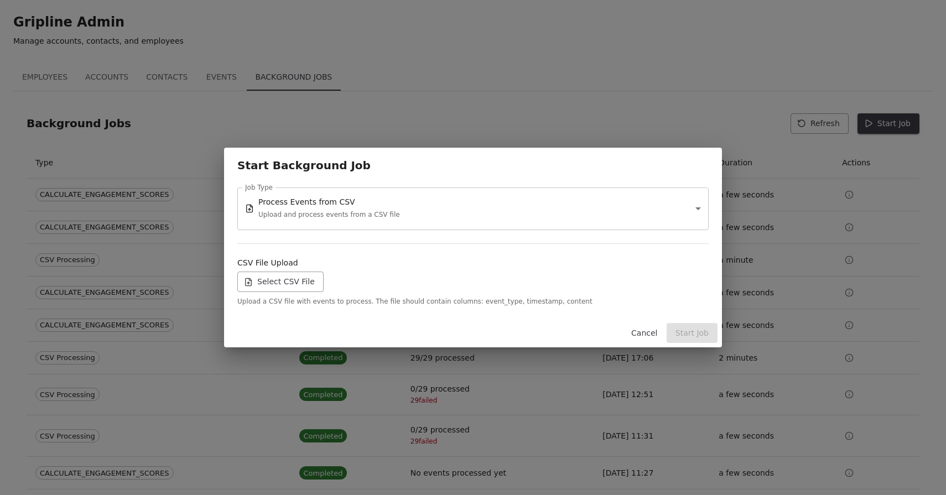
click at [273, 288] on label "Select CSV File" at bounding box center [280, 282] width 86 height 20
click at [0, 0] on input "Select CSV File" at bounding box center [0, 0] width 0 height 0
click at [700, 328] on button "Start Job" at bounding box center [692, 333] width 51 height 20
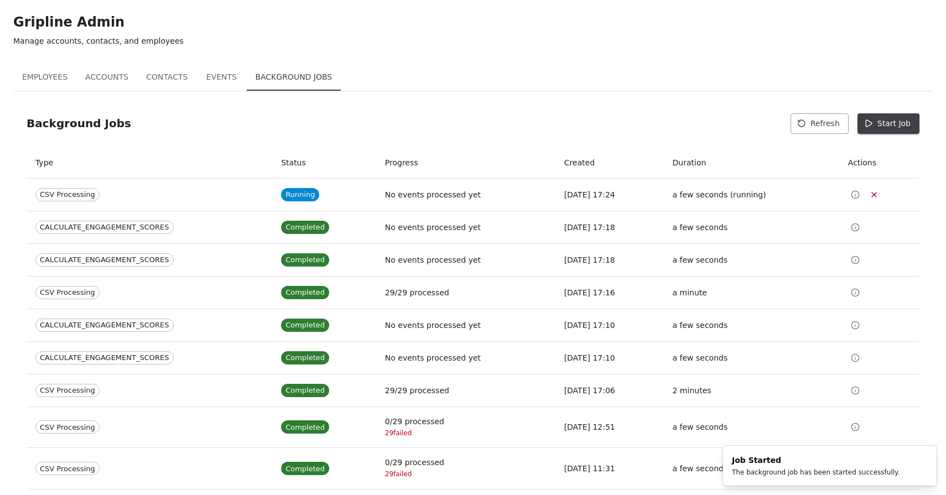
click at [222, 74] on button "Events" at bounding box center [221, 77] width 50 height 27
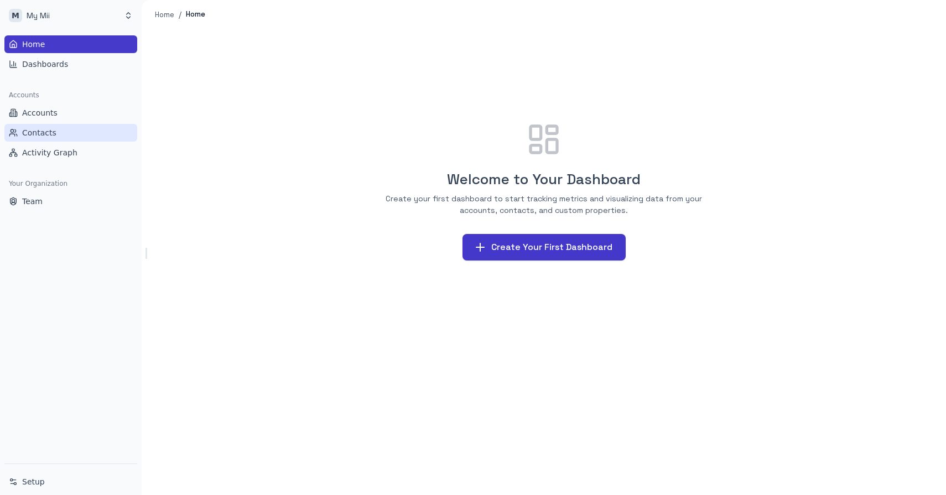
click at [43, 135] on span "Contacts" at bounding box center [39, 132] width 34 height 11
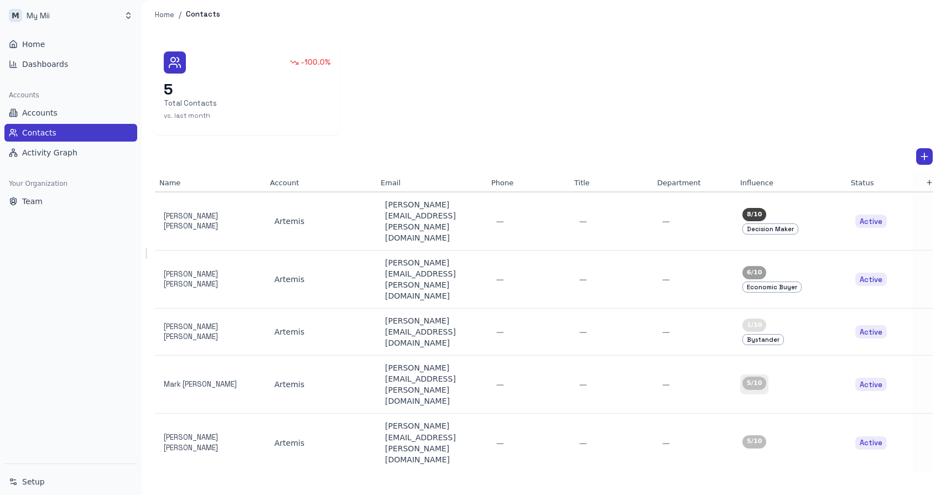
click at [760, 377] on div "5 /10" at bounding box center [754, 383] width 24 height 13
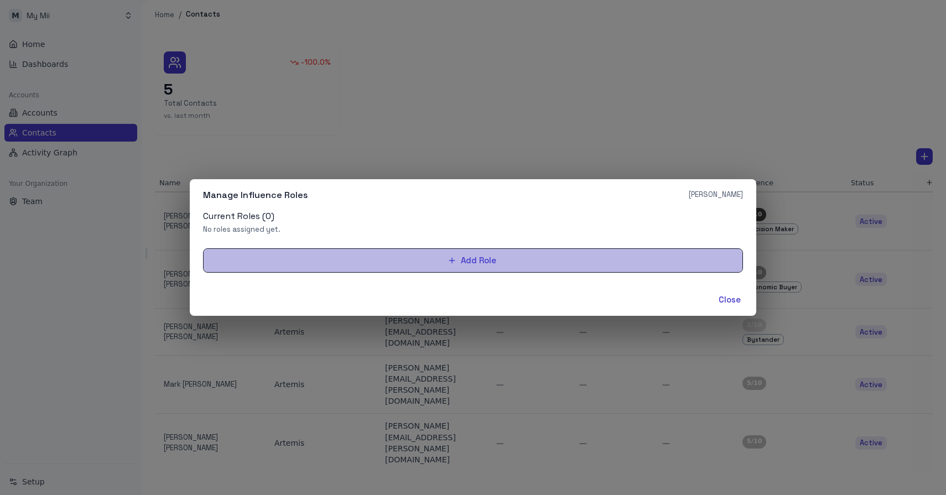
click at [452, 256] on icon "button" at bounding box center [452, 260] width 9 height 9
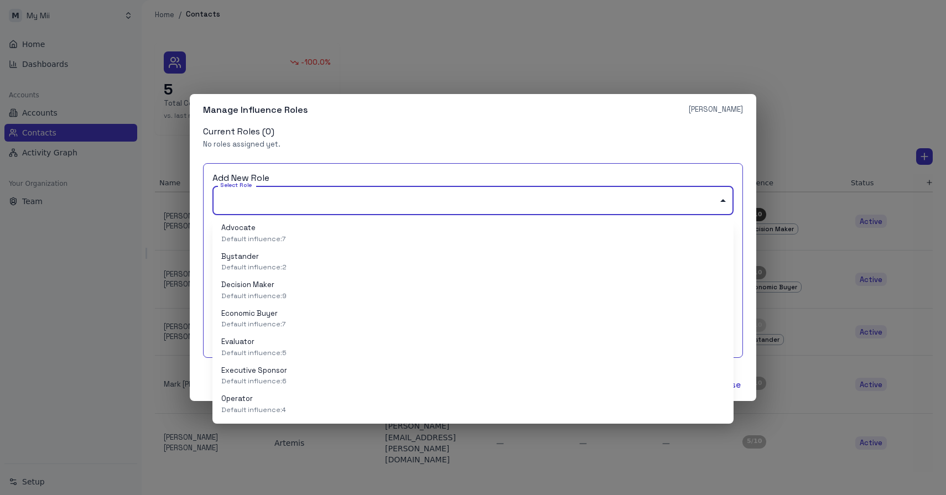
click at [326, 205] on body "M My Mii Home Dashboards Accounts Accounts Contacts Activity Graph Your Organiz…" at bounding box center [473, 247] width 946 height 495
click at [305, 235] on li "Advocate Default influence: 7" at bounding box center [472, 234] width 521 height 29
type input "**********"
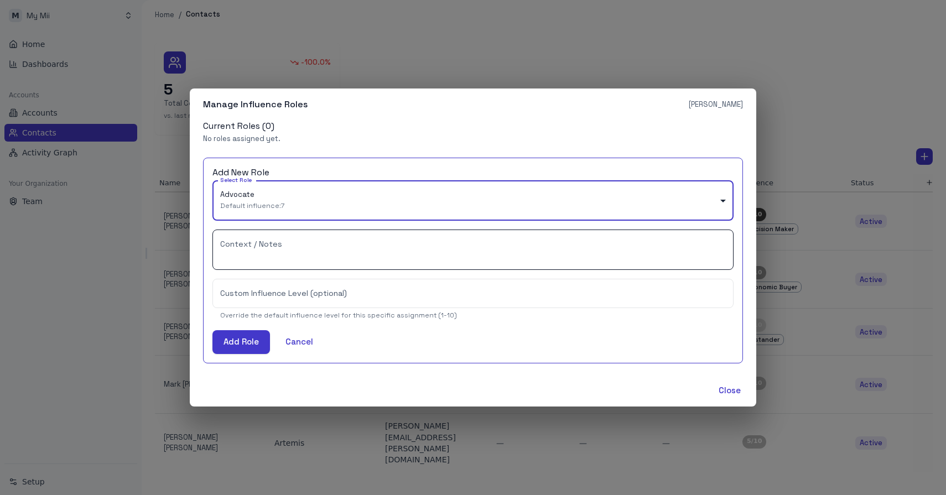
click at [258, 253] on textarea "Context / Notes" at bounding box center [473, 250] width 506 height 22
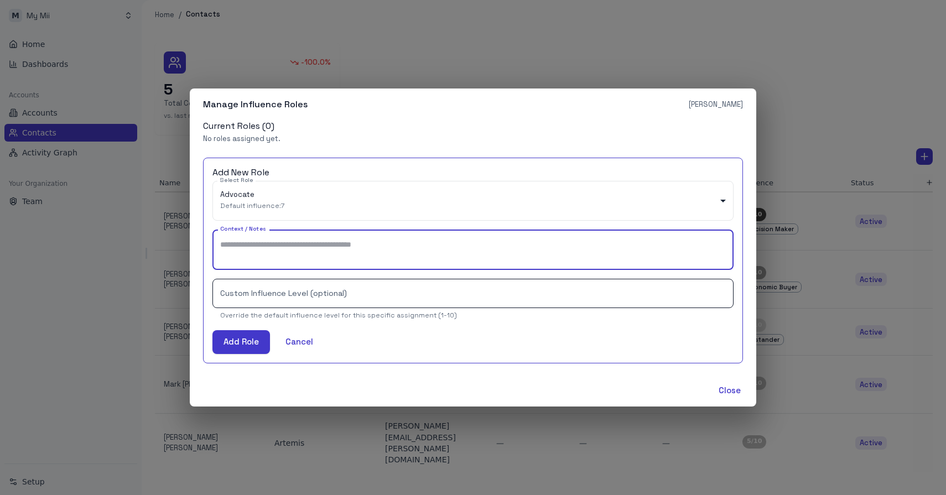
click at [262, 298] on input "Custom Influence Level (optional)" at bounding box center [472, 293] width 521 height 29
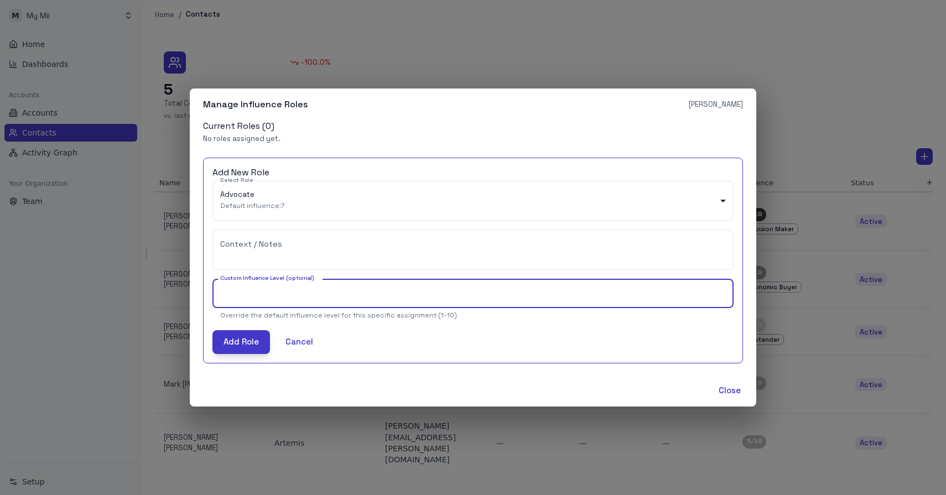
type input "*"
click at [241, 336] on button "Add Role" at bounding box center [241, 341] width 58 height 23
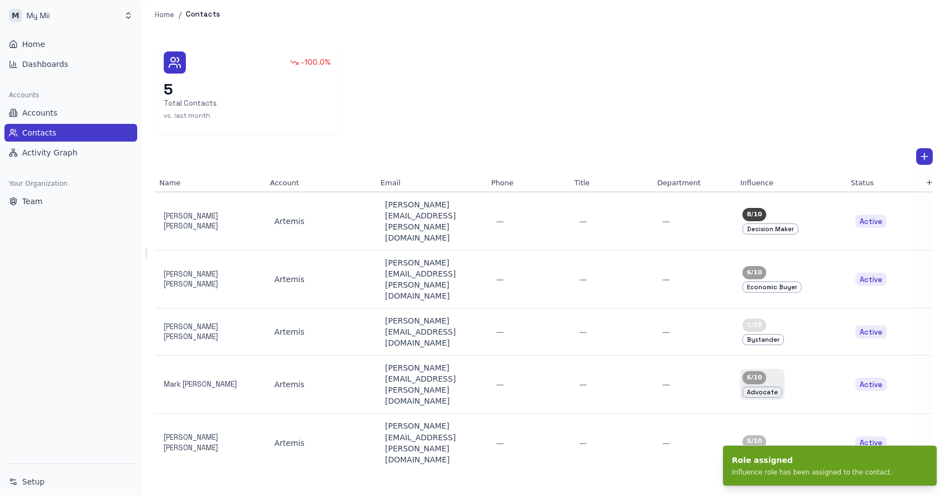
click at [763, 388] on span "Advocate" at bounding box center [762, 392] width 39 height 9
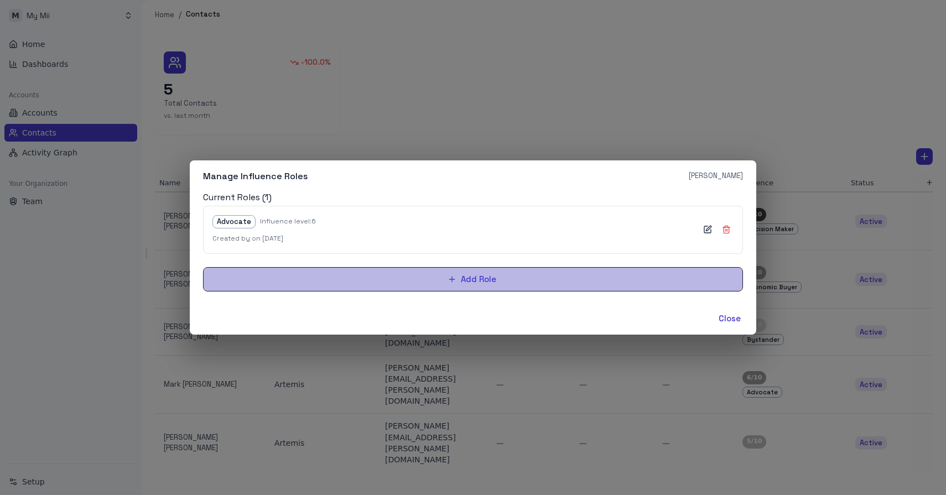
click at [427, 288] on button "Add Role" at bounding box center [473, 279] width 540 height 24
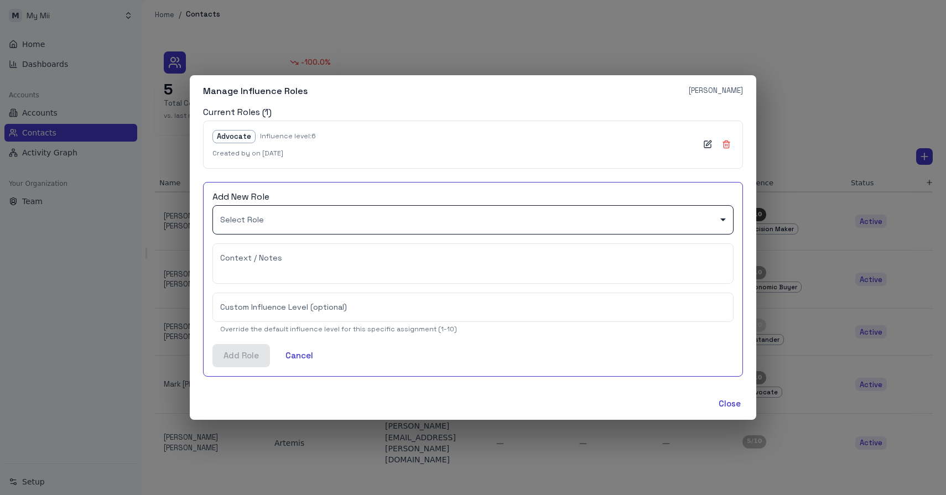
click at [264, 220] on body "M My Mii Home Dashboards Accounts Accounts Contacts Activity Graph Your Organiz…" at bounding box center [473, 247] width 946 height 495
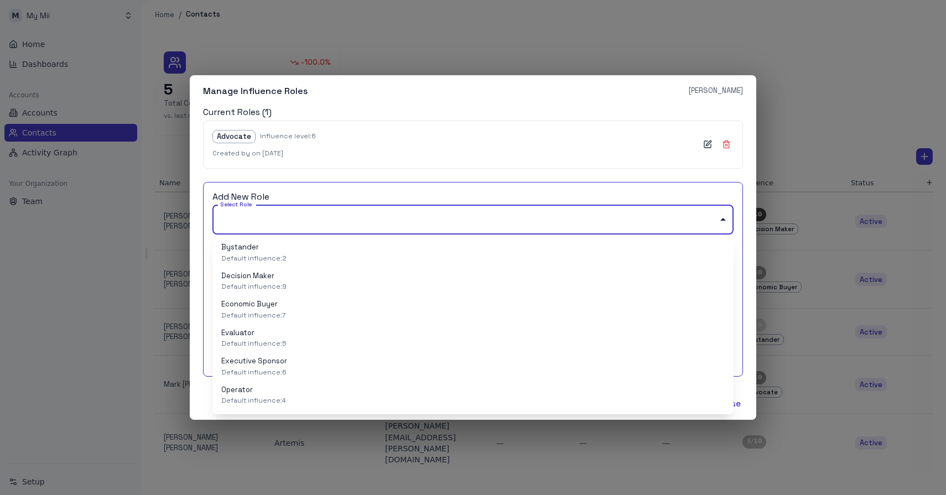
click at [267, 275] on p "Decision Maker" at bounding box center [253, 276] width 65 height 11
type input "**********"
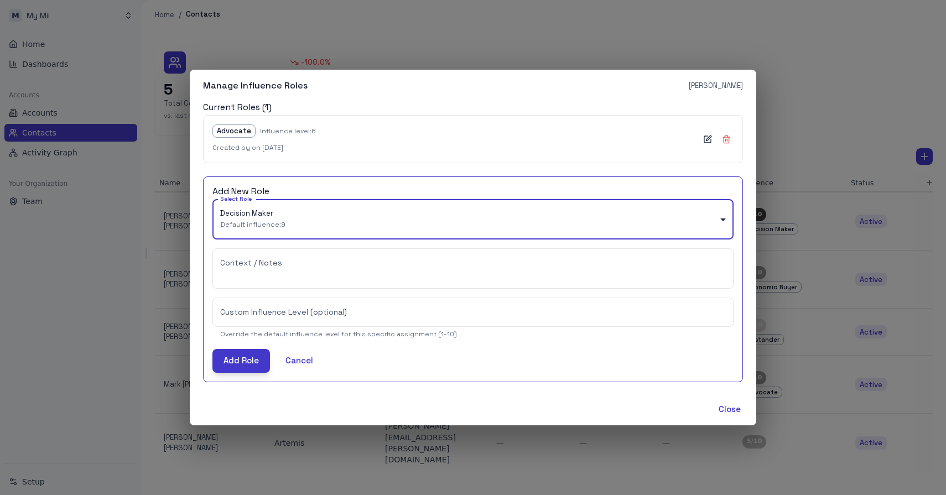
click at [250, 358] on button "Add Role" at bounding box center [241, 360] width 58 height 23
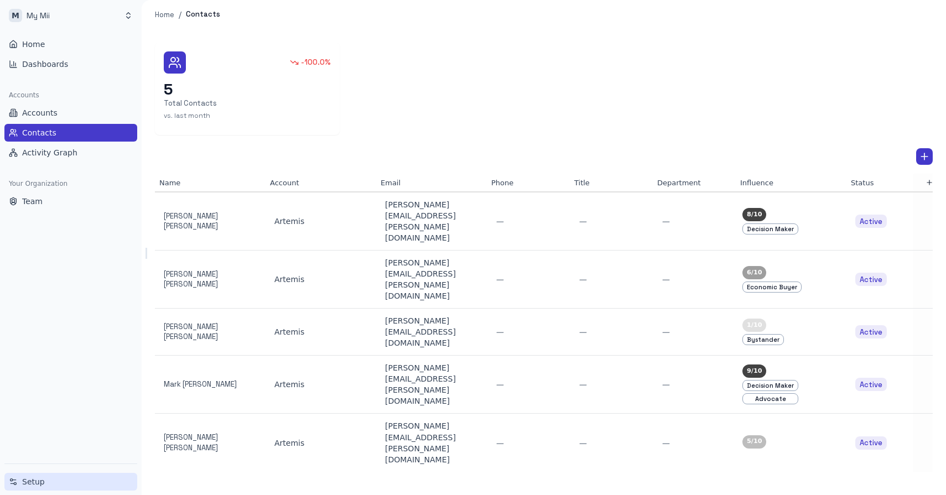
click at [37, 483] on span "Setup" at bounding box center [33, 481] width 23 height 11
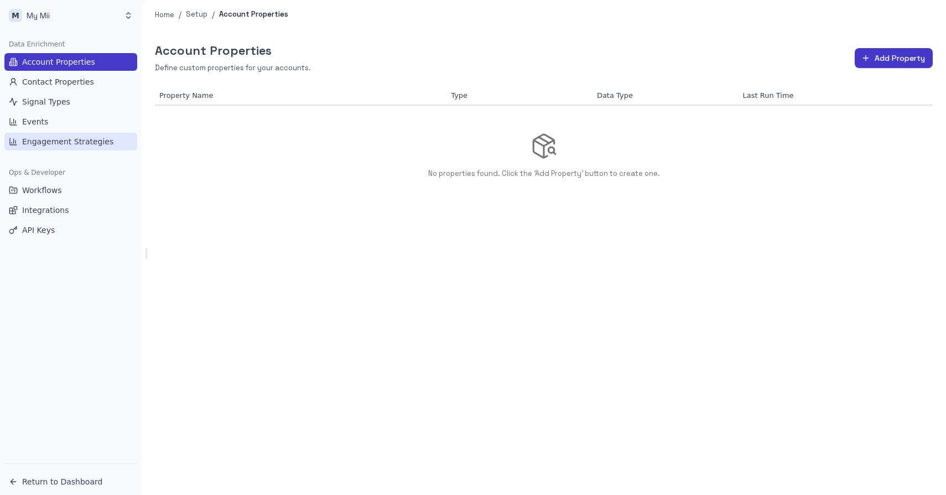
click at [70, 148] on link "Engagement Strategies" at bounding box center [70, 142] width 133 height 18
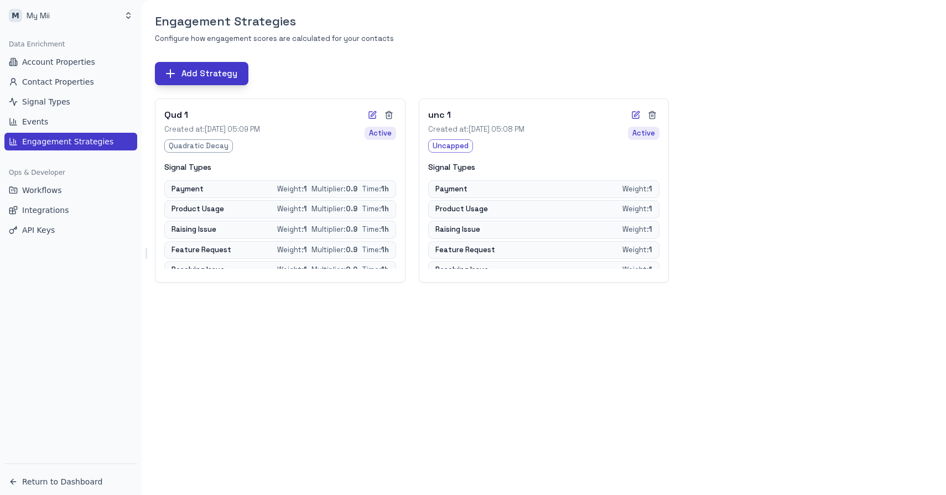
click at [193, 77] on button "Add Strategy" at bounding box center [201, 73] width 93 height 23
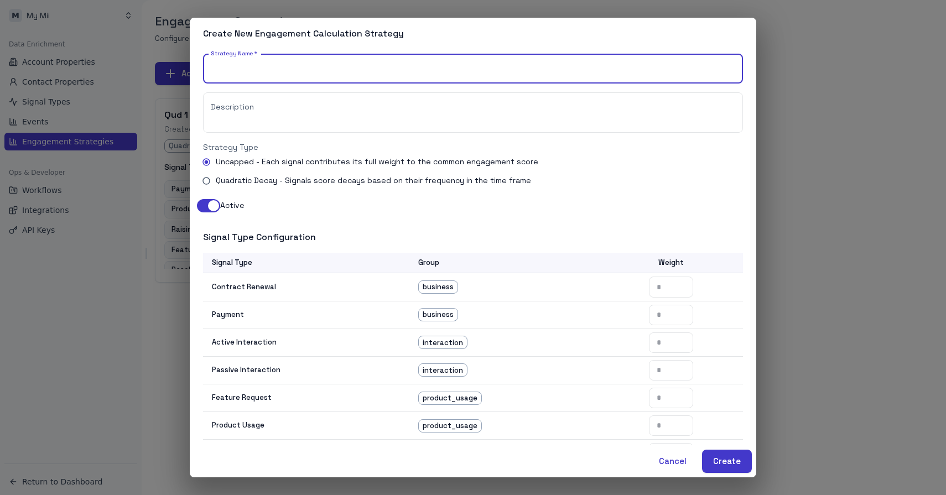
click at [226, 63] on div "Strategy Name   * Strategy Name   *" at bounding box center [473, 68] width 540 height 29
click at [279, 182] on span "Quadratic Decay - Signals score decays based on their frequency in the time fra…" at bounding box center [373, 181] width 315 height 12
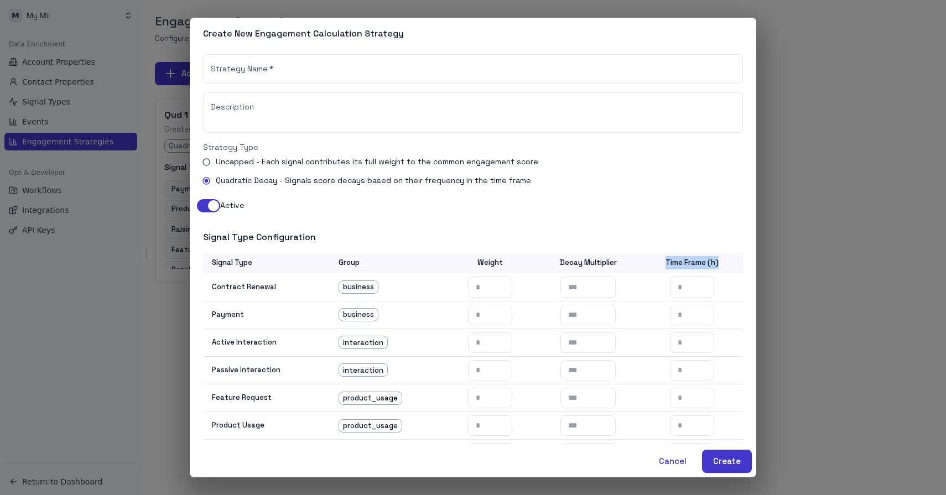
drag, startPoint x: 669, startPoint y: 262, endPoint x: 724, endPoint y: 262, distance: 54.8
click at [724, 262] on th "Time Frame (h)" at bounding box center [692, 263] width 101 height 20
click at [576, 287] on input "number" at bounding box center [587, 287] width 55 height 20
click at [490, 292] on input "number" at bounding box center [490, 287] width 44 height 20
type input "*"
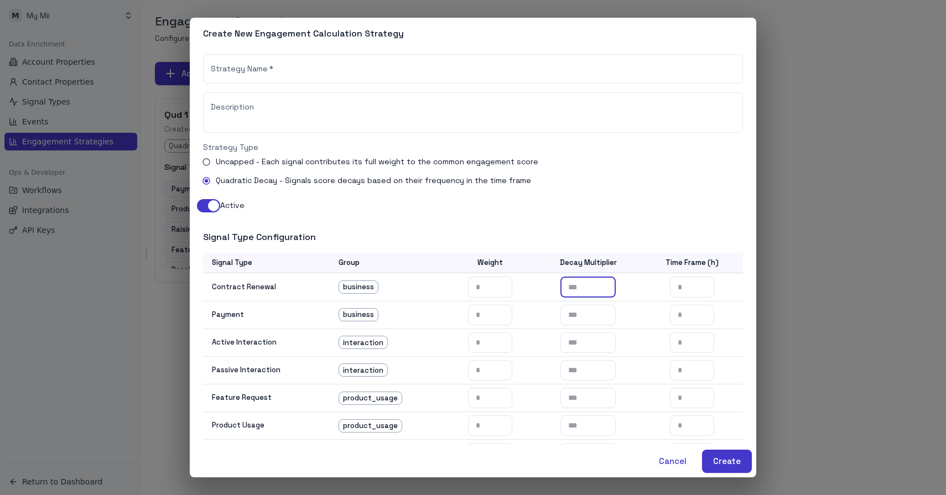
click at [596, 289] on input "number" at bounding box center [587, 287] width 55 height 20
type input "***"
drag, startPoint x: 665, startPoint y: 261, endPoint x: 739, endPoint y: 263, distance: 74.2
click at [739, 263] on th "Time Frame (h)" at bounding box center [692, 263] width 101 height 20
click at [672, 462] on button "Cancel" at bounding box center [673, 461] width 50 height 23
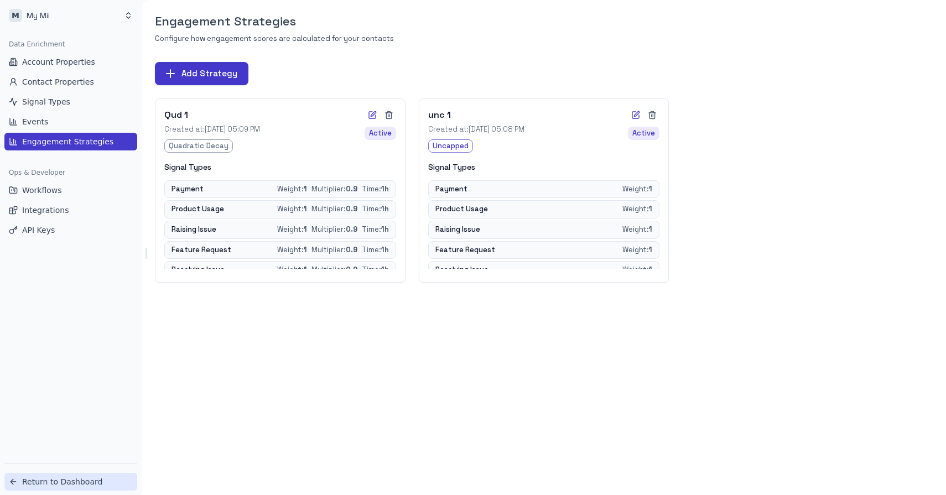
click at [49, 480] on span "Return to Dashboard" at bounding box center [62, 481] width 80 height 11
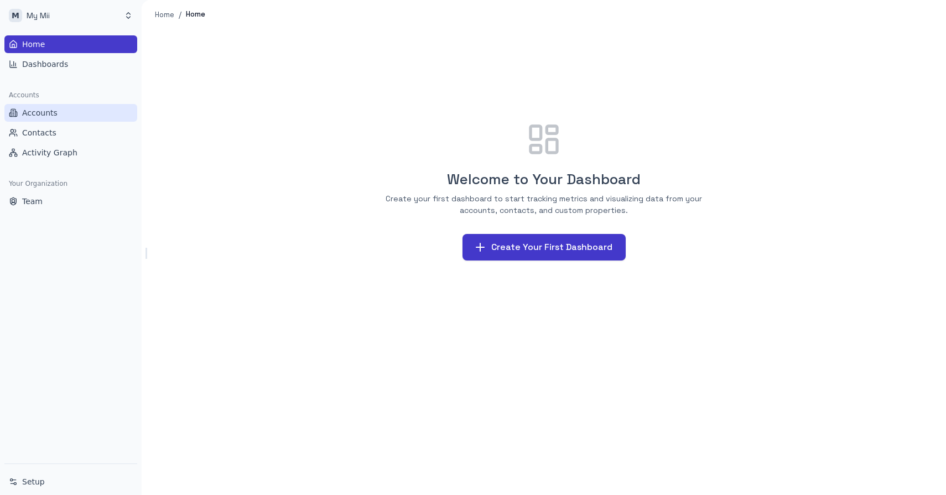
click at [61, 112] on link "Accounts" at bounding box center [70, 113] width 133 height 18
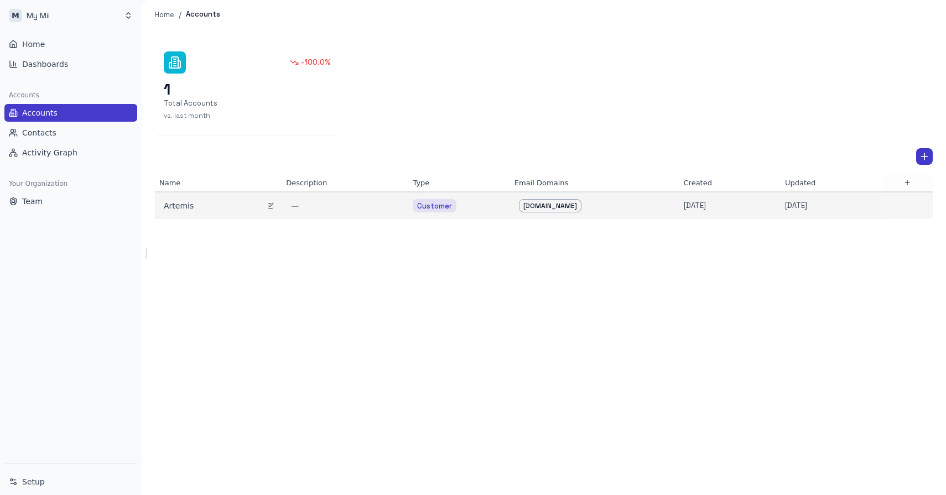
click at [170, 207] on div "Artemis" at bounding box center [218, 205] width 109 height 11
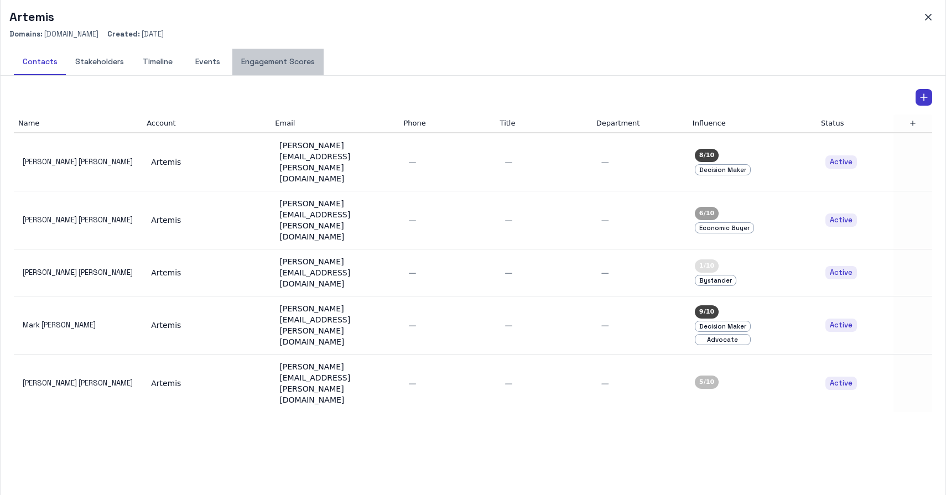
click at [297, 63] on button "Engagement Scores" at bounding box center [277, 62] width 91 height 27
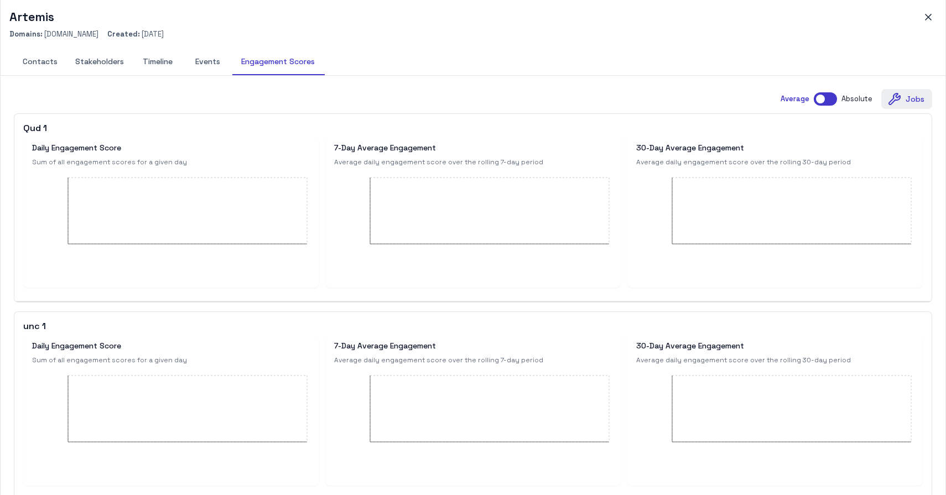
click at [897, 97] on icon "button" at bounding box center [894, 98] width 11 height 11
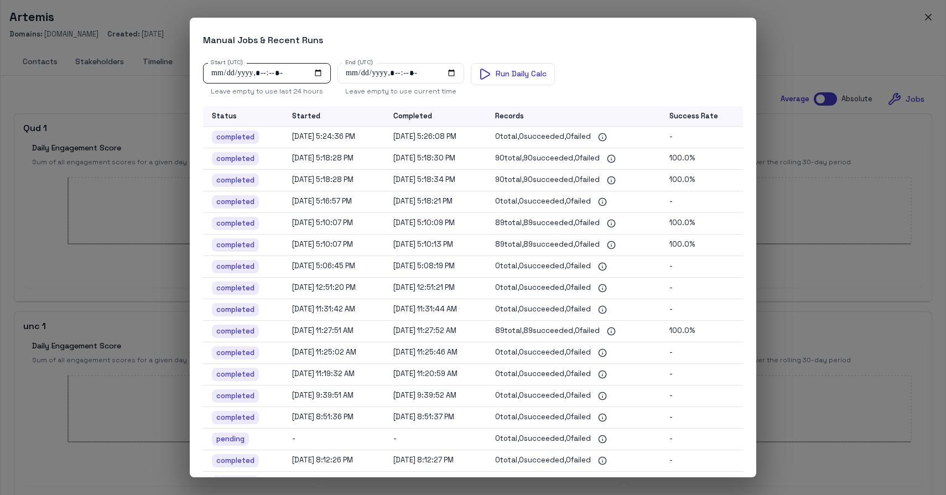
click at [316, 74] on input "Start (UTC)" at bounding box center [267, 73] width 128 height 20
type input "**********"
click at [628, 53] on h2 "Manual Jobs & Recent Runs" at bounding box center [473, 38] width 567 height 32
click at [496, 71] on button "Run Daily Calc" at bounding box center [513, 74] width 84 height 22
click at [818, 50] on div "Manual Jobs & Recent Runs Start (UTC) Start (UTC) Leave empty to use last 24 ho…" at bounding box center [473, 247] width 946 height 495
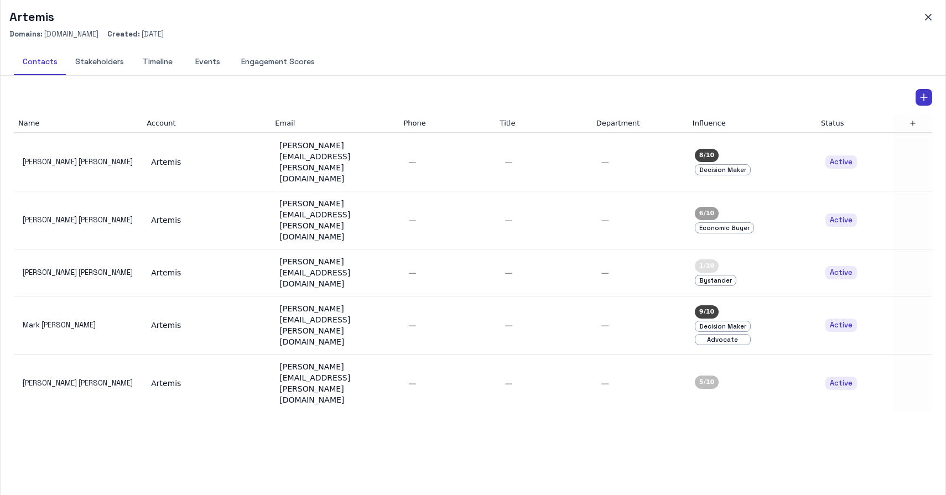
click at [271, 60] on button "Engagement Scores" at bounding box center [277, 62] width 91 height 27
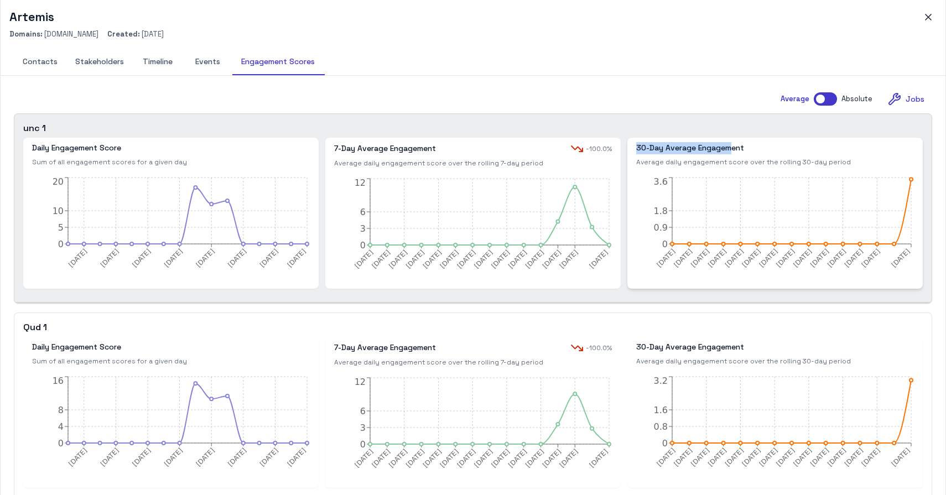
drag, startPoint x: 637, startPoint y: 149, endPoint x: 731, endPoint y: 149, distance: 94.6
click at [731, 149] on h6 "30-Day Average Engagement" at bounding box center [690, 148] width 108 height 12
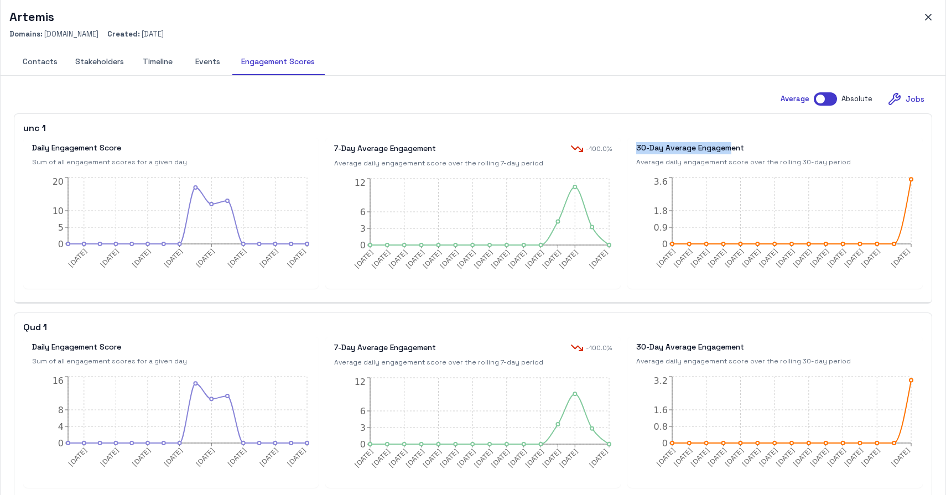
click at [157, 59] on button "Timeline" at bounding box center [158, 62] width 50 height 27
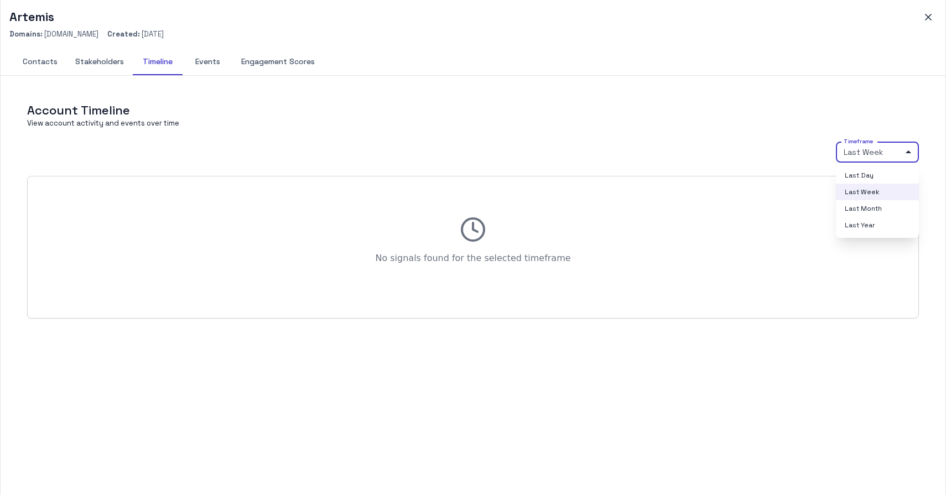
click at [902, 155] on body "M My Mii Home Dashboards Accounts Accounts Contacts Activity Graph Your Organiz…" at bounding box center [473, 247] width 946 height 495
click at [872, 232] on li "Last Year" at bounding box center [877, 225] width 83 height 17
type input "****"
click at [106, 63] on button "Stakeholders" at bounding box center [99, 62] width 66 height 27
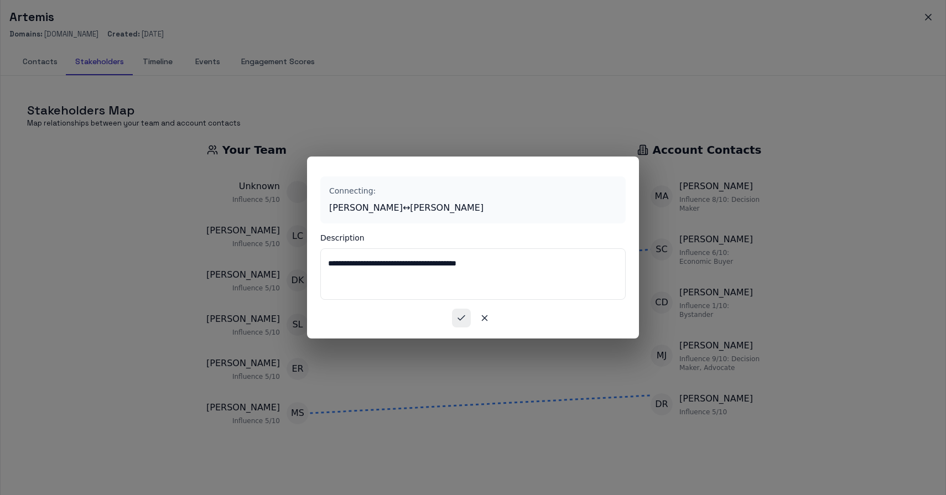
click at [458, 315] on icon "button" at bounding box center [461, 318] width 10 height 10
click at [459, 319] on icon "button" at bounding box center [461, 318] width 7 height 4
